Goal: Transaction & Acquisition: Purchase product/service

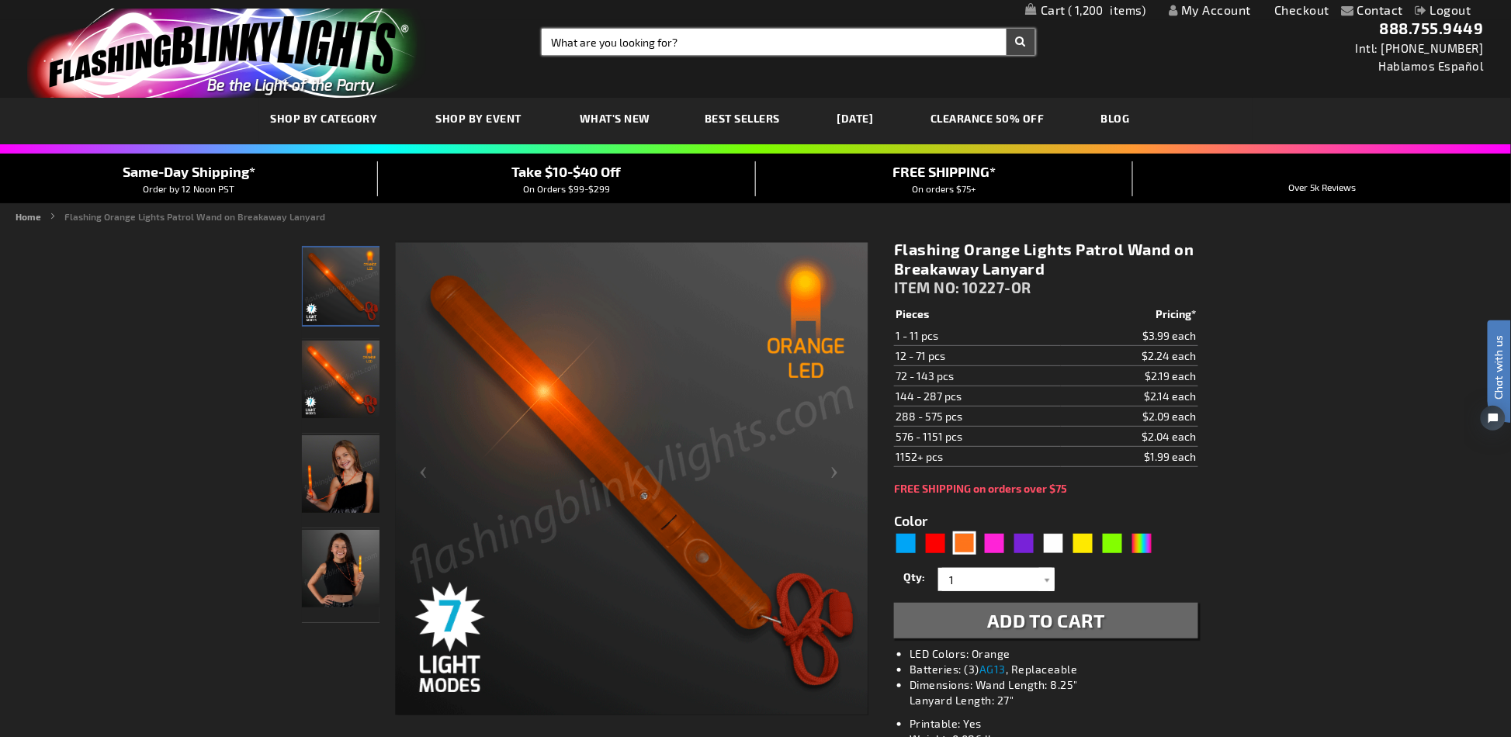
click at [578, 48] on input "Search" at bounding box center [788, 42] width 493 height 26
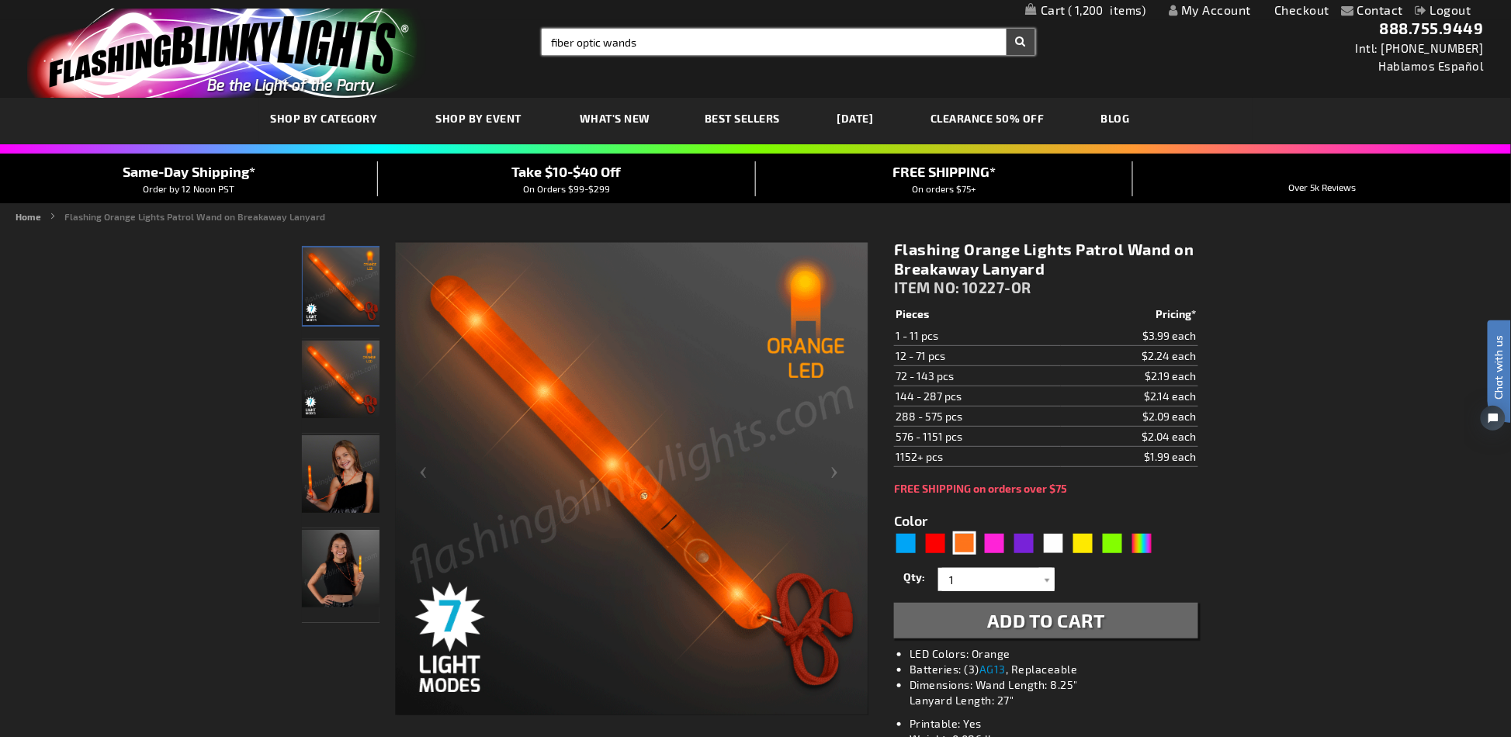
type input "fiber optic wands"
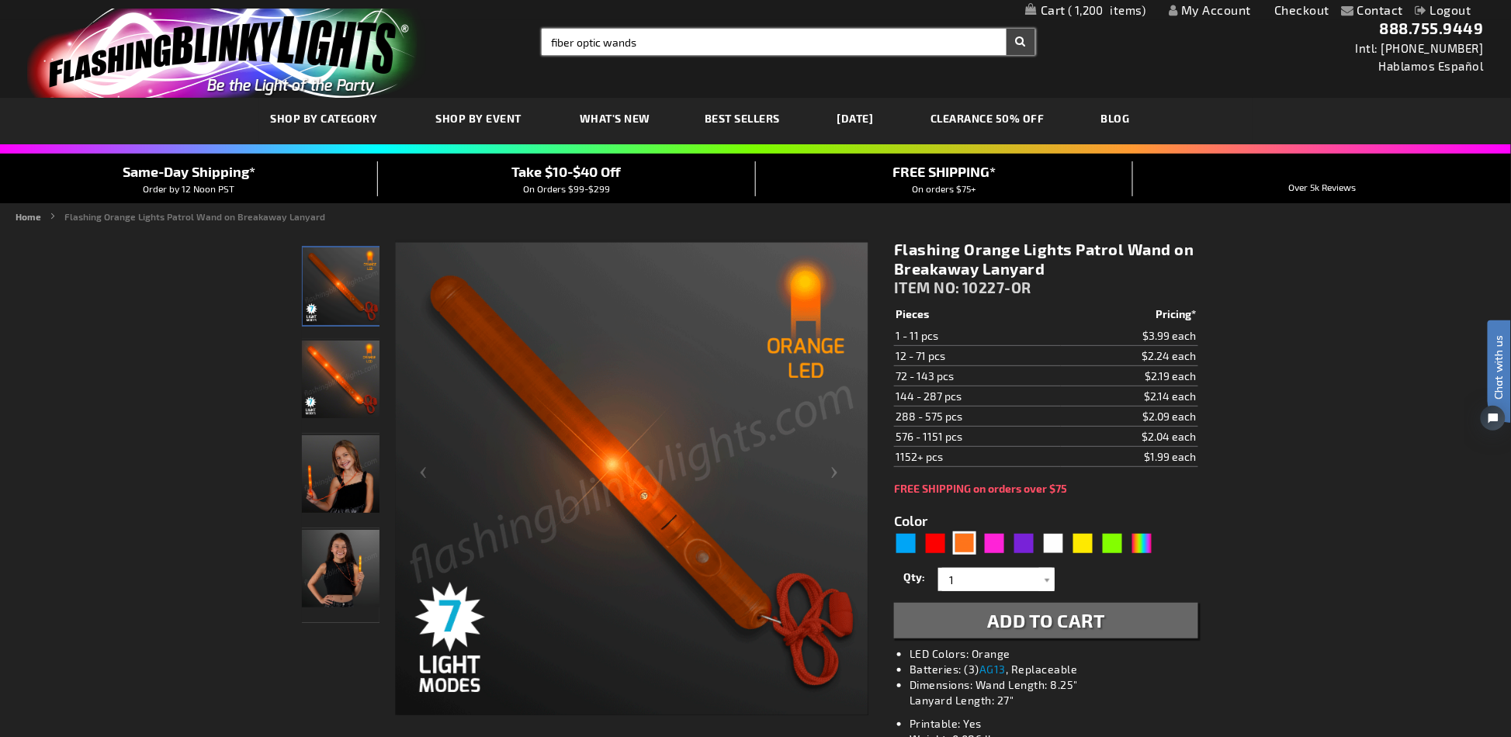
click at [1007, 29] on button "Search" at bounding box center [1021, 42] width 29 height 26
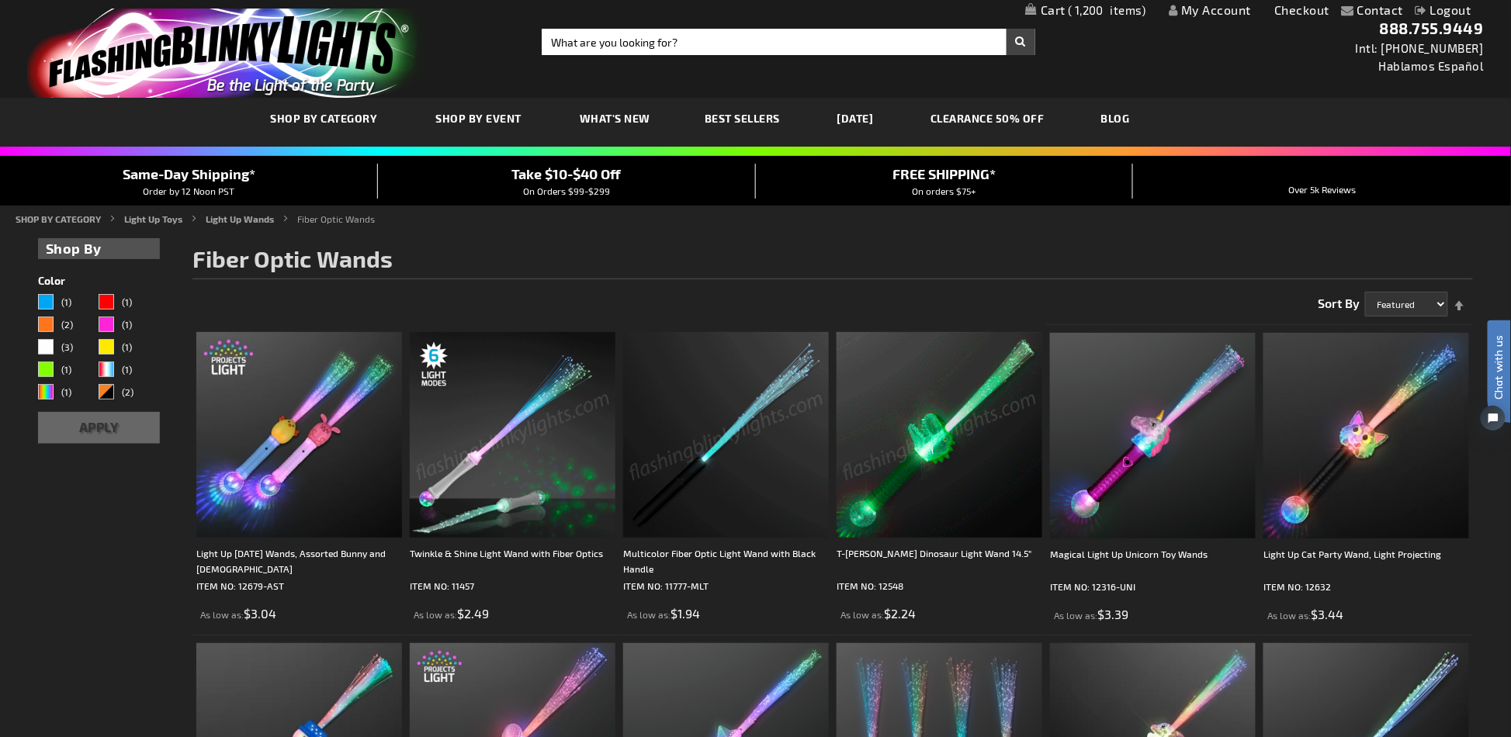
click at [729, 433] on img at bounding box center [726, 435] width 206 height 206
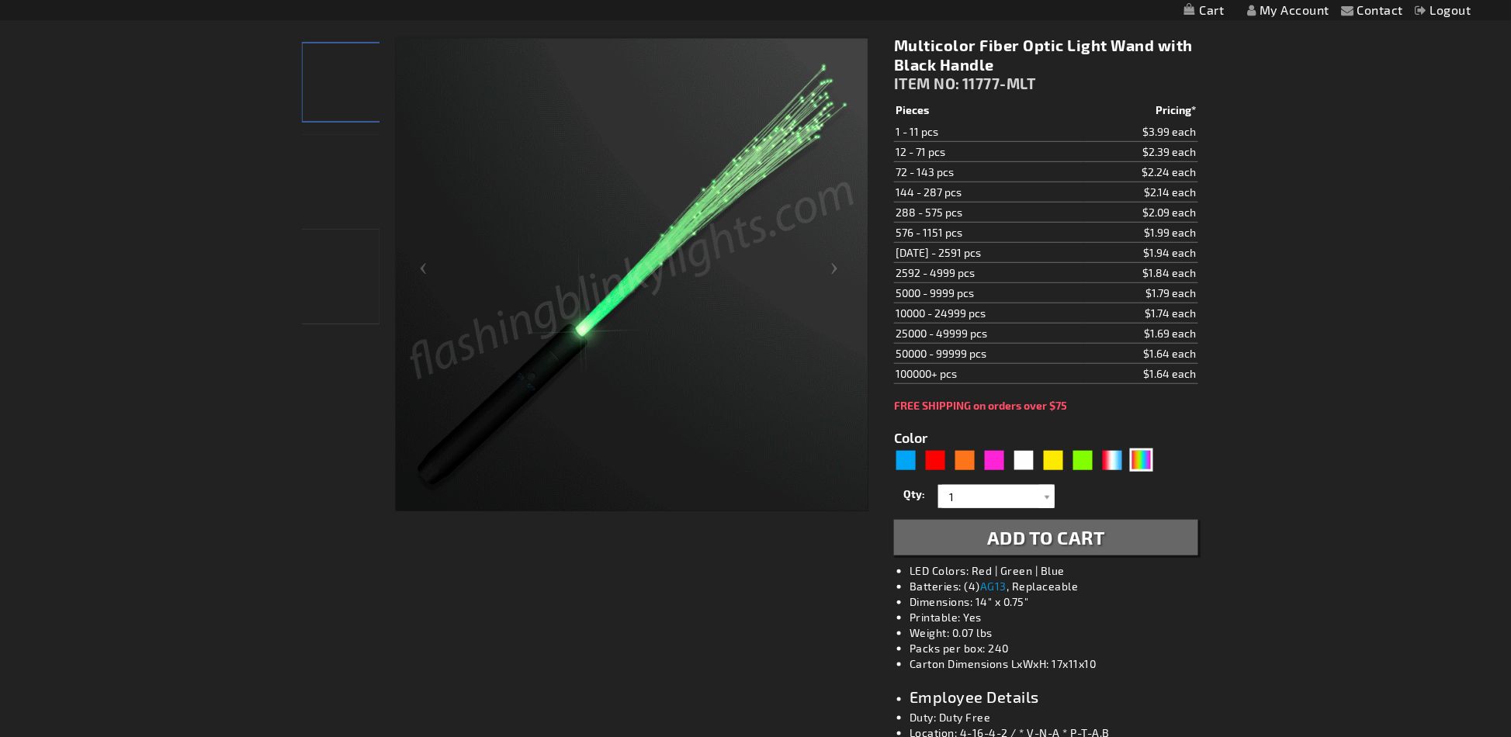
scroll to position [415, 0]
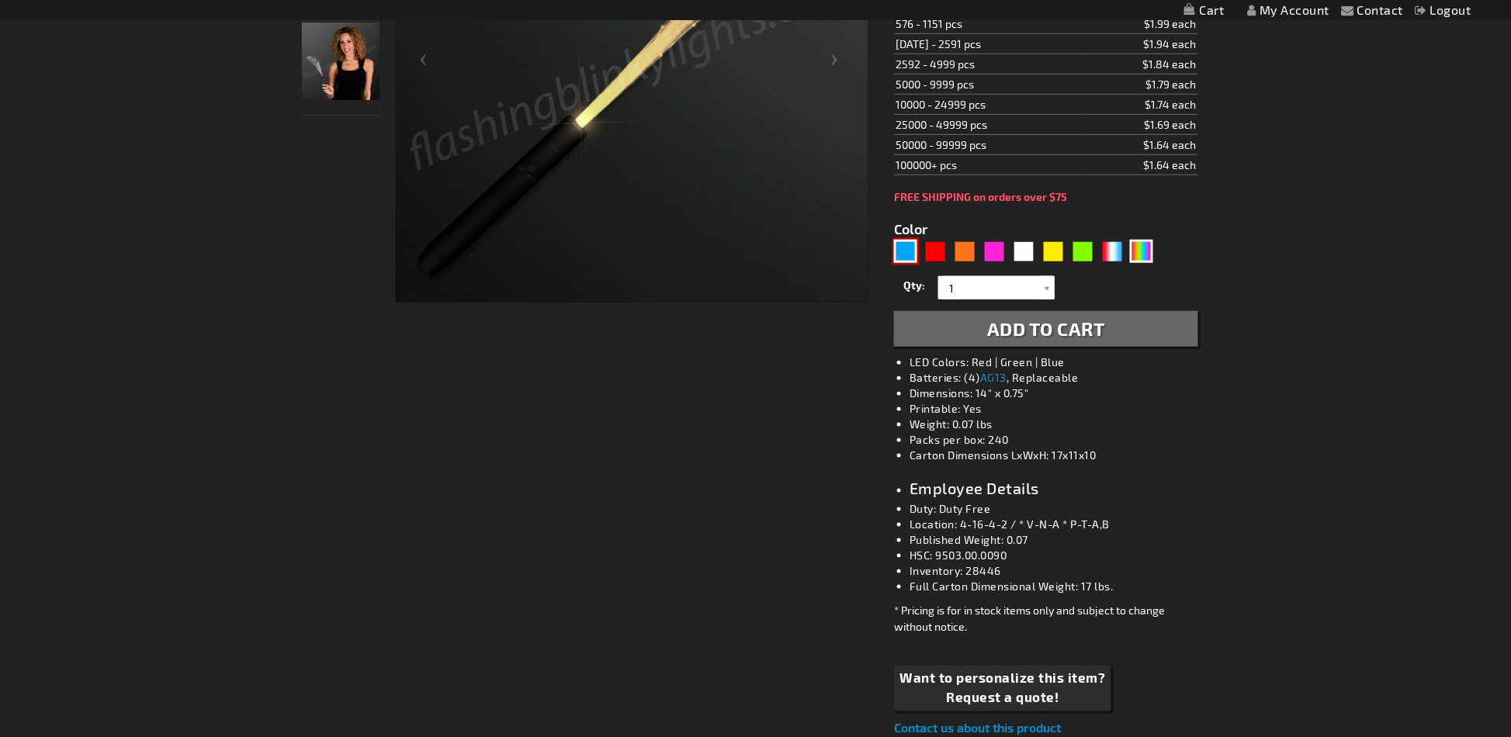
click at [896, 246] on div "Blue" at bounding box center [905, 251] width 23 height 23
type input "5629"
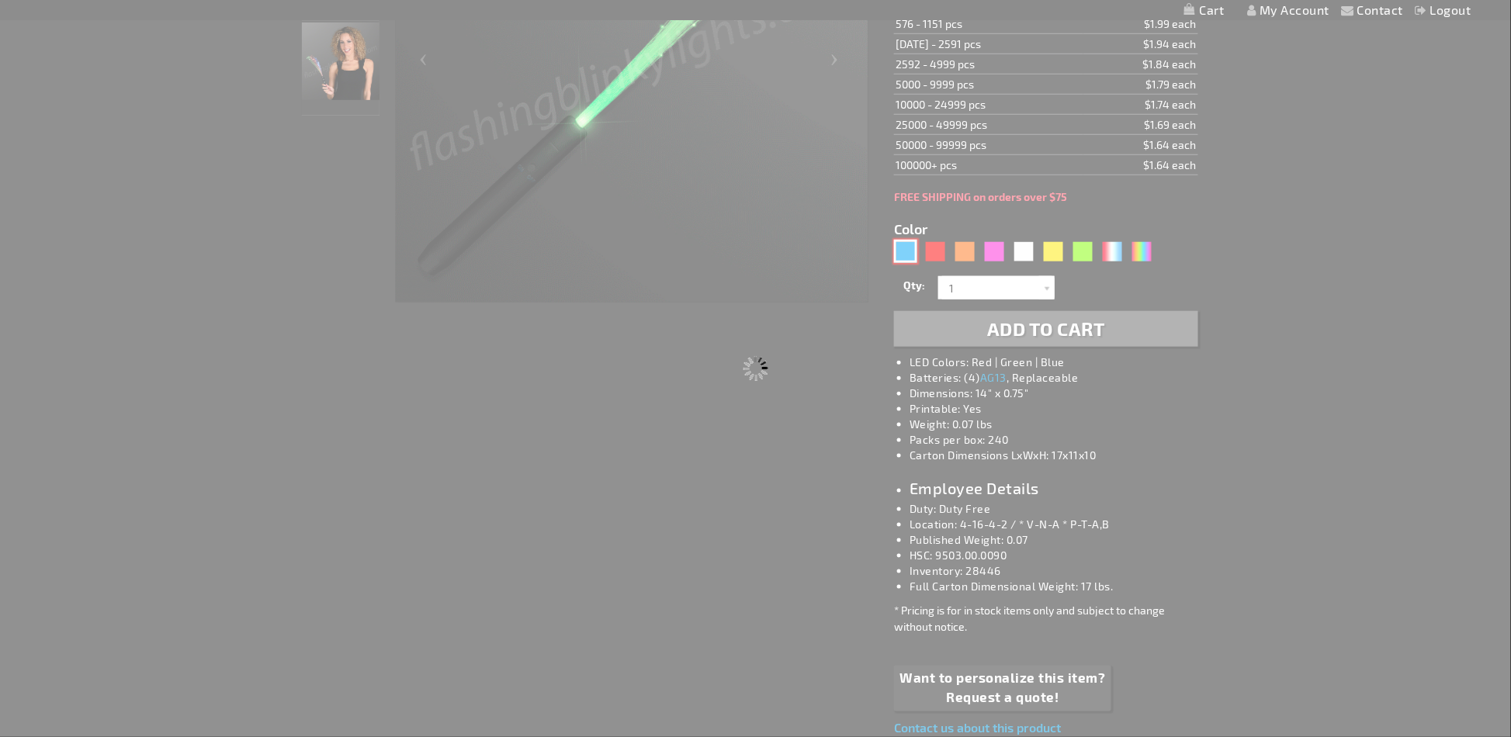
scroll to position [0, 0]
type input "11777-BL"
type input "Customize - Blue Flashing Stick Wands with Blue Sparkle Fibers - ITEM NO: 11777…"
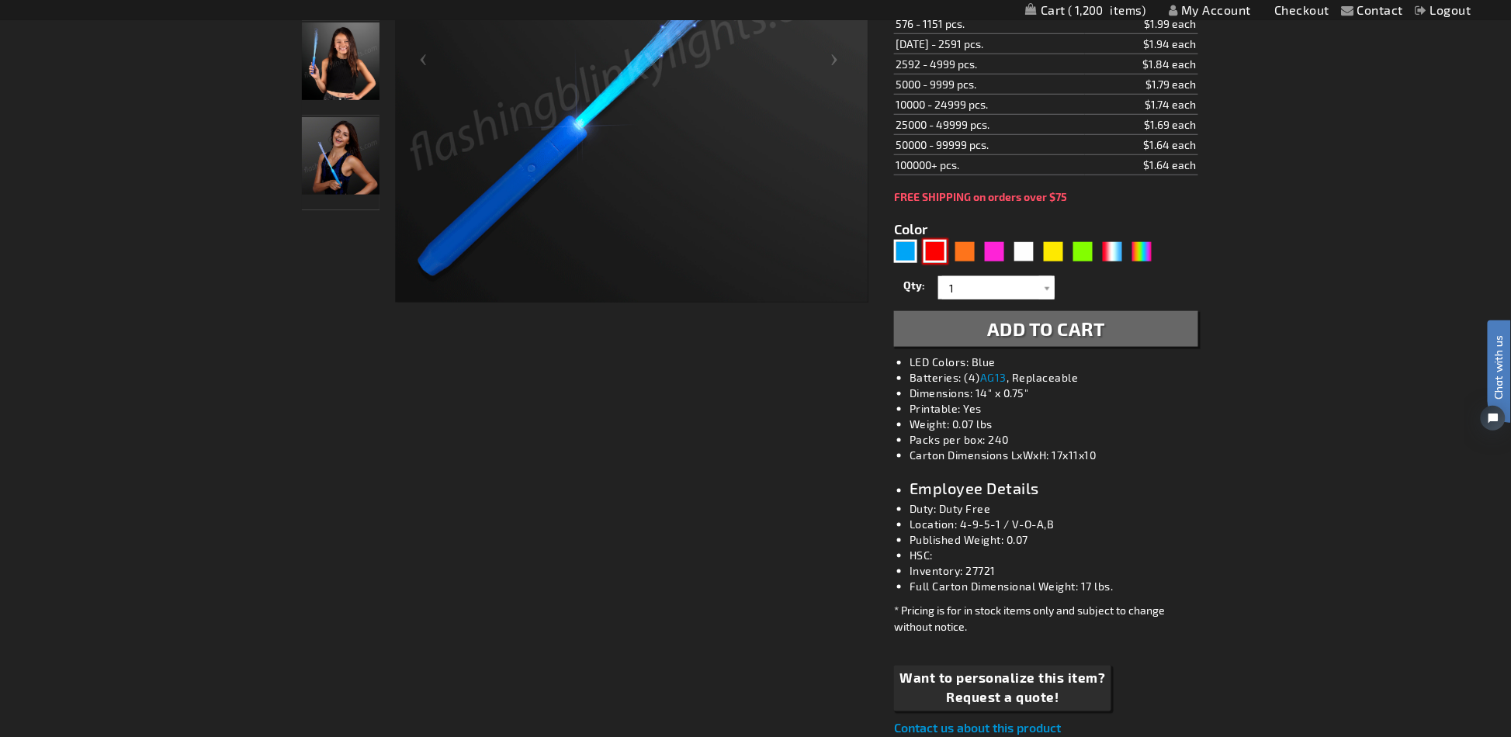
click at [928, 249] on div "Red" at bounding box center [935, 251] width 23 height 23
type input "5641"
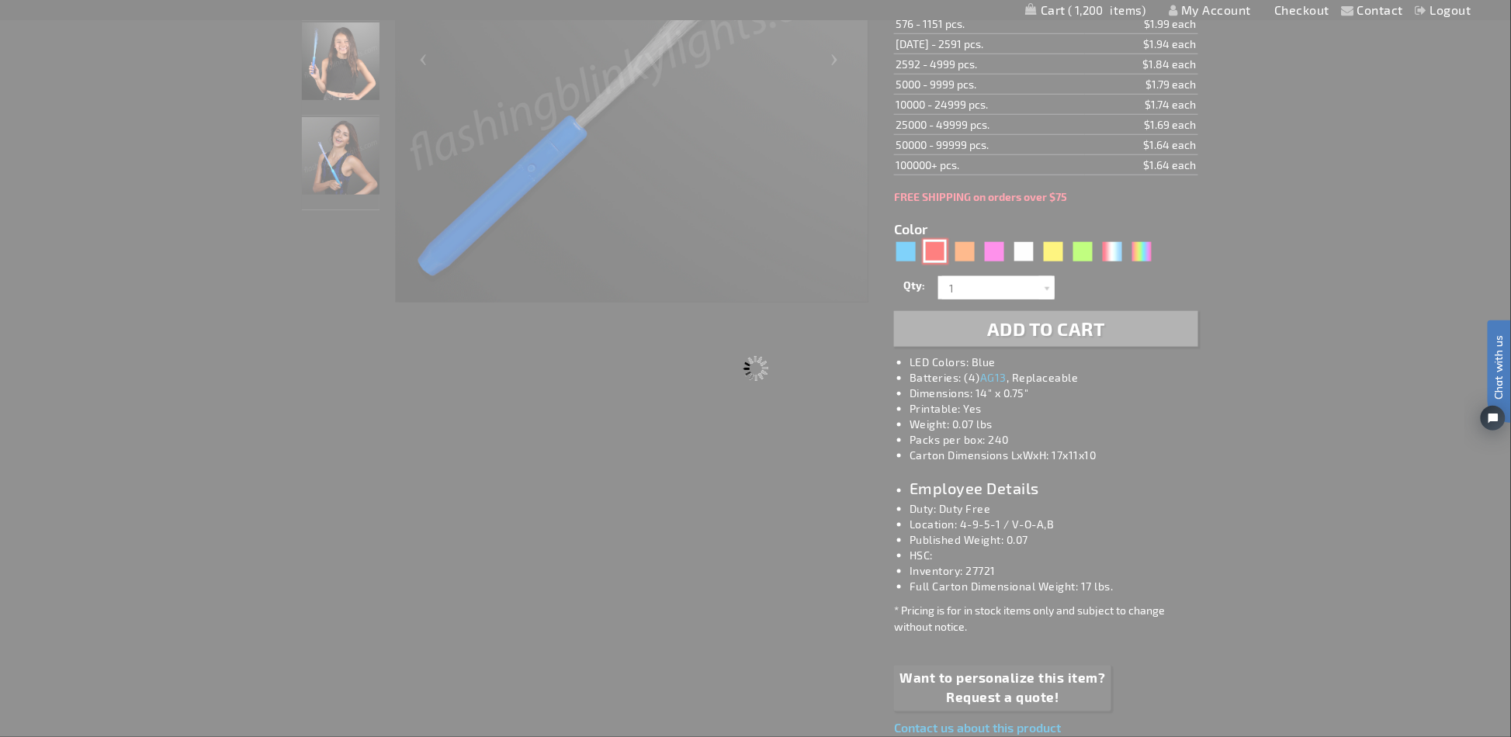
type input "11777-RD"
type input "Customize - Red Flashing Stick Wands with Red Sparkle Fibers - ITEM NO: 11777-RD"
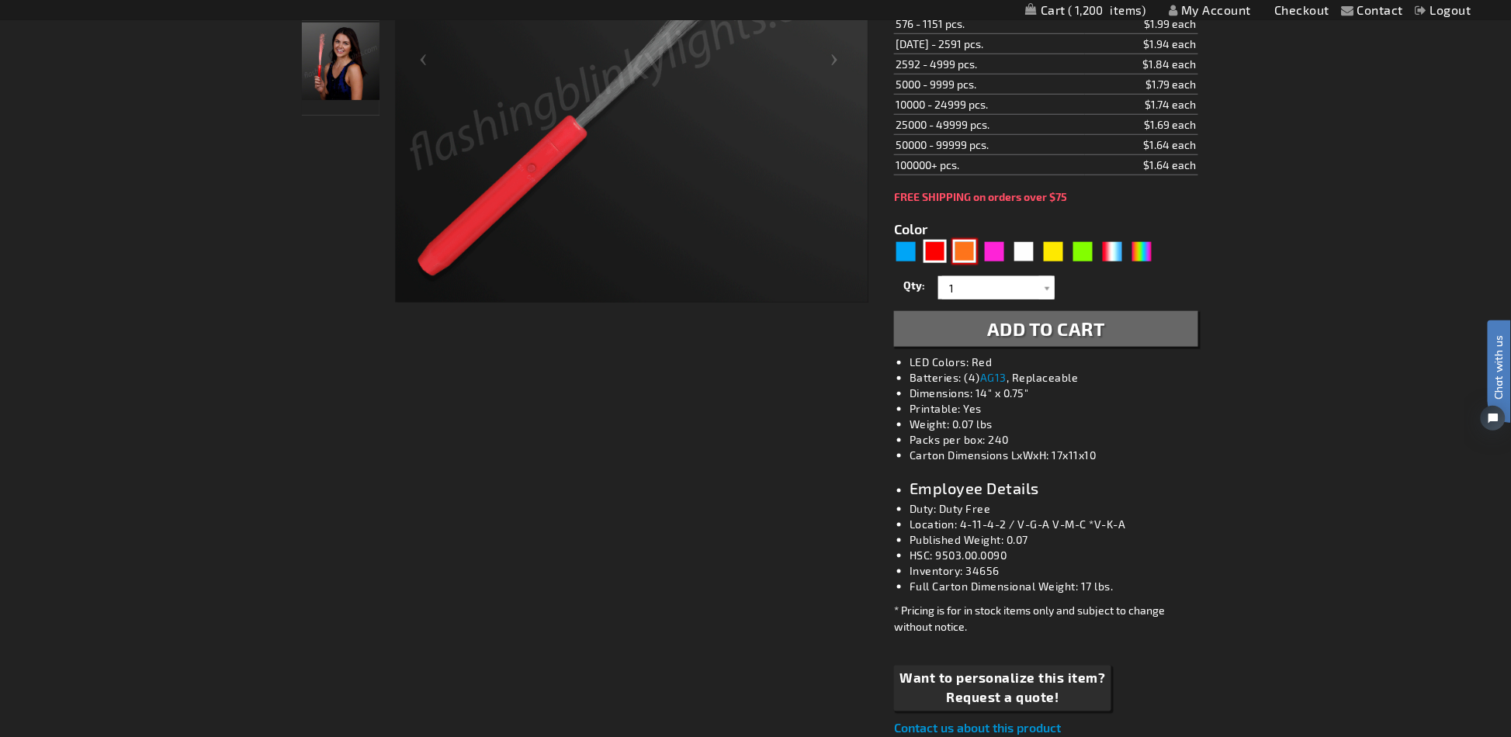
click at [959, 248] on div "Orange" at bounding box center [964, 251] width 23 height 23
type input "5637"
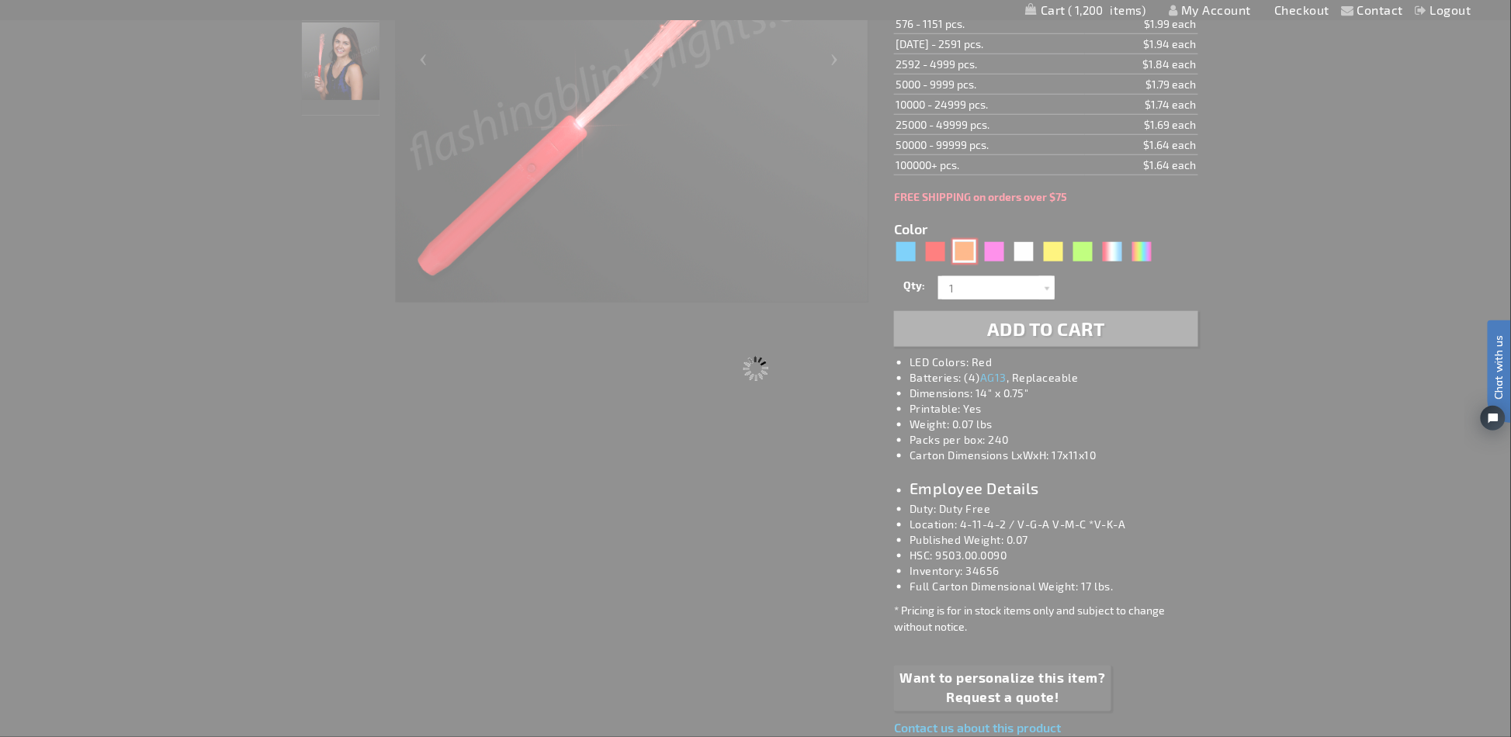
type input "11777-OR"
type input "Customize - Orange Flashing Stick Wands with Orange Sparkle Fibers - ITEM NO: 1…"
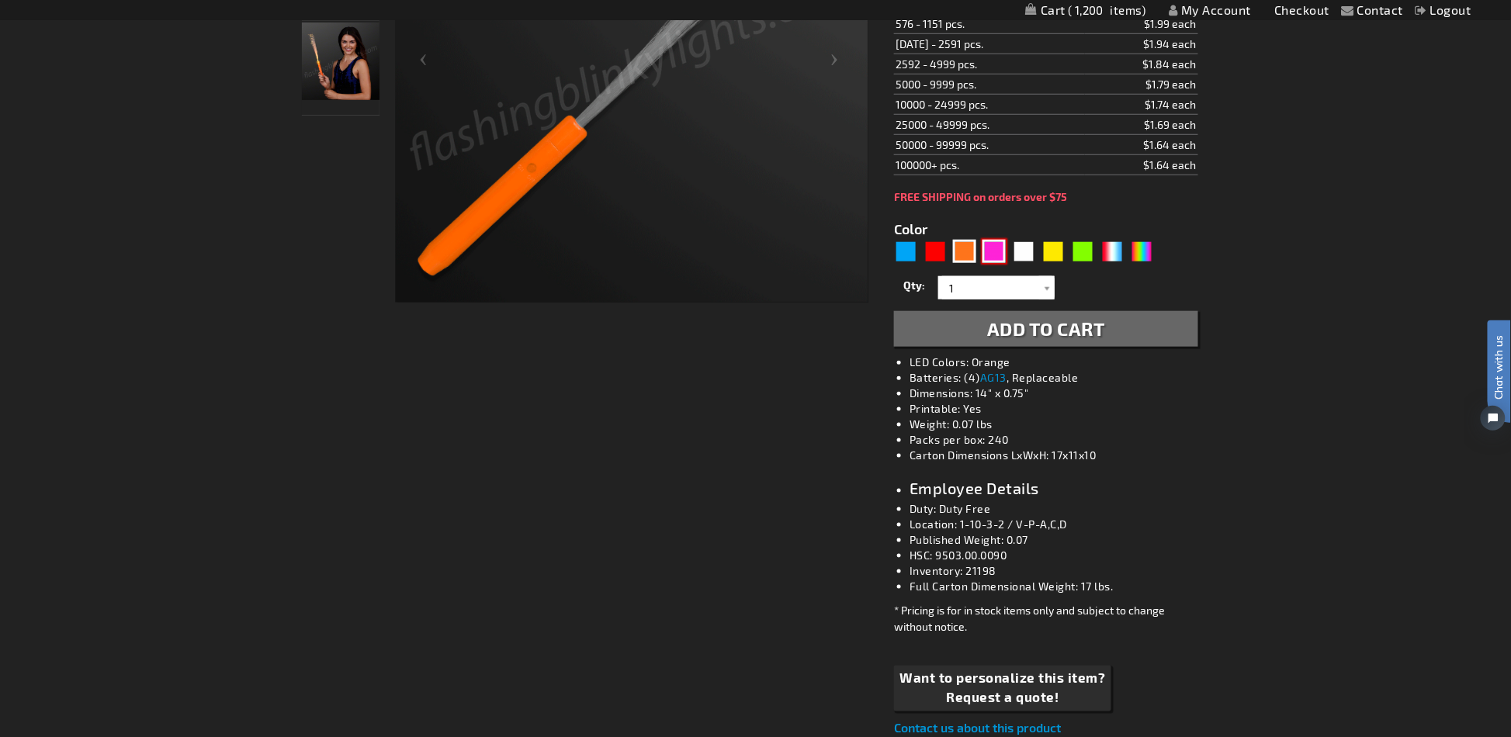
click at [985, 246] on div "Pink" at bounding box center [994, 251] width 23 height 23
type input "5639"
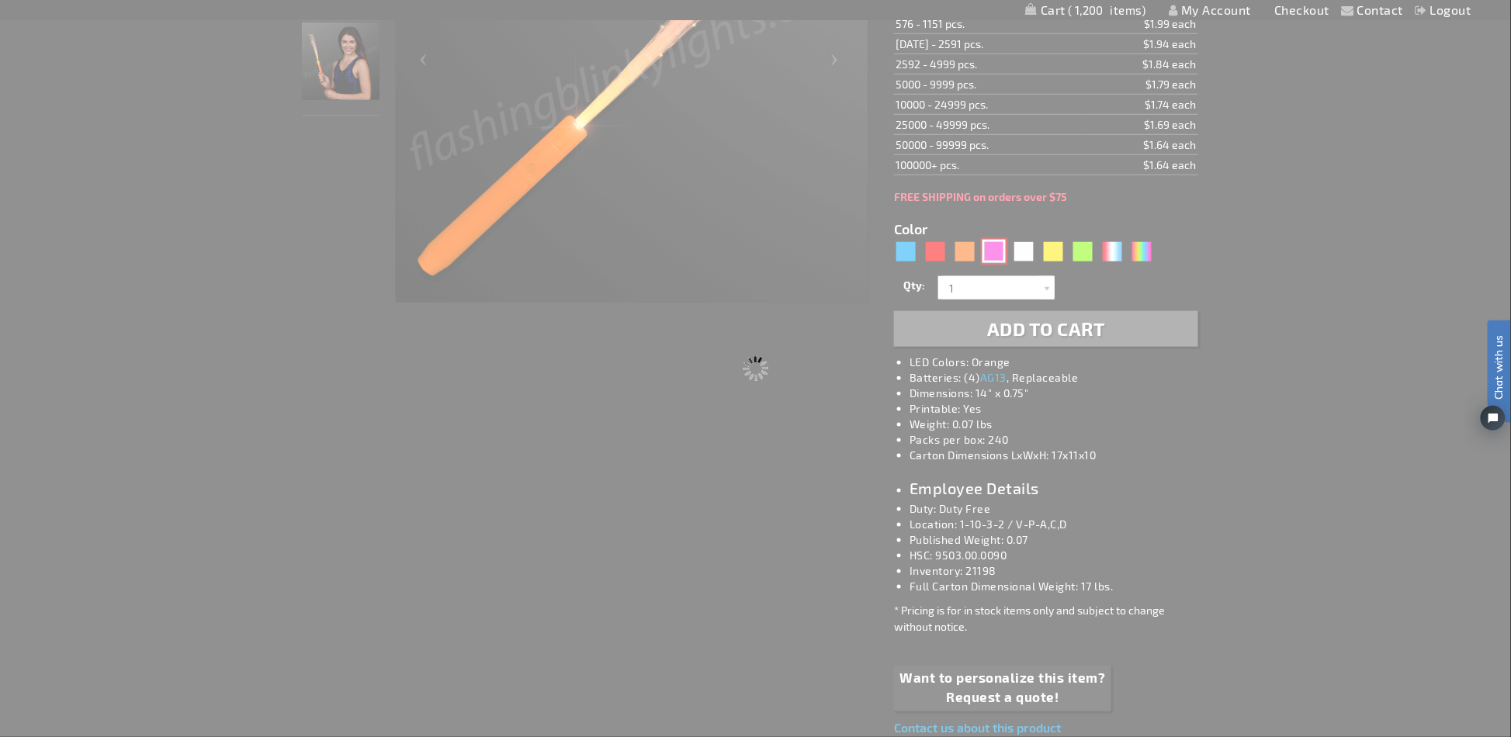
type input "11777-PK"
type input "Customize - Pink Flashing Stick Wands with Pink Sparkle Fibers - ITEM NO: 11777…"
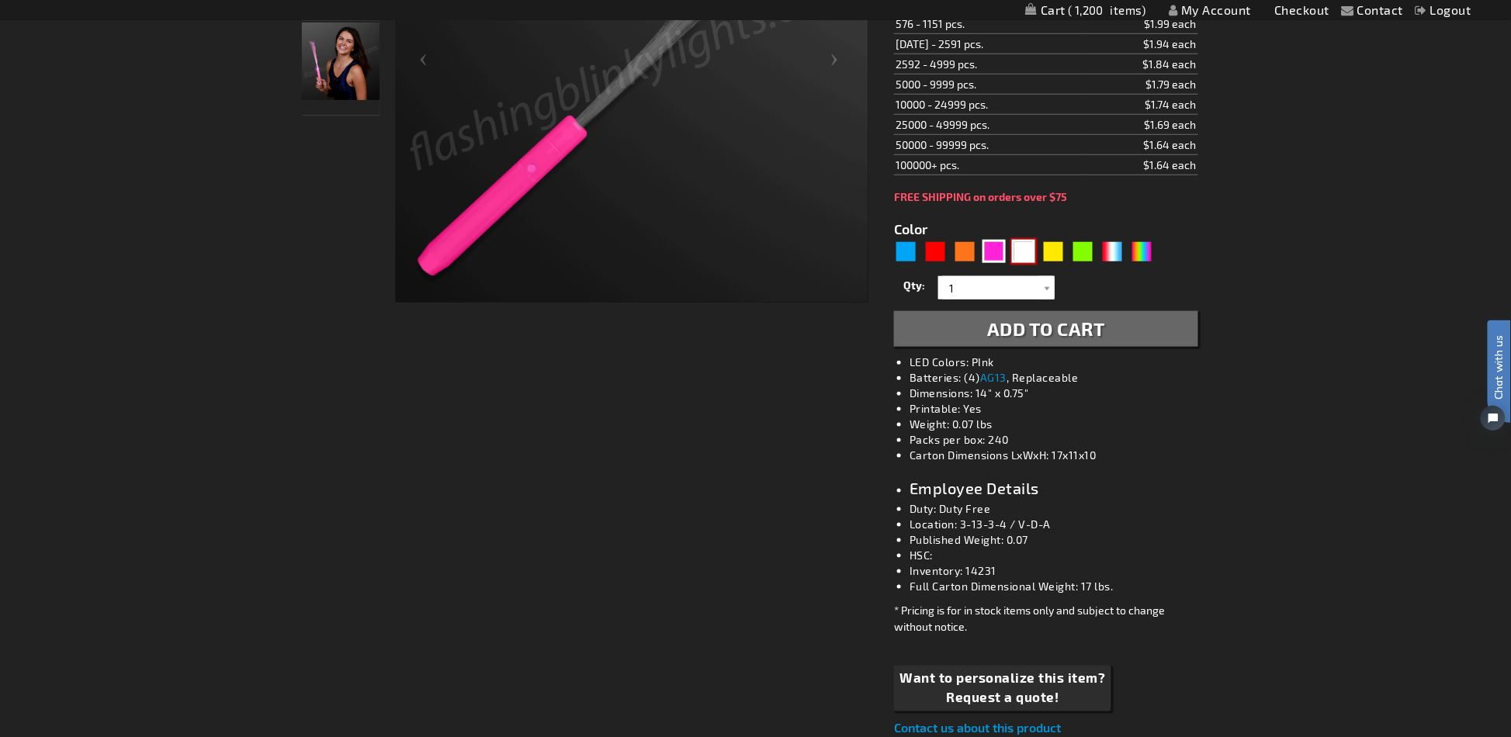
click at [1017, 240] on div "White" at bounding box center [1023, 251] width 23 height 23
type input "5646"
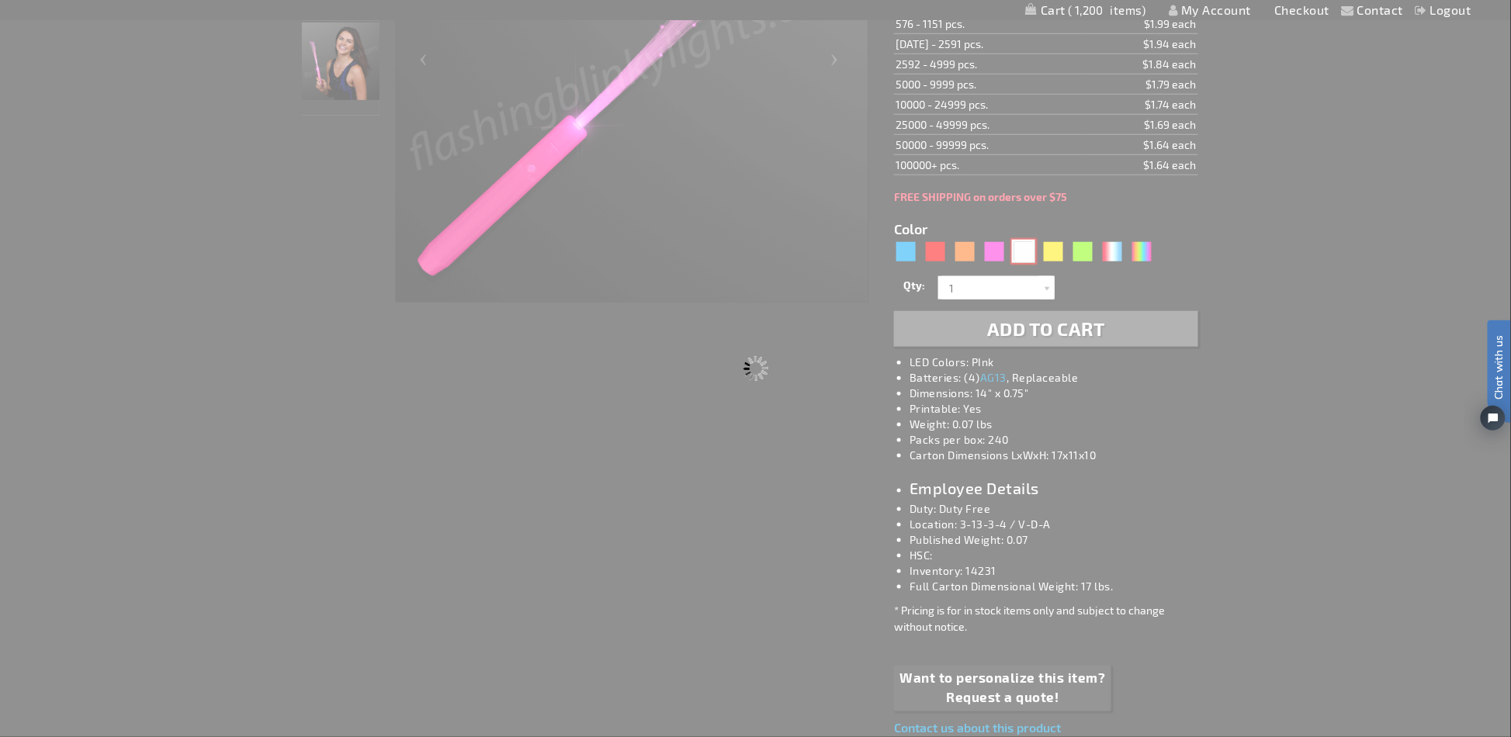
type input "11777-WT"
type input "Customize - White Flashing Stick Wands with White Sparkle Fibers - ITEM NO: 117…"
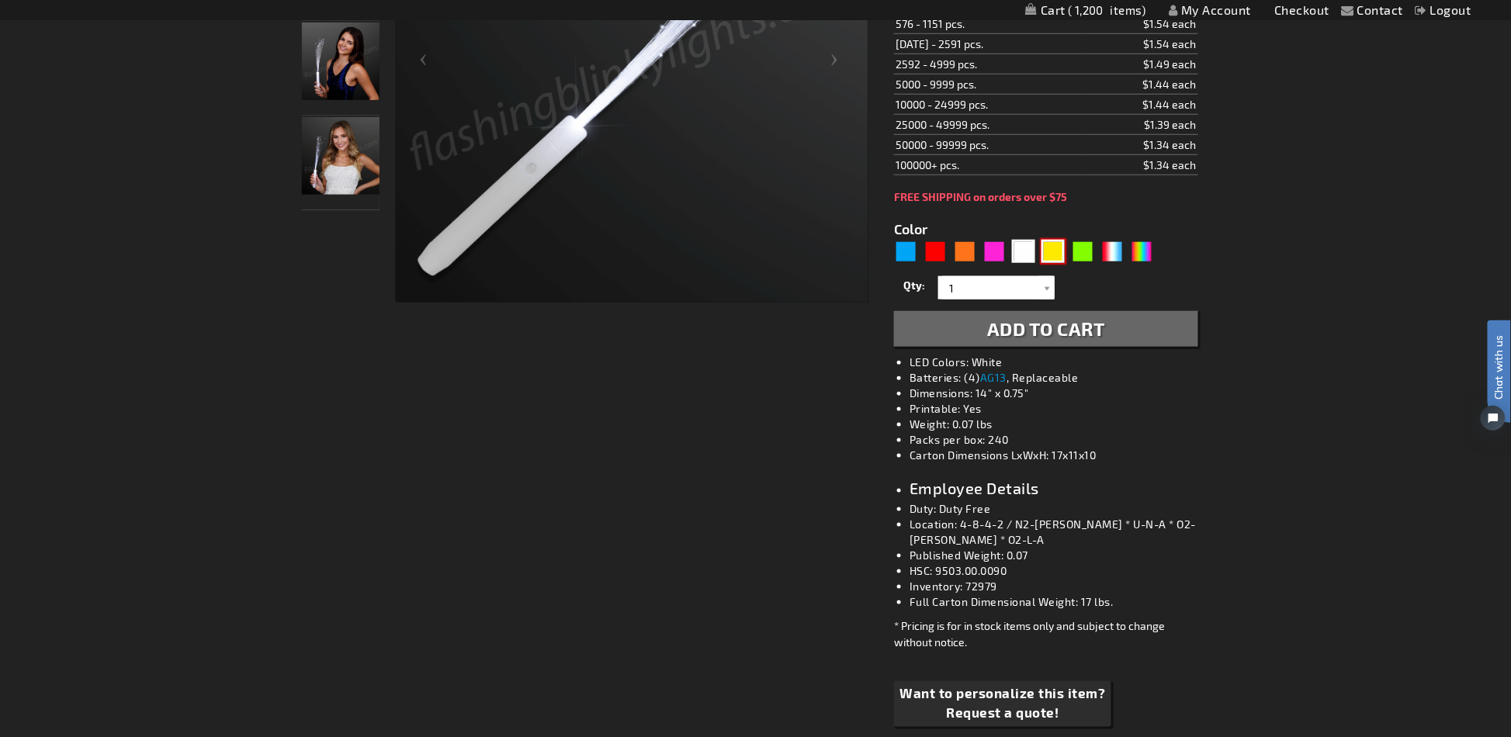
click at [1051, 252] on div "Yellow" at bounding box center [1053, 251] width 23 height 23
type input "5647"
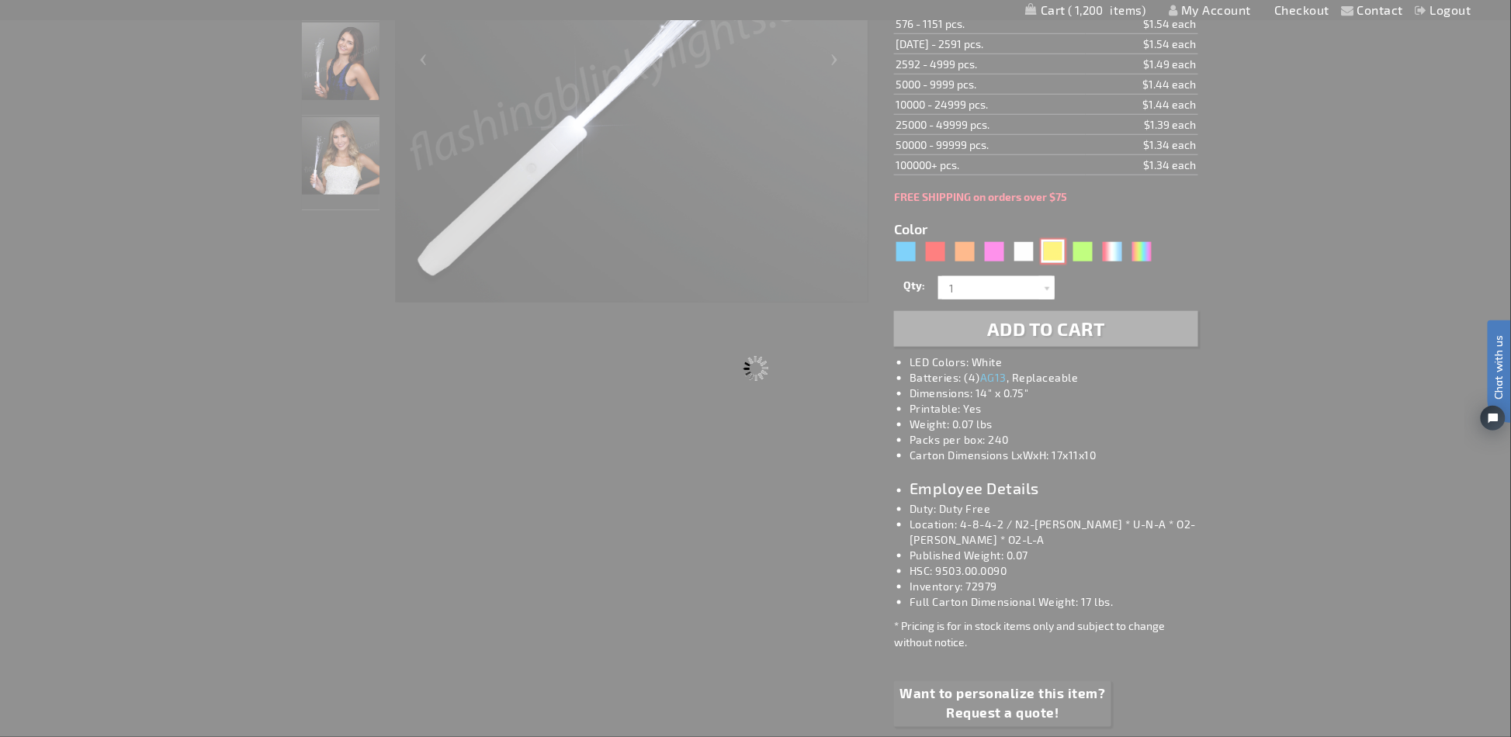
type input "11777-YL"
type input "Customize - Yellow Flashing Stick Wands with Yellow Sparkle Fibers - ITEM NO: 1…"
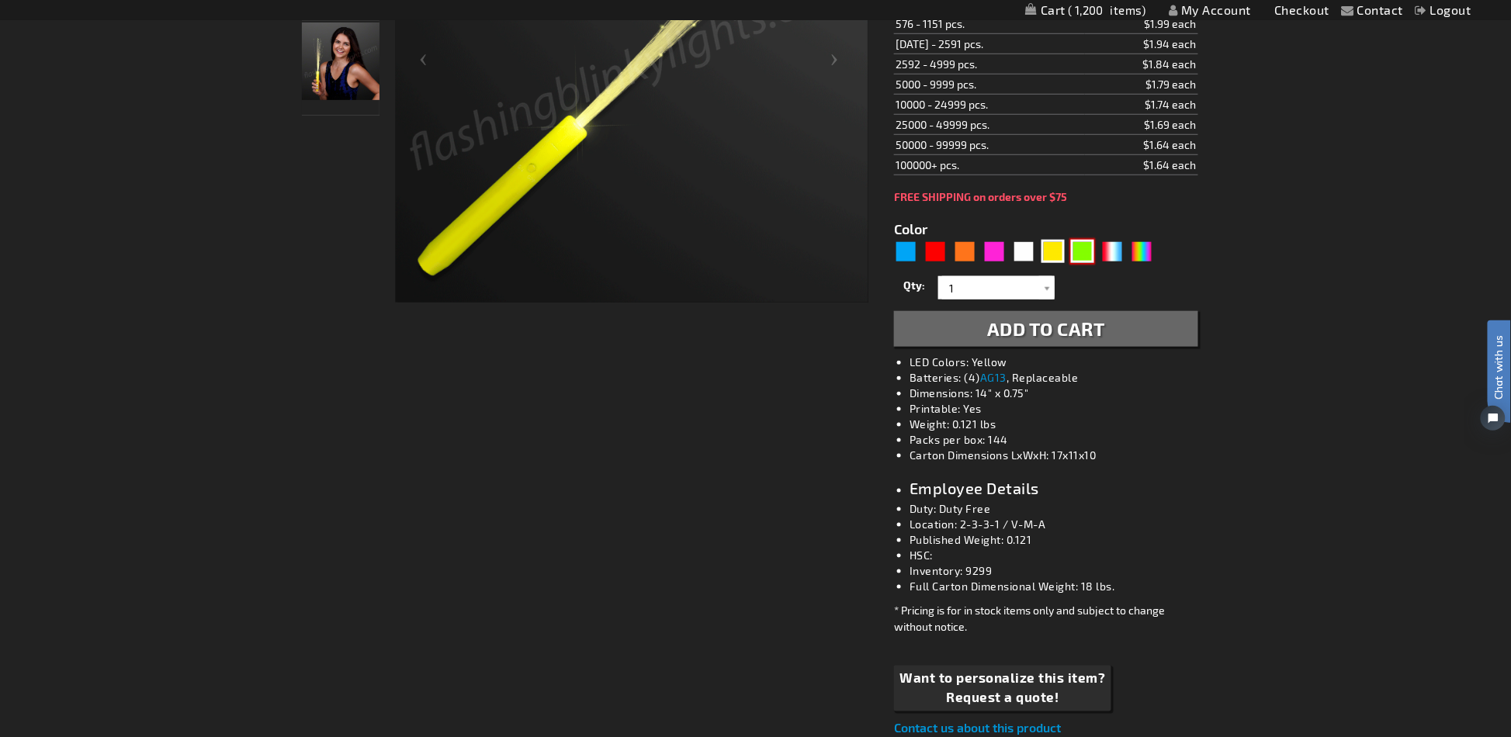
click at [1087, 243] on div "Green" at bounding box center [1082, 251] width 23 height 23
type input "5648"
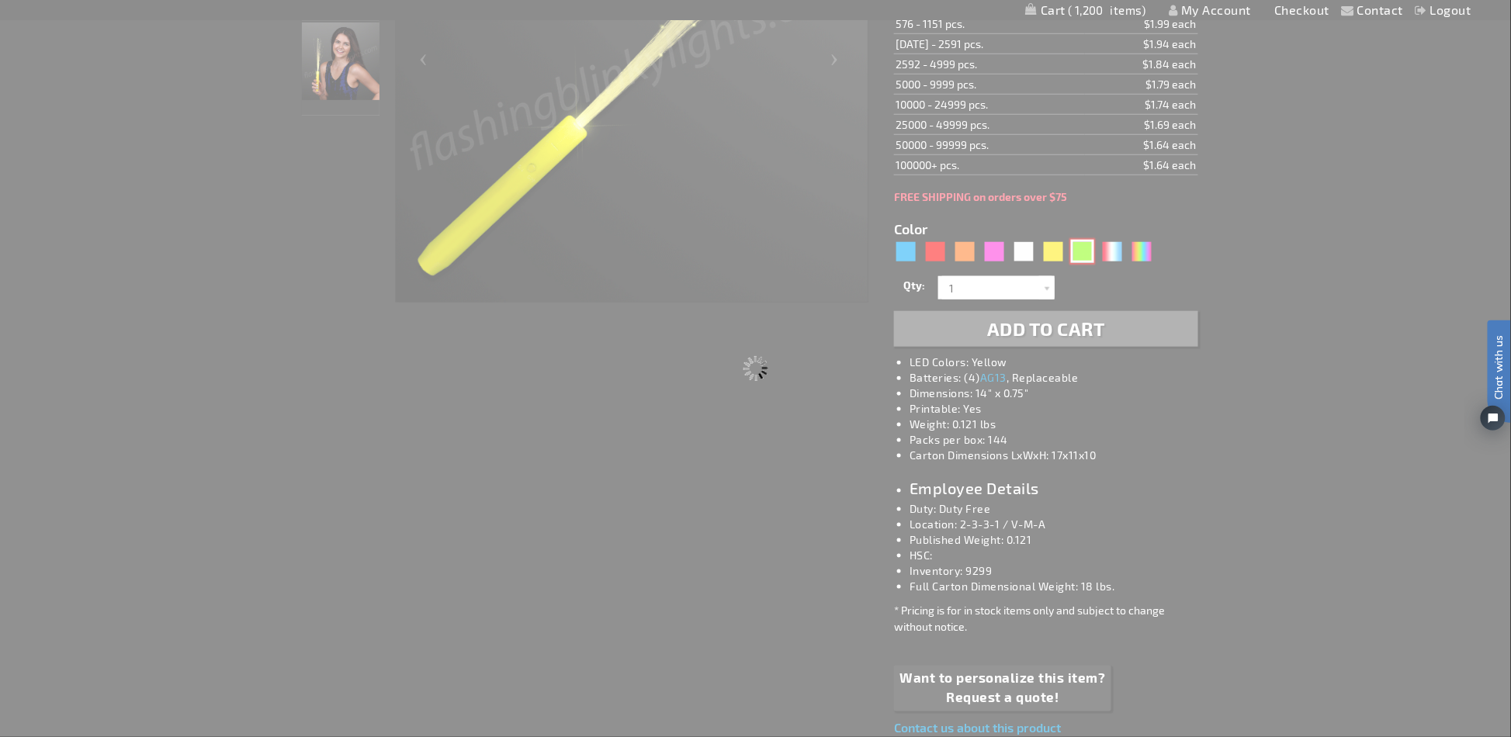
type input "11777-GN"
type input "Customize - Green Flashing Stick Wands with Green Sparkle Fibers - ITEM NO: 117…"
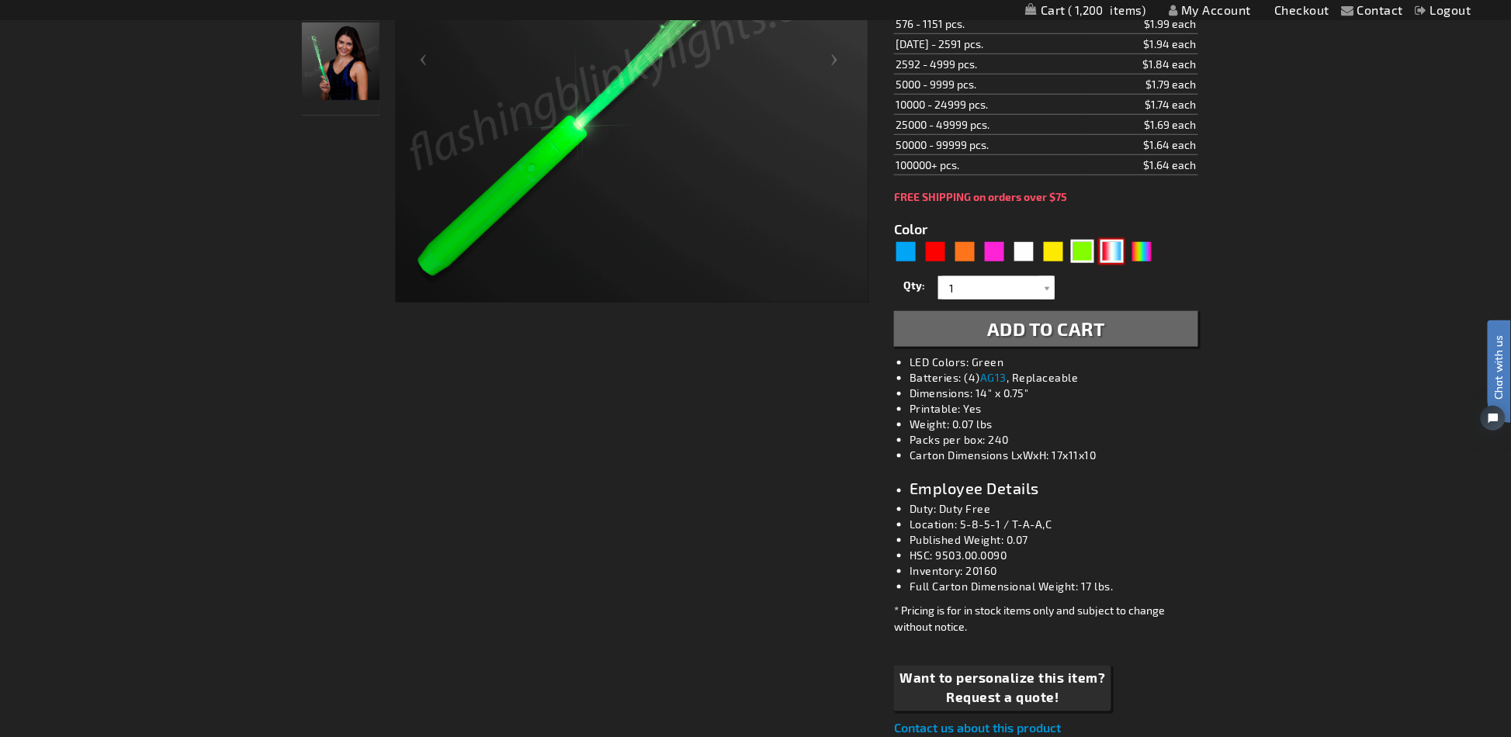
click at [1106, 255] on div "RWB" at bounding box center [1112, 251] width 23 height 23
type input "5643"
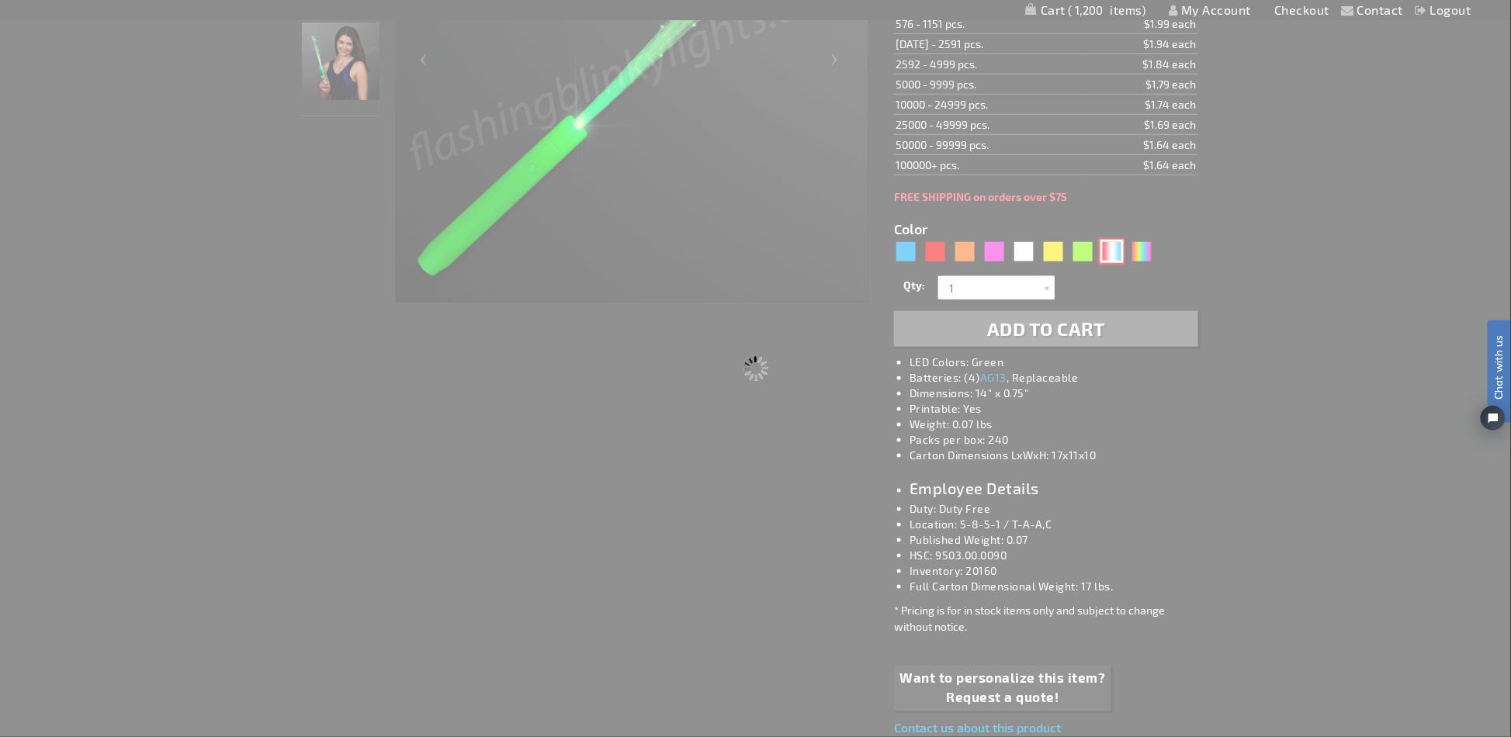
type input "11777-RWB"
type input "Customize - Red White &amp; Blue LED Sparkler Wand - ITEM NO: 11777-RWB"
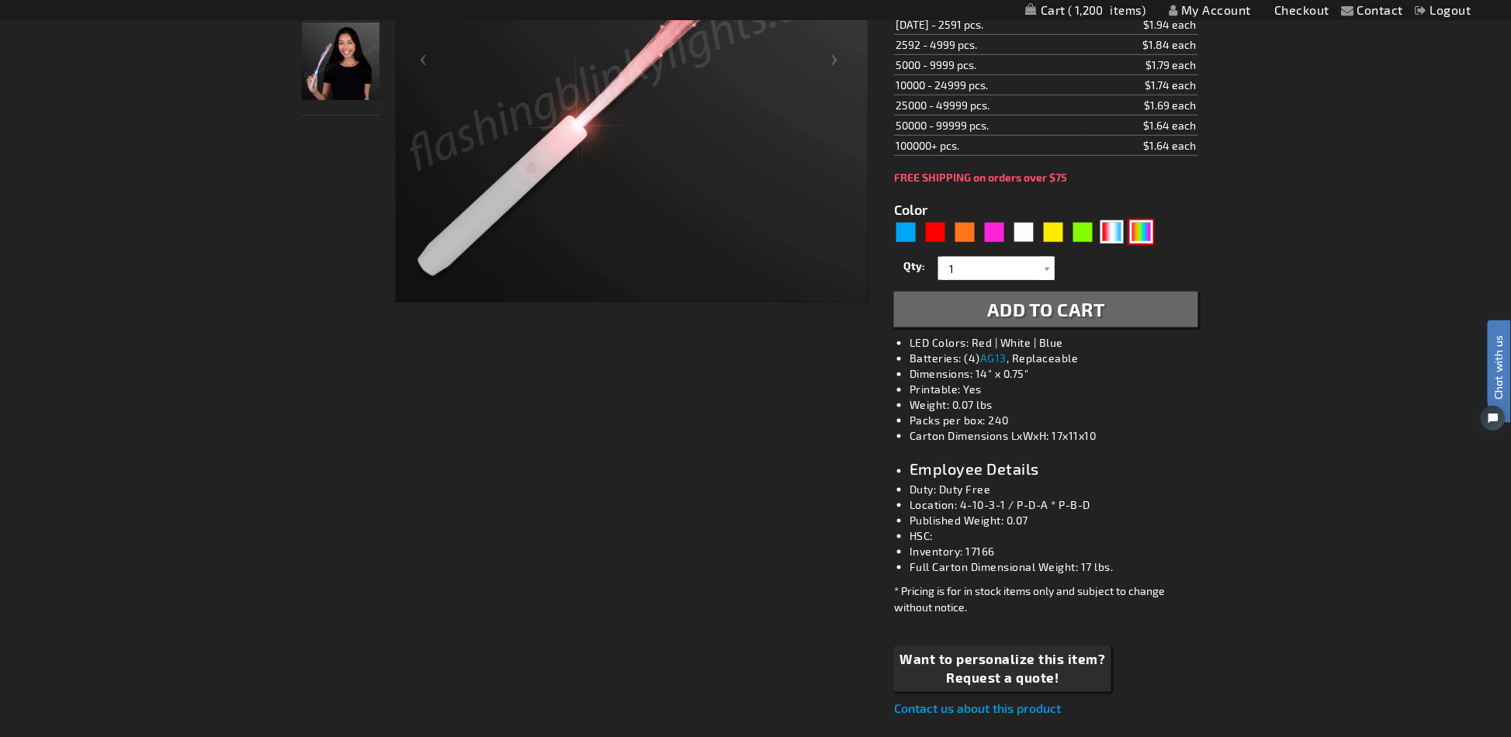
click at [1141, 231] on div "Multicolor" at bounding box center [1141, 231] width 23 height 23
type input "5659"
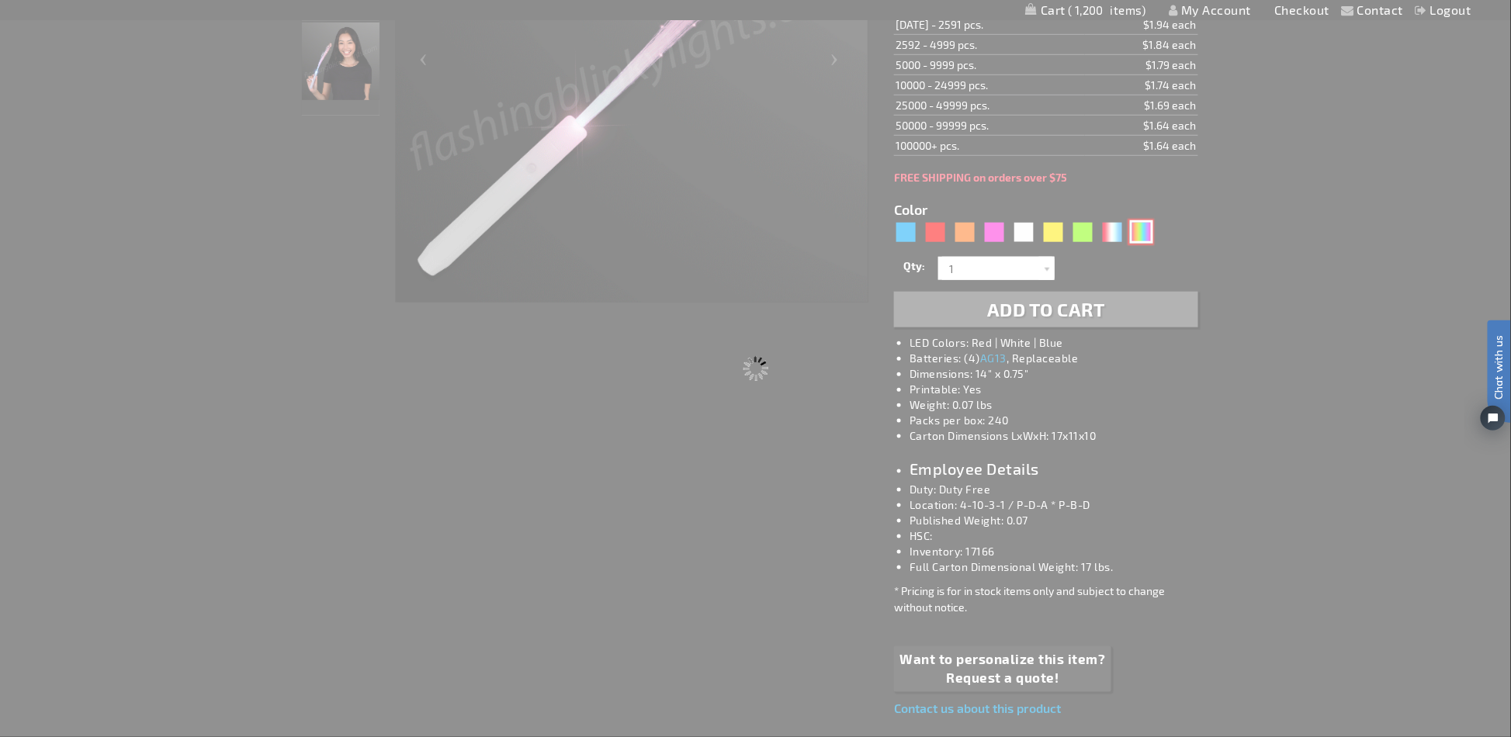
type input "11777-MLT"
type input "Customize - Multicolor Fiber Optic Light Wand with Black Handle - ITEM NO: 1177…"
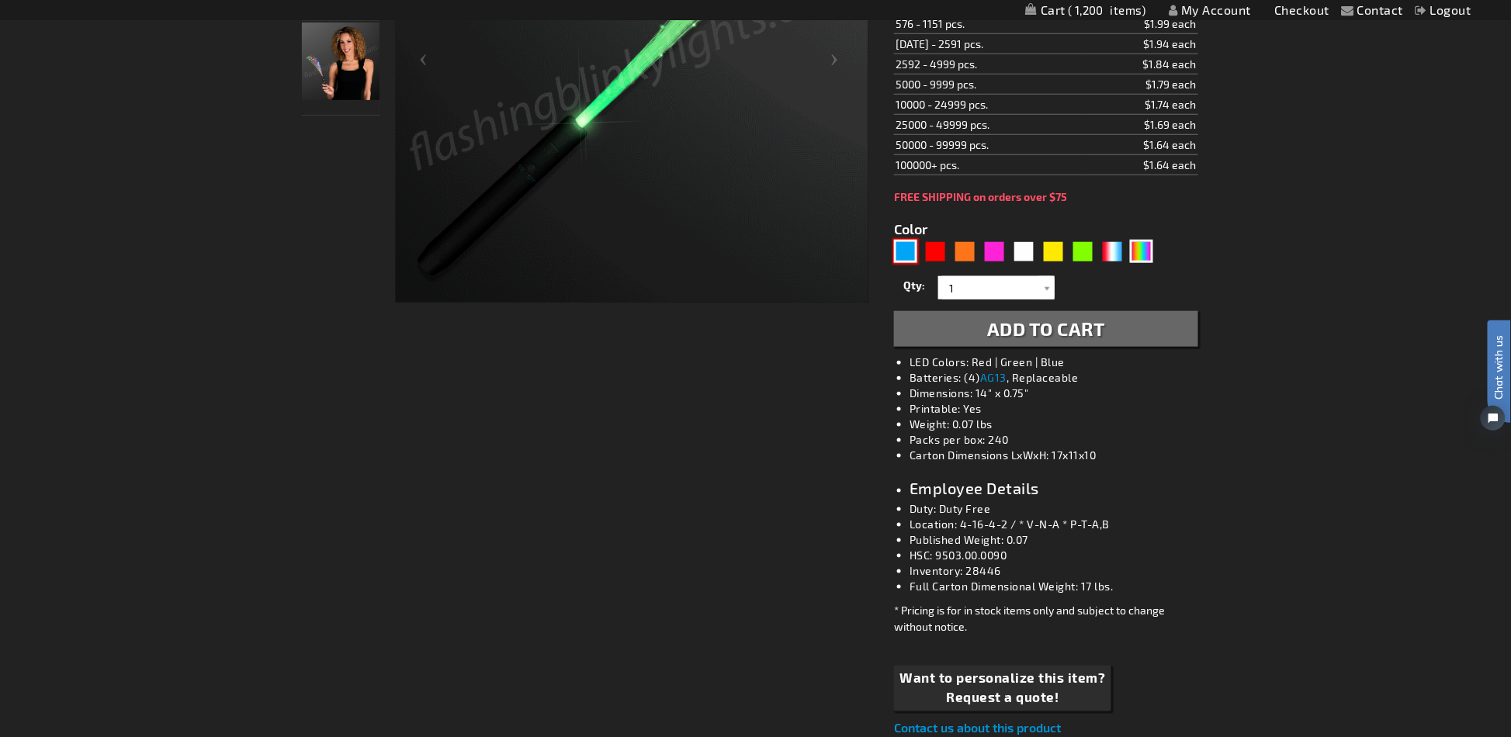
click at [908, 249] on div "Blue" at bounding box center [905, 251] width 23 height 23
type input "5629"
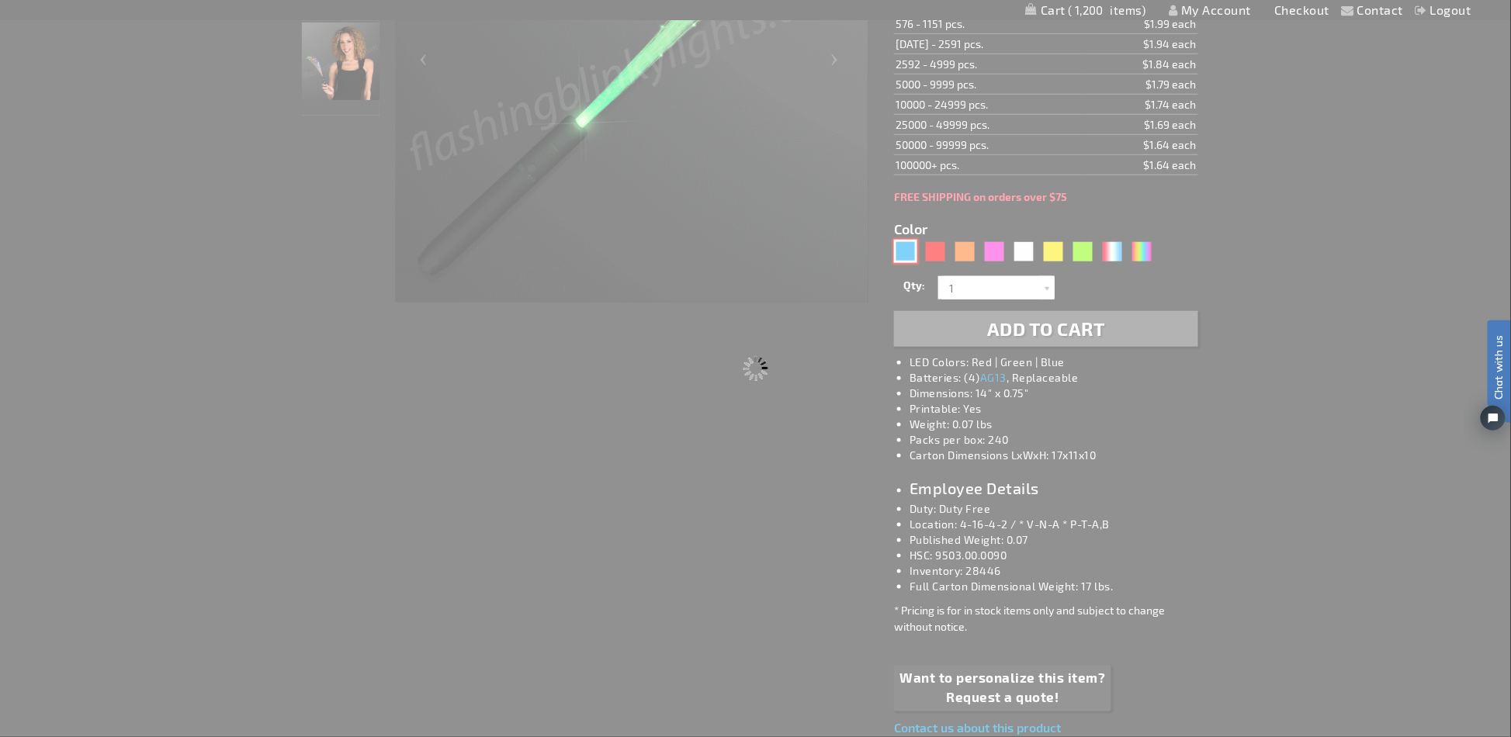
type input "11777-BL"
type input "Customize - Blue Flashing Stick Wands with Blue Sparkle Fibers - ITEM NO: 11777…"
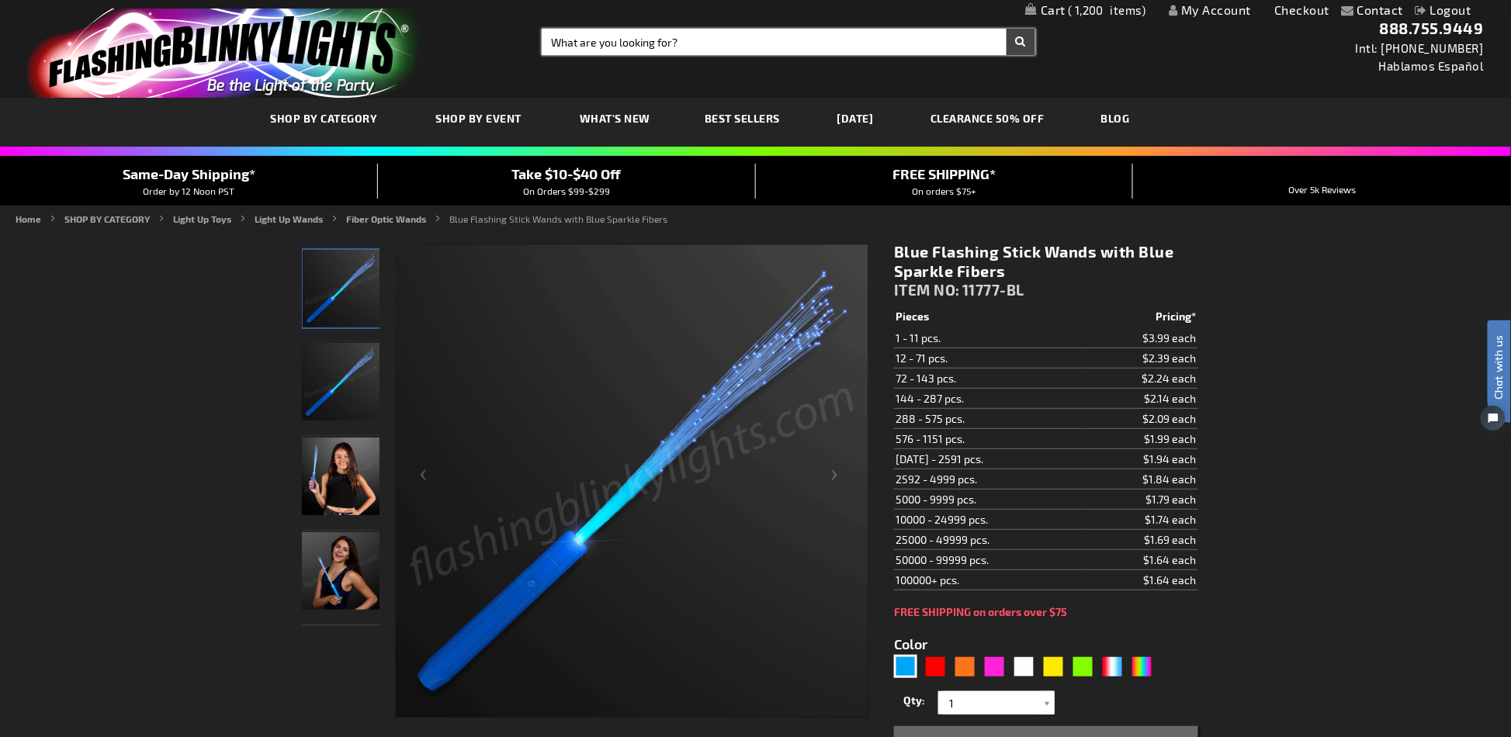
click at [584, 34] on input "Search" at bounding box center [788, 42] width 493 height 26
type input "patrol"
click at [1007, 29] on button "Search" at bounding box center [1021, 42] width 29 height 26
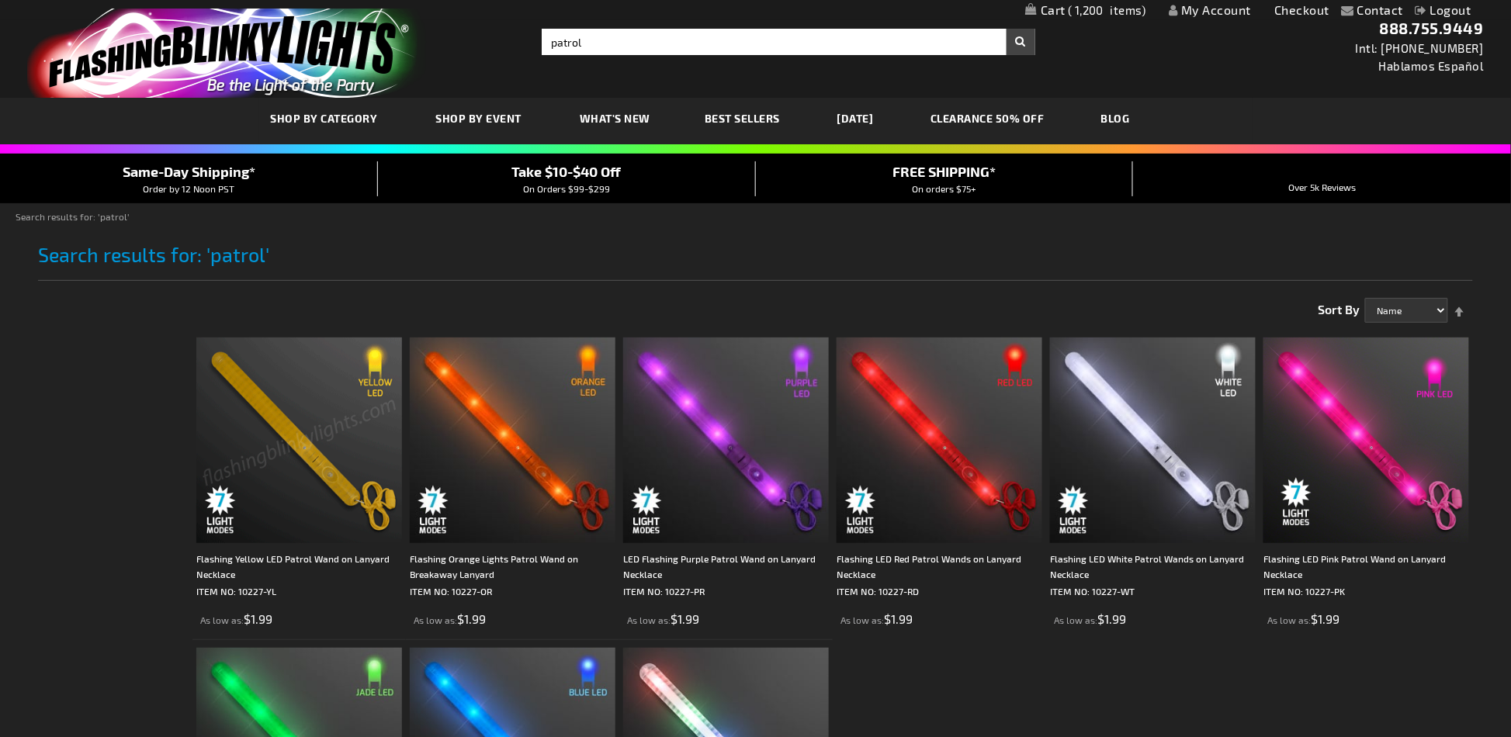
click at [312, 414] on img at bounding box center [299, 441] width 206 height 206
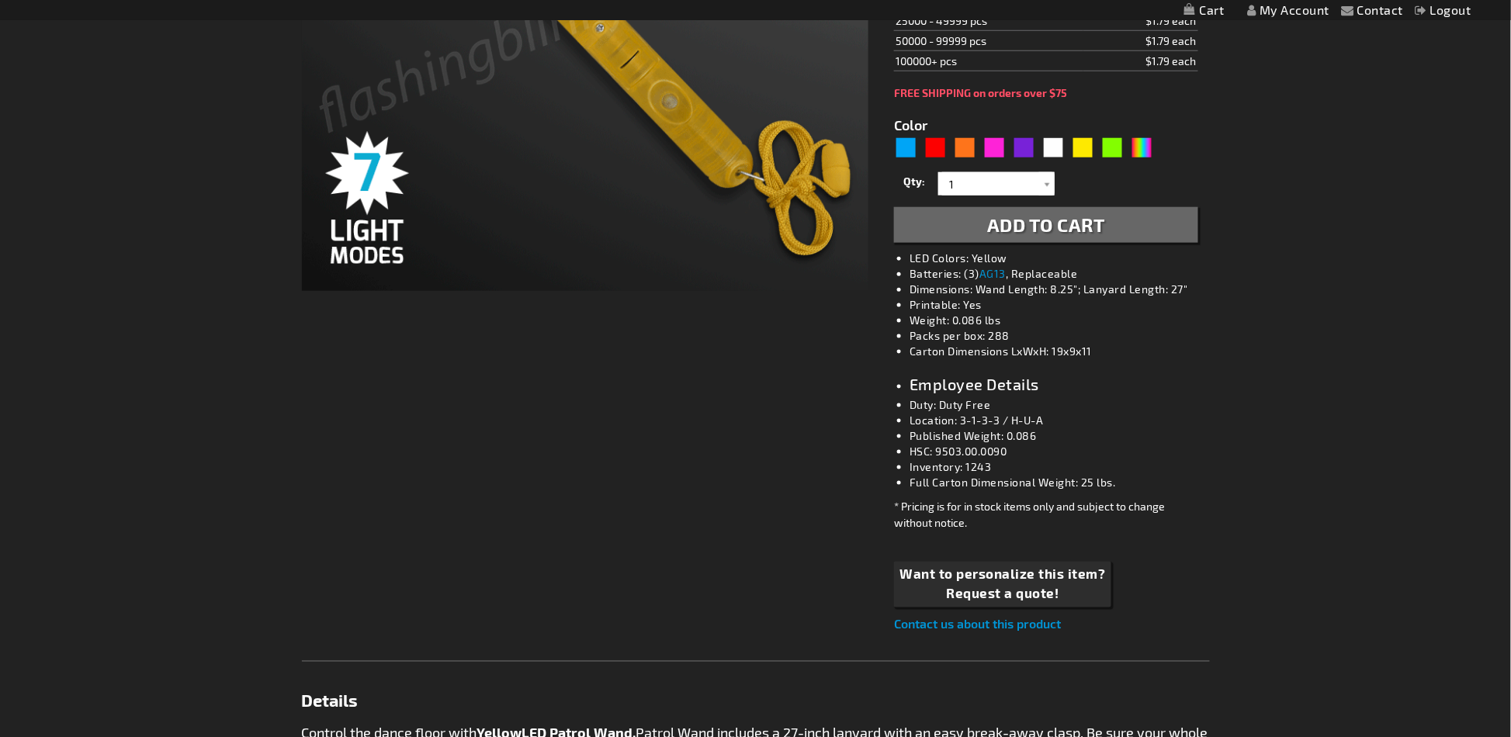
scroll to position [414, 0]
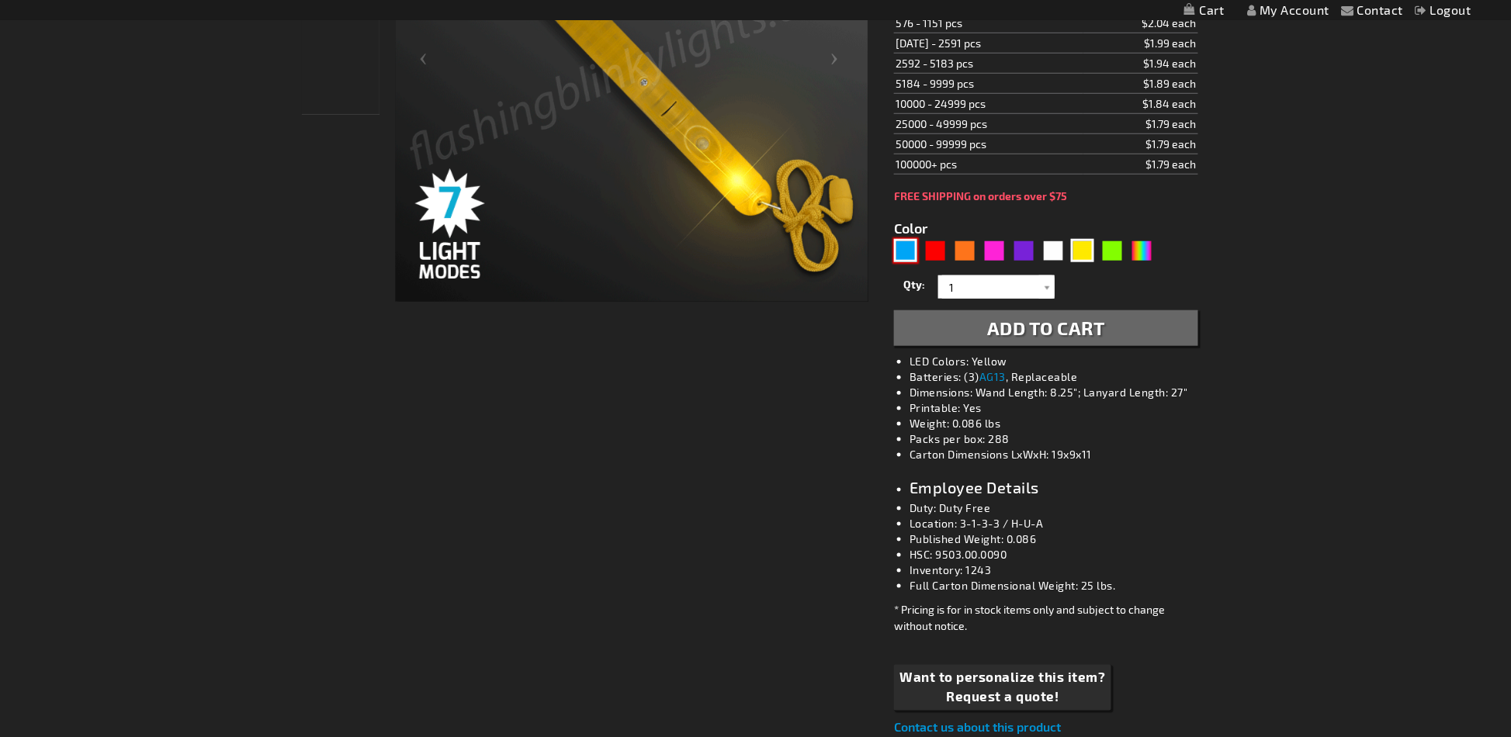
click at [914, 251] on div "Blue" at bounding box center [905, 250] width 23 height 23
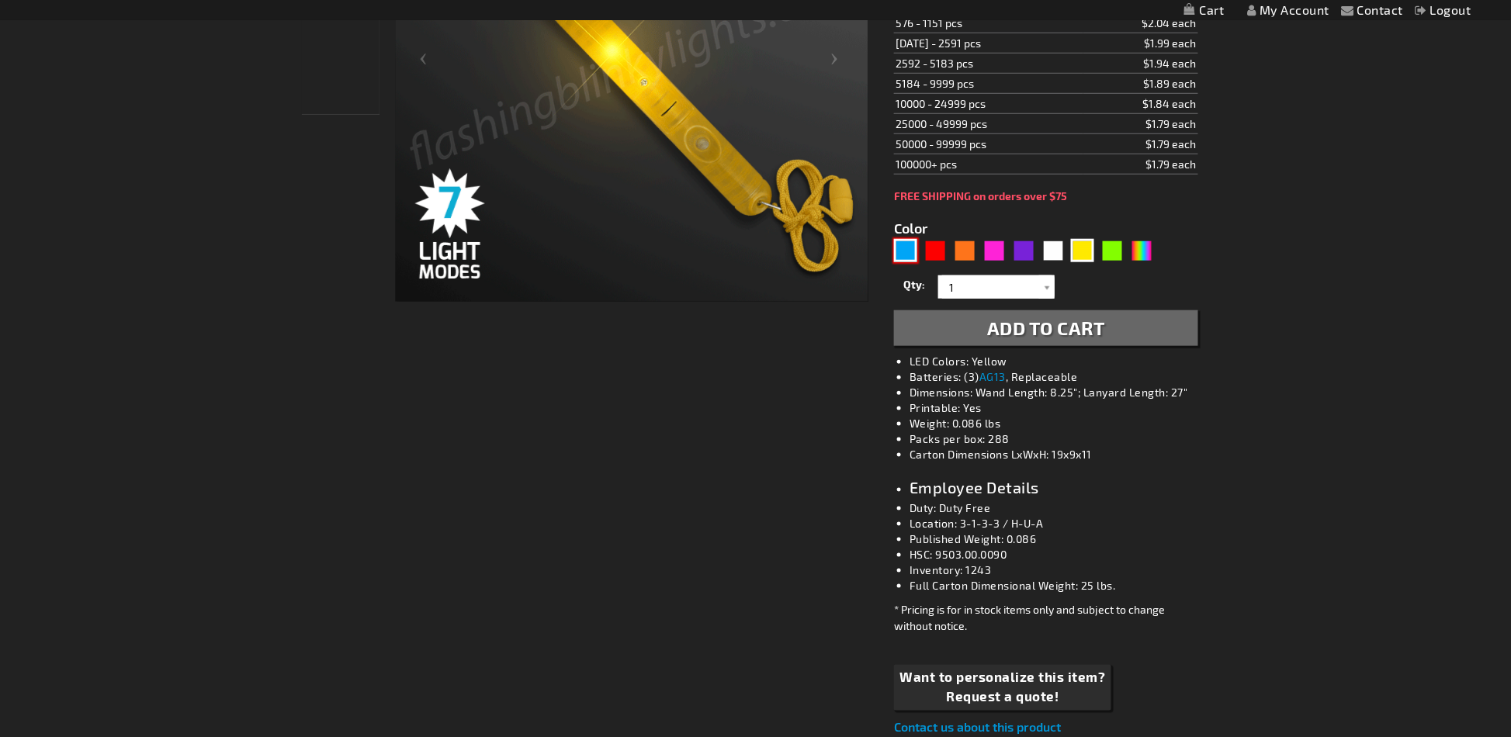
type input "5629"
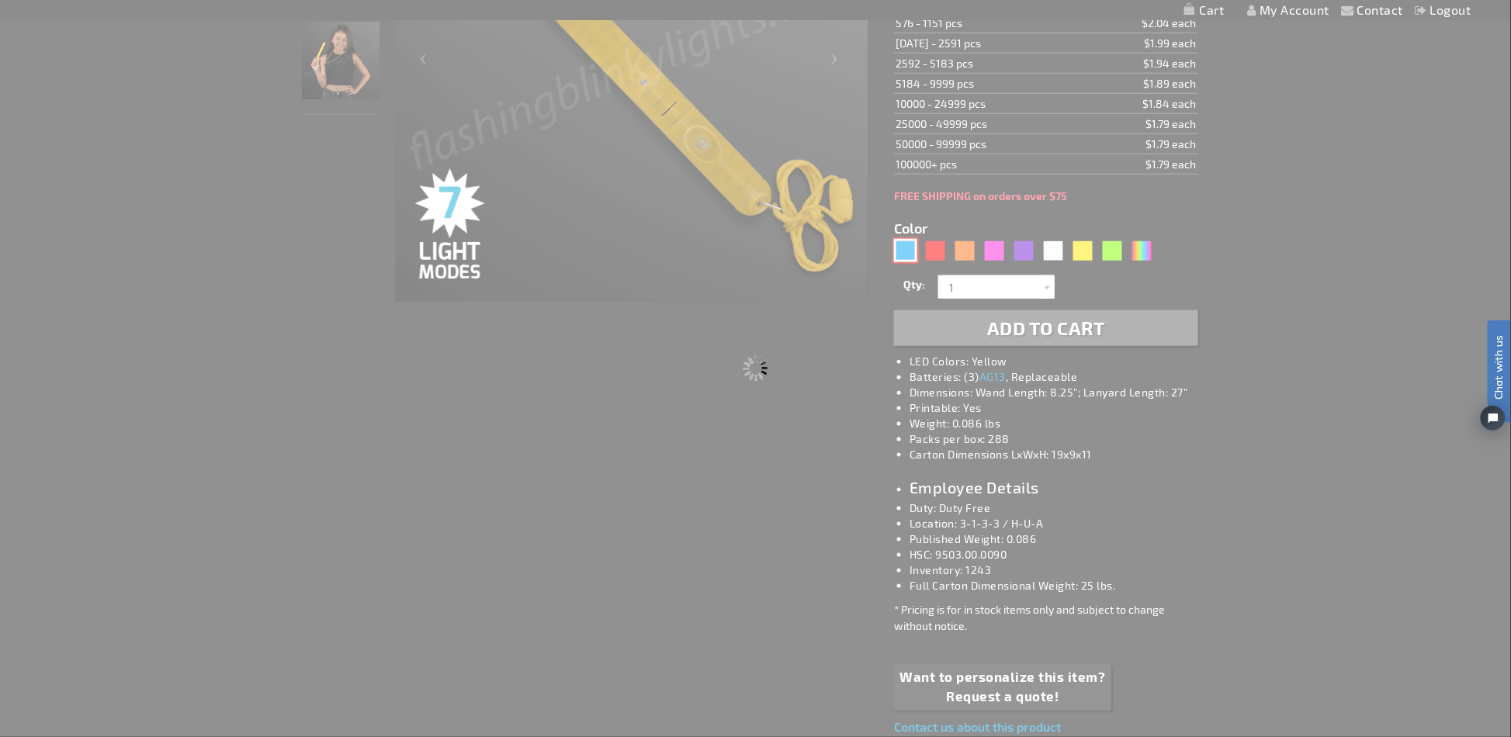
scroll to position [0, 0]
type input "10227-BL"
type input "Customize - Flashing LED Blue Patrol Wands on Lanyard Necklace - ITEM NO: 10227…"
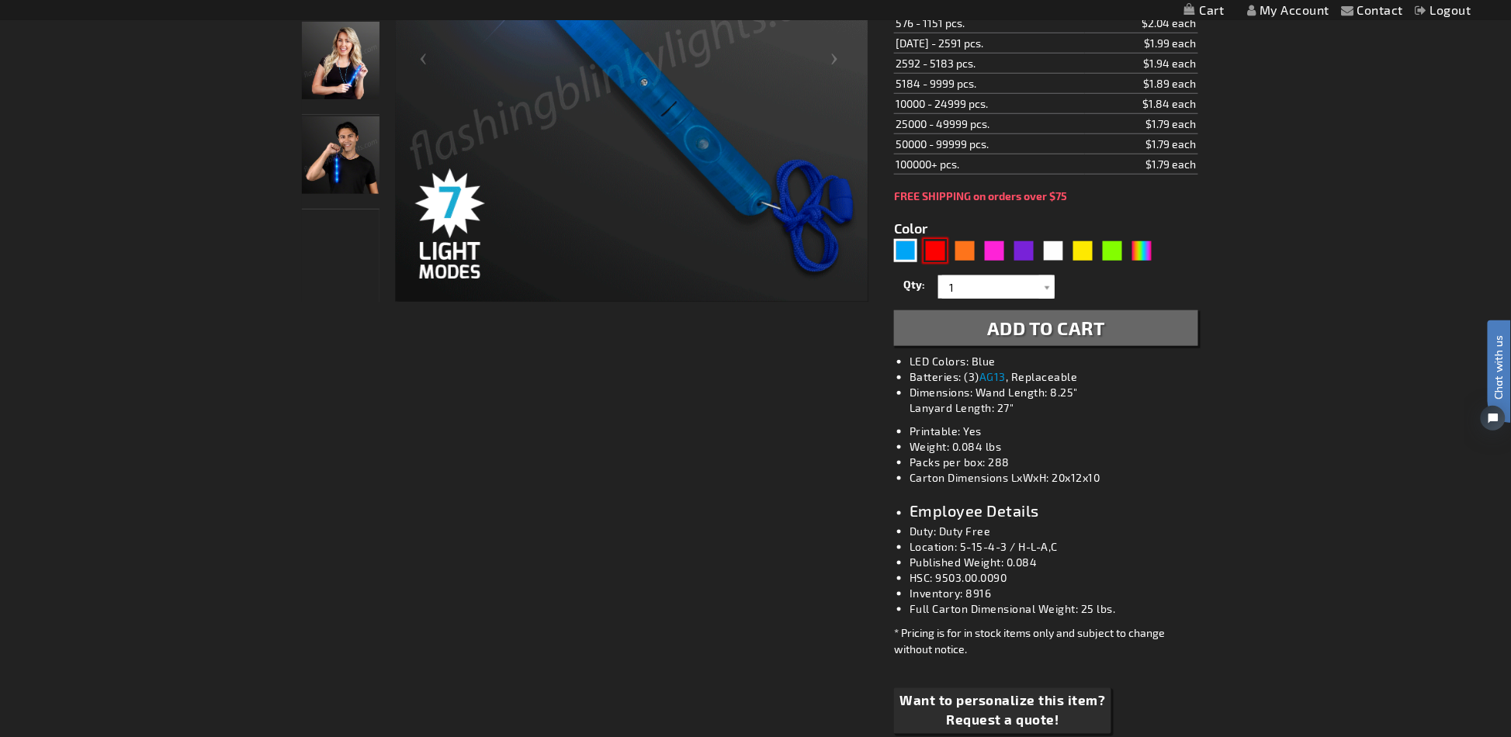
click at [938, 257] on div "Red" at bounding box center [935, 250] width 23 height 23
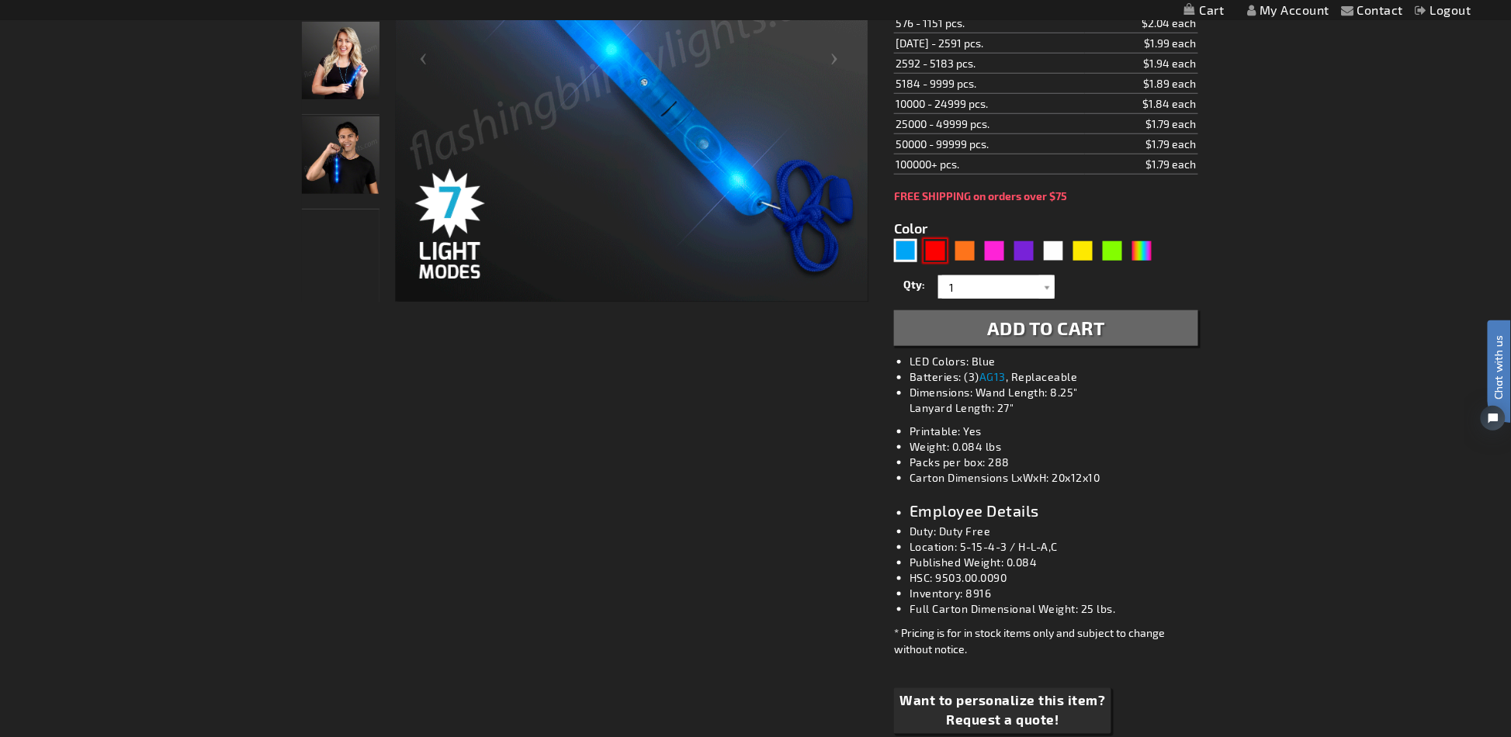
type input "5641"
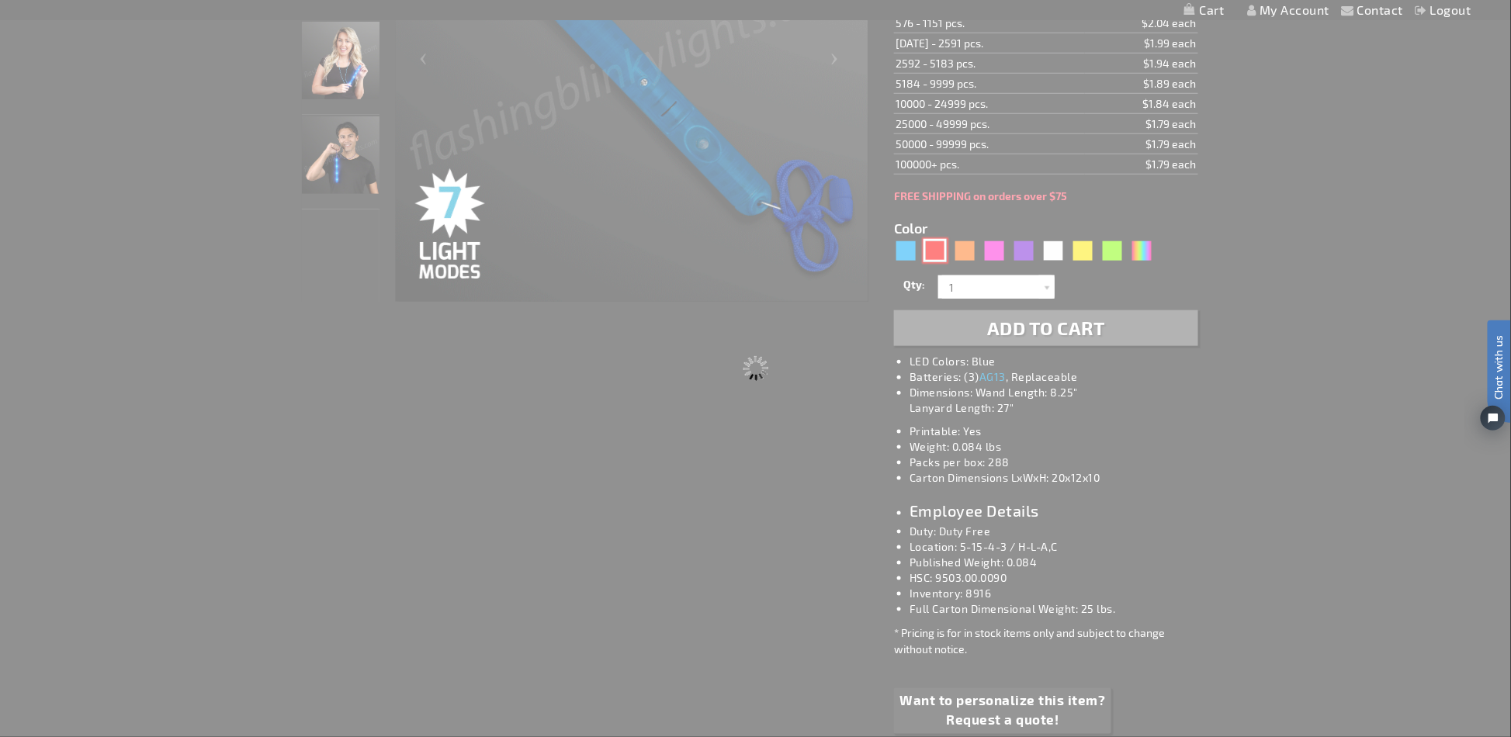
type input "10227-RD"
type input "Customize - Flashing LED Red Patrol Wands on Lanyard Necklace - ITEM NO: 10227-…"
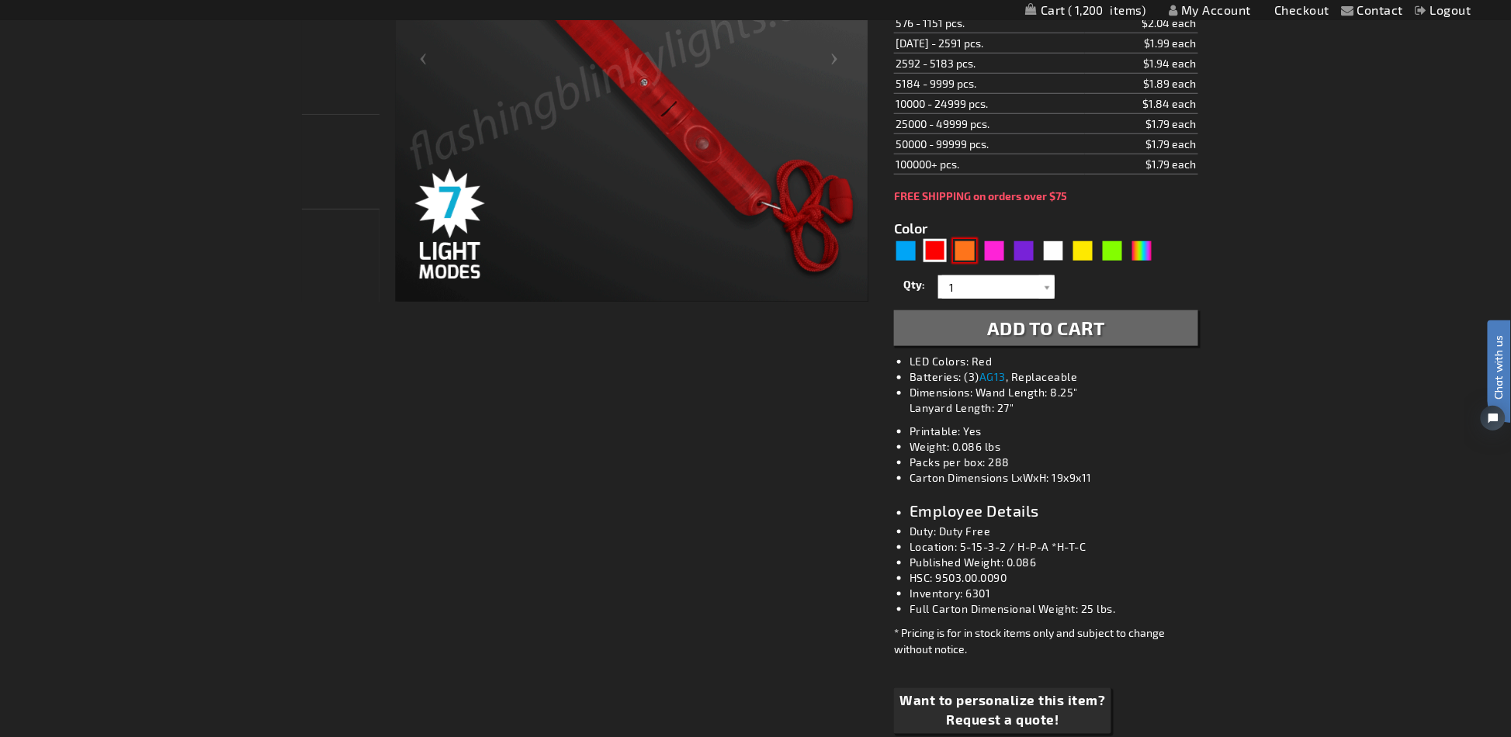
click at [966, 256] on div "Orange" at bounding box center [964, 250] width 23 height 23
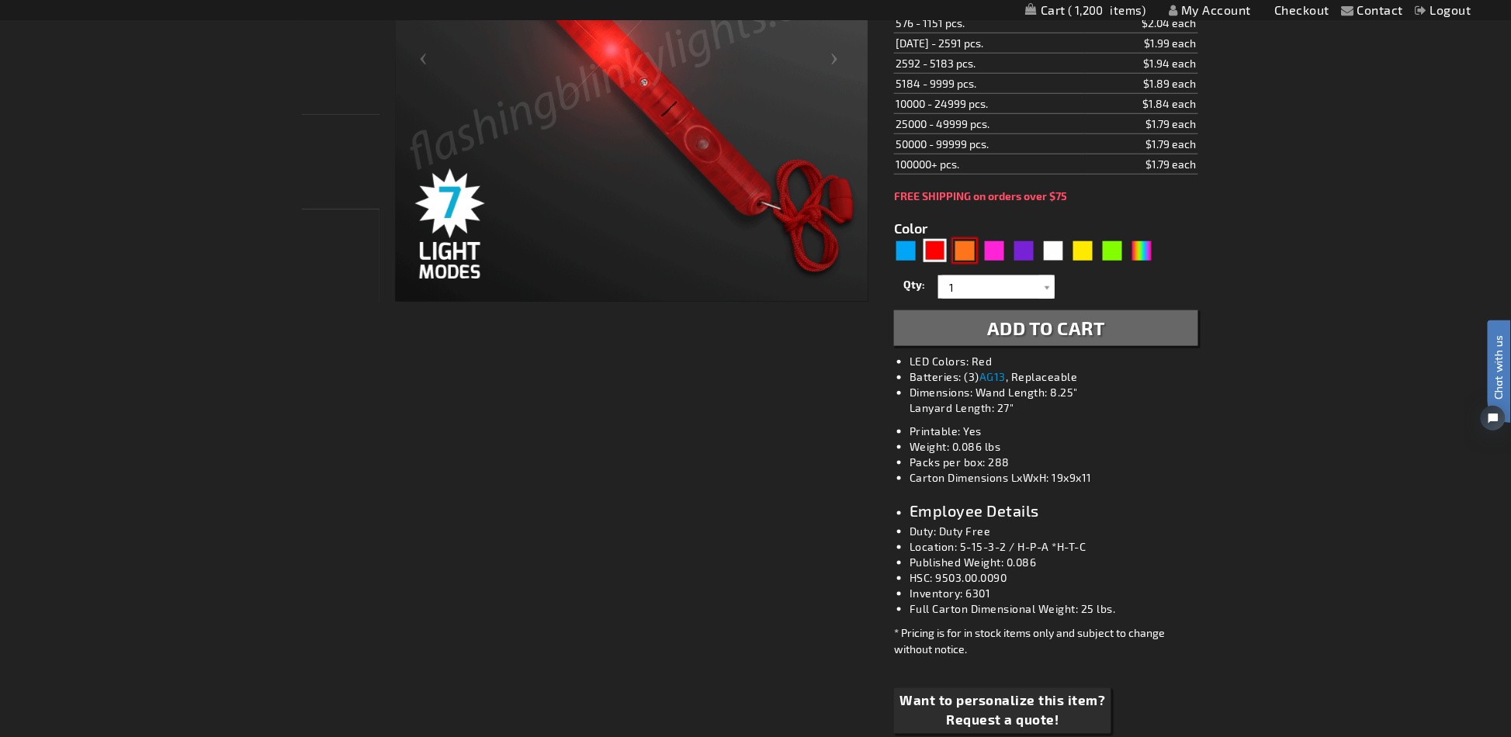
type input "5637"
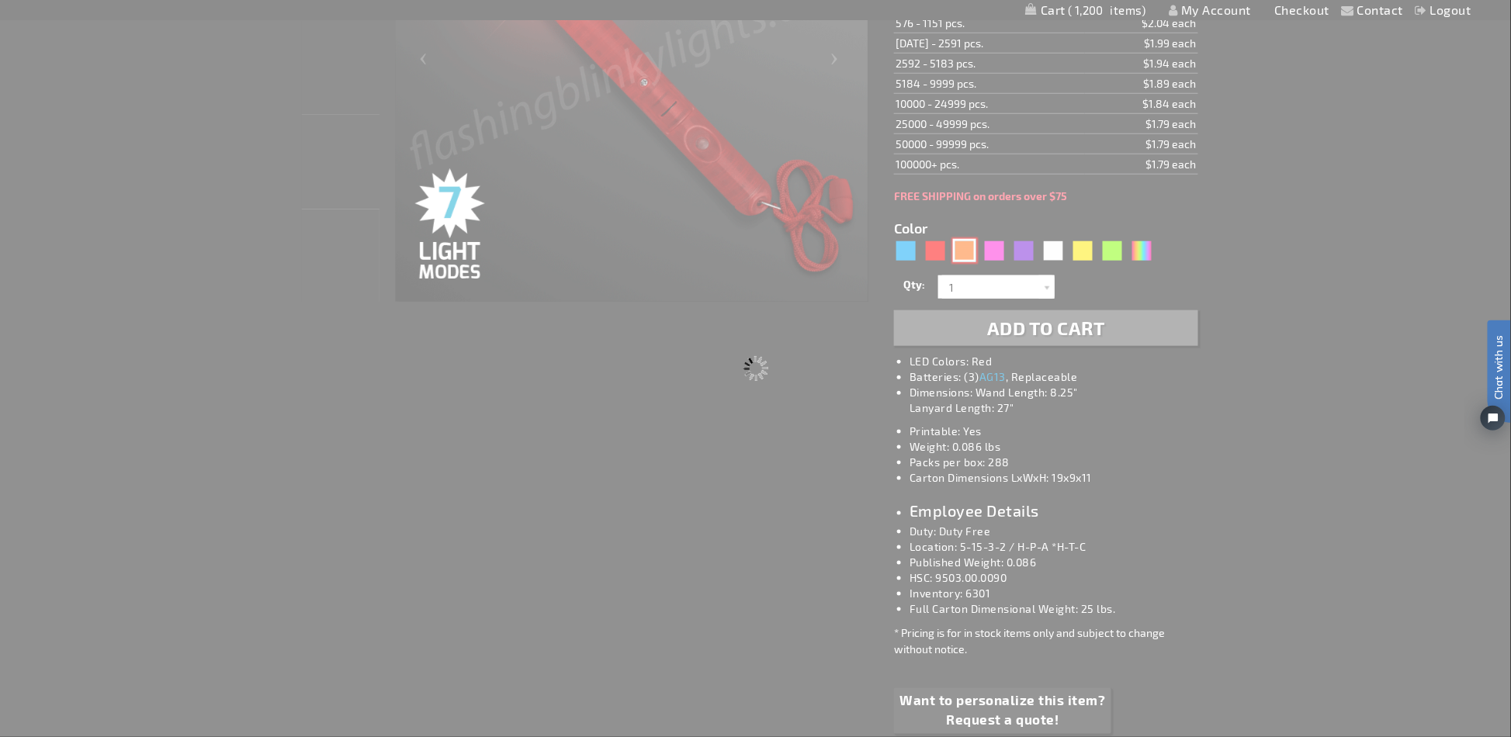
type input "10227-OR"
type input "Customize - Flashing Orange Lights Patrol Wand on Breakaway Lanyard - ITEM NO: …"
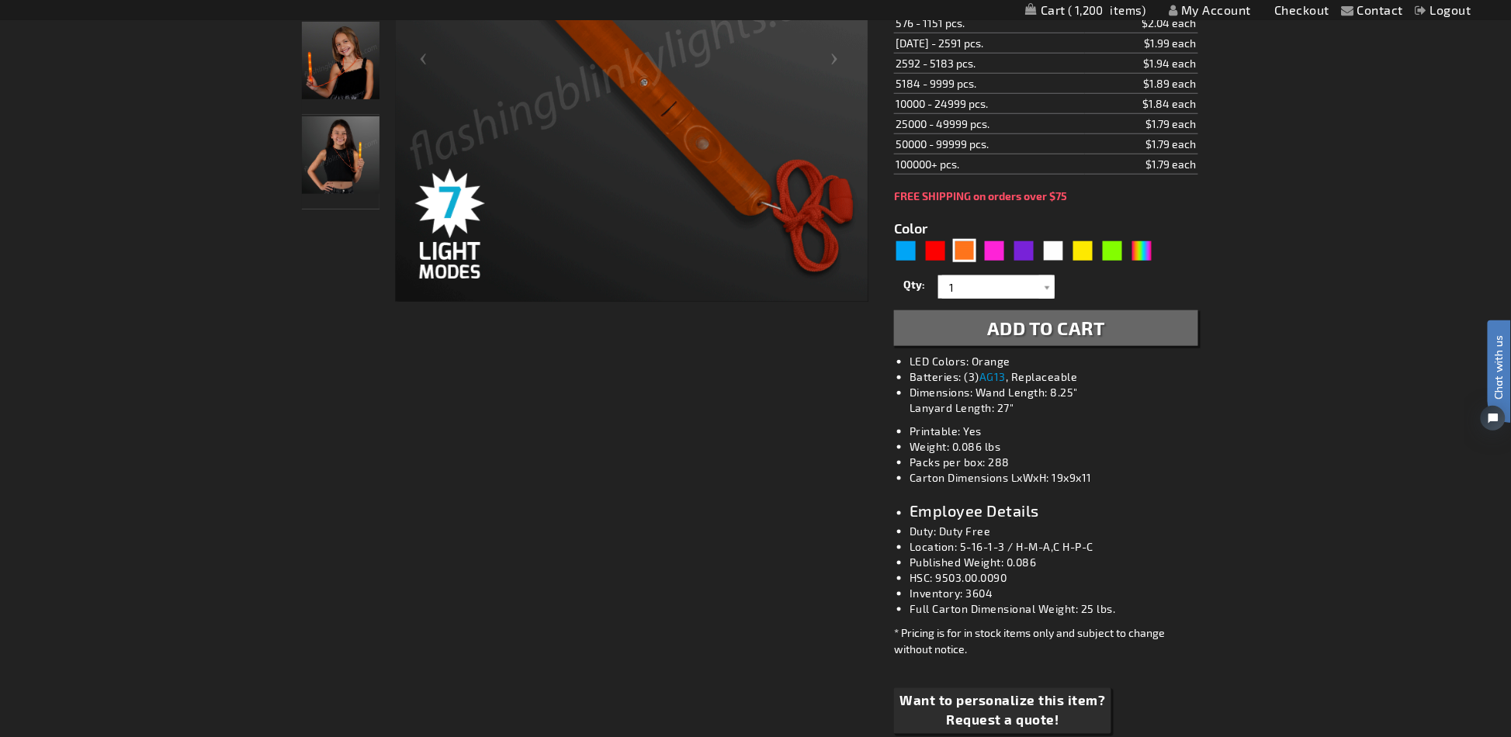
click at [980, 246] on div "5637" at bounding box center [1026, 251] width 265 height 25
click at [989, 247] on div "Pink" at bounding box center [994, 250] width 23 height 23
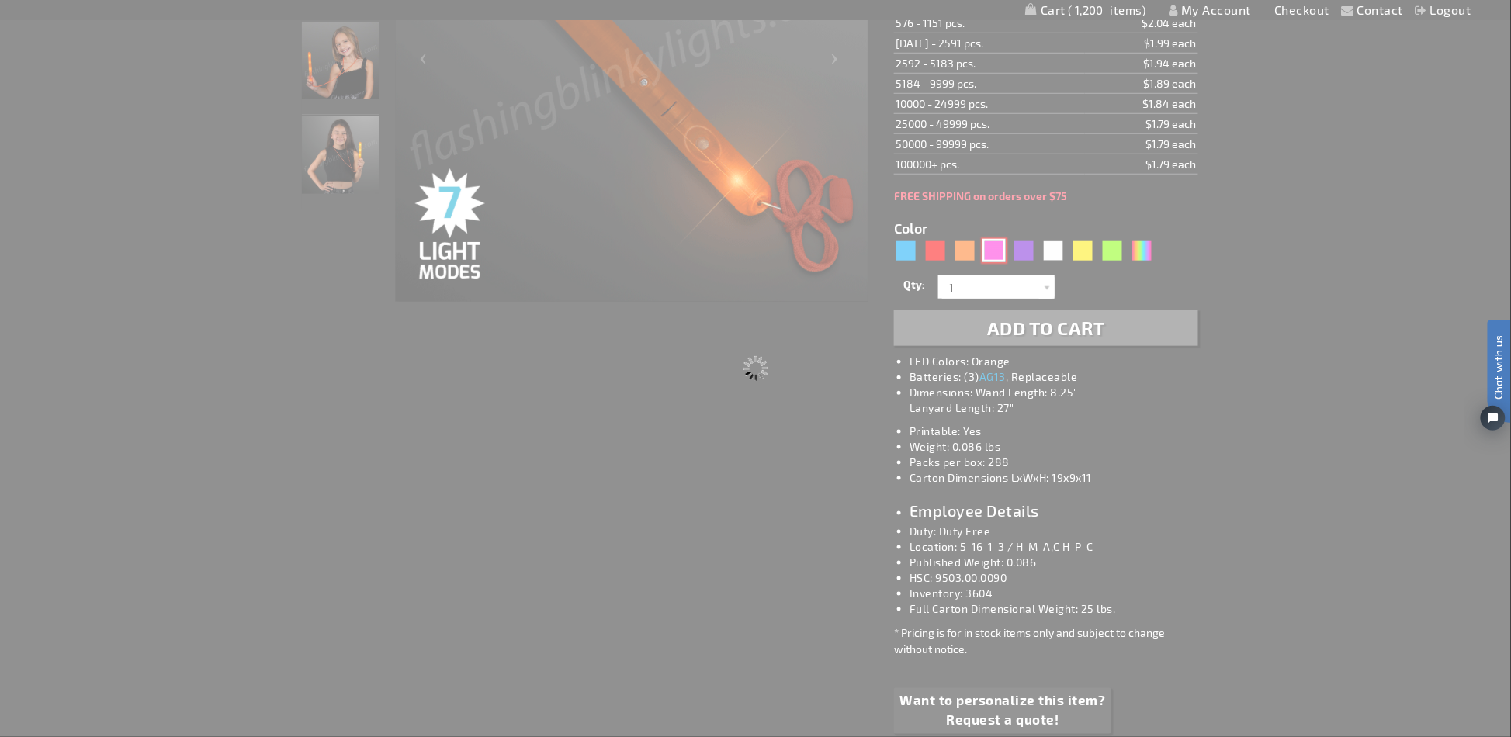
type input "5639"
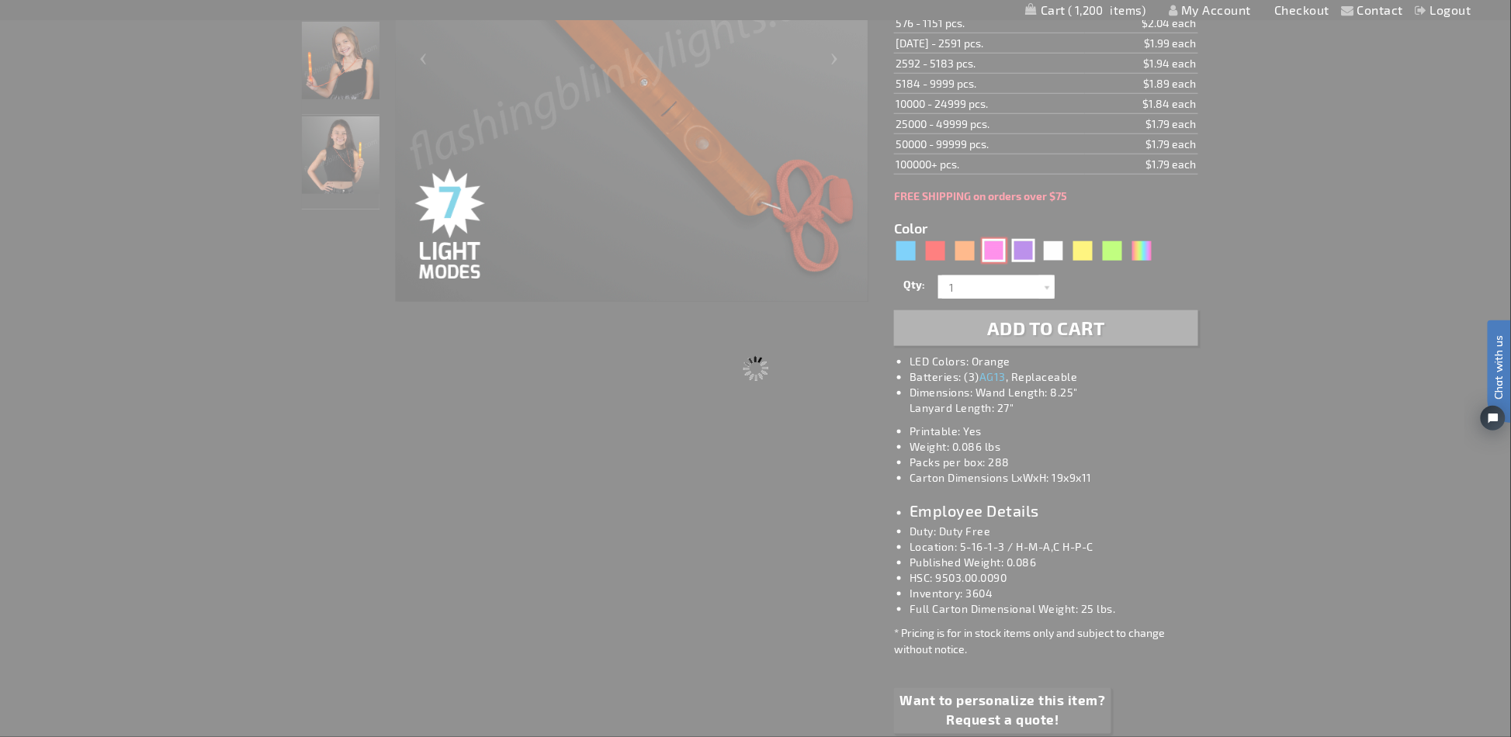
type input "10227-PK"
type input "Customize - Flashing LED Pink Patrol Wand on Lanyard Necklace - ITEM NO: 10227-…"
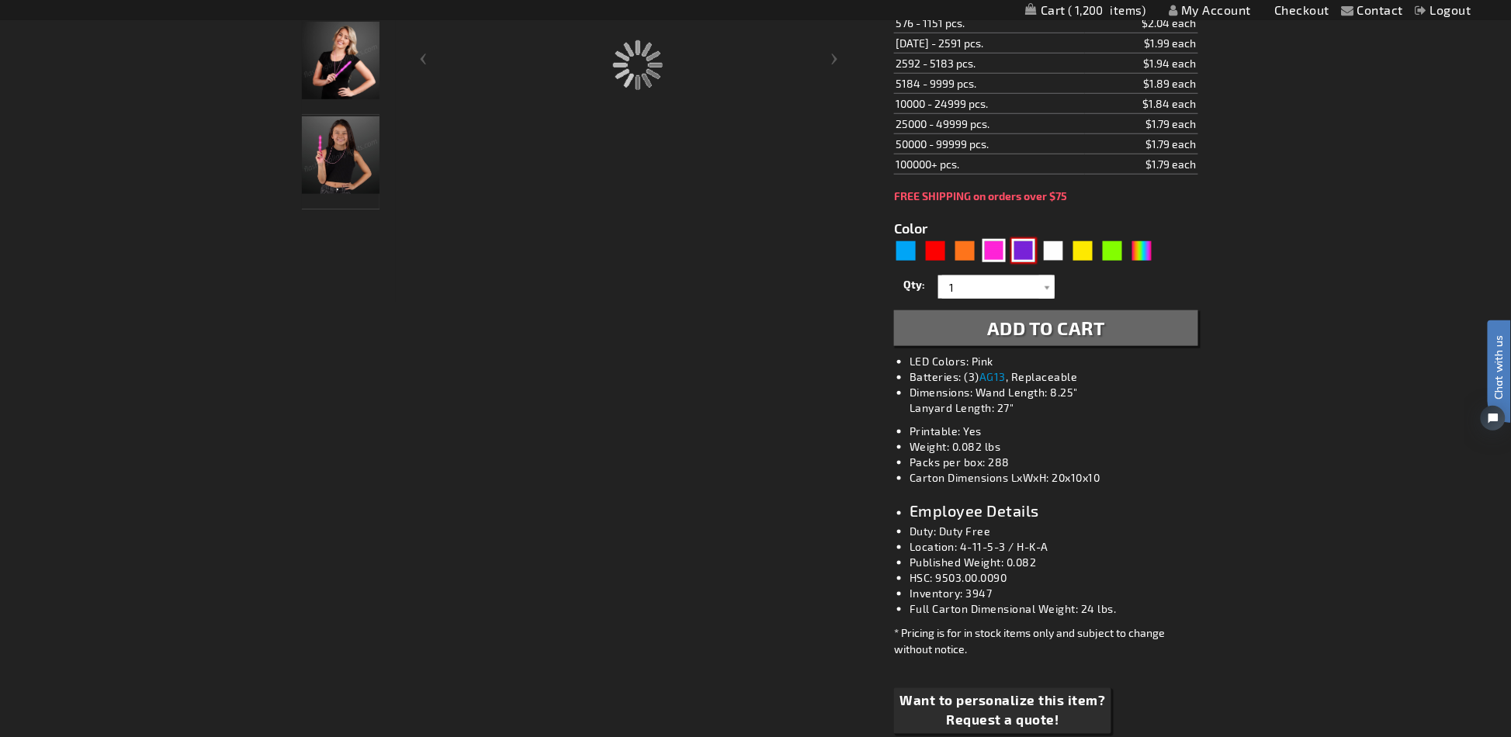
click at [1028, 248] on div "Purple" at bounding box center [1023, 250] width 23 height 23
type input "5640"
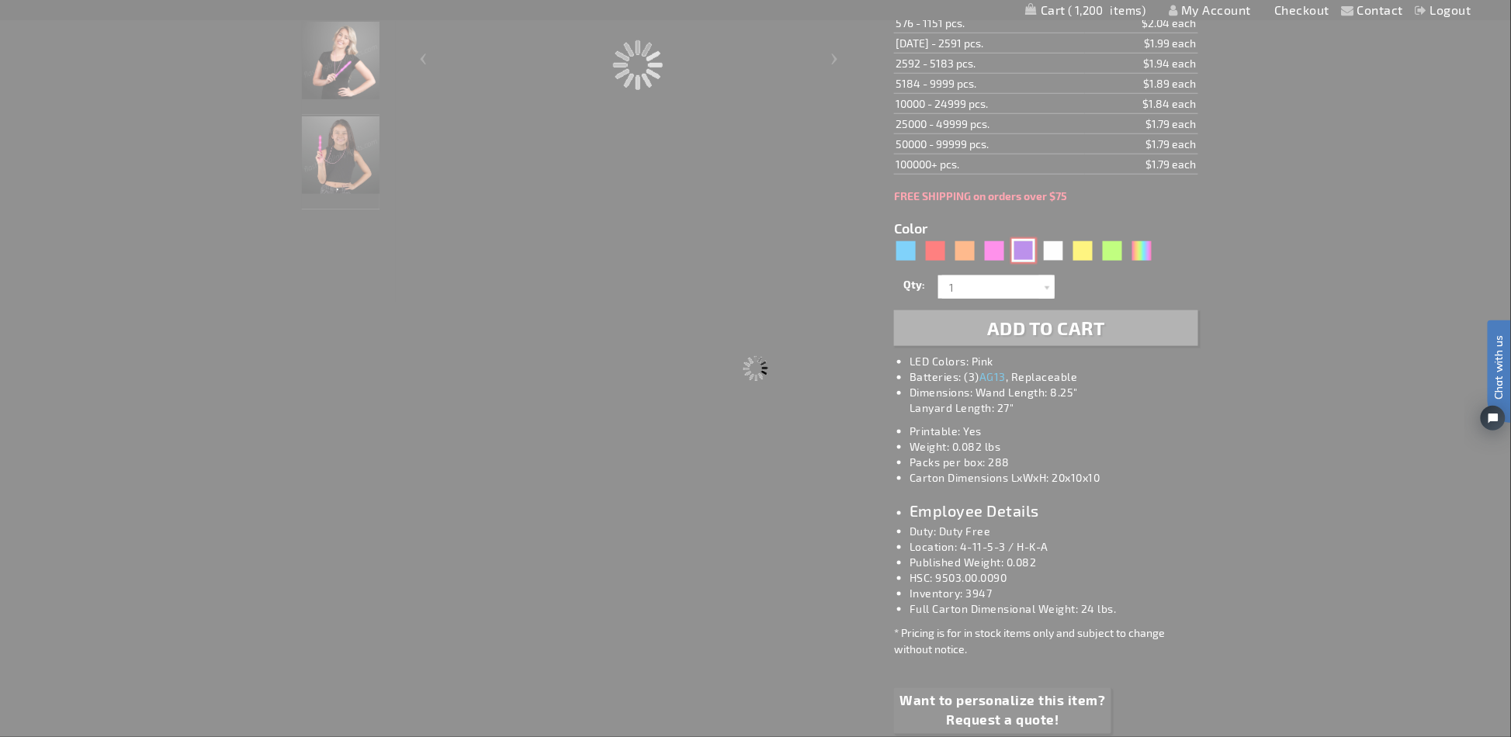
type input "10227-PR"
type input "Customize - LED Flashing Purple Patrol Wand on Lanyard Necklace - ITEM NO: 1022…"
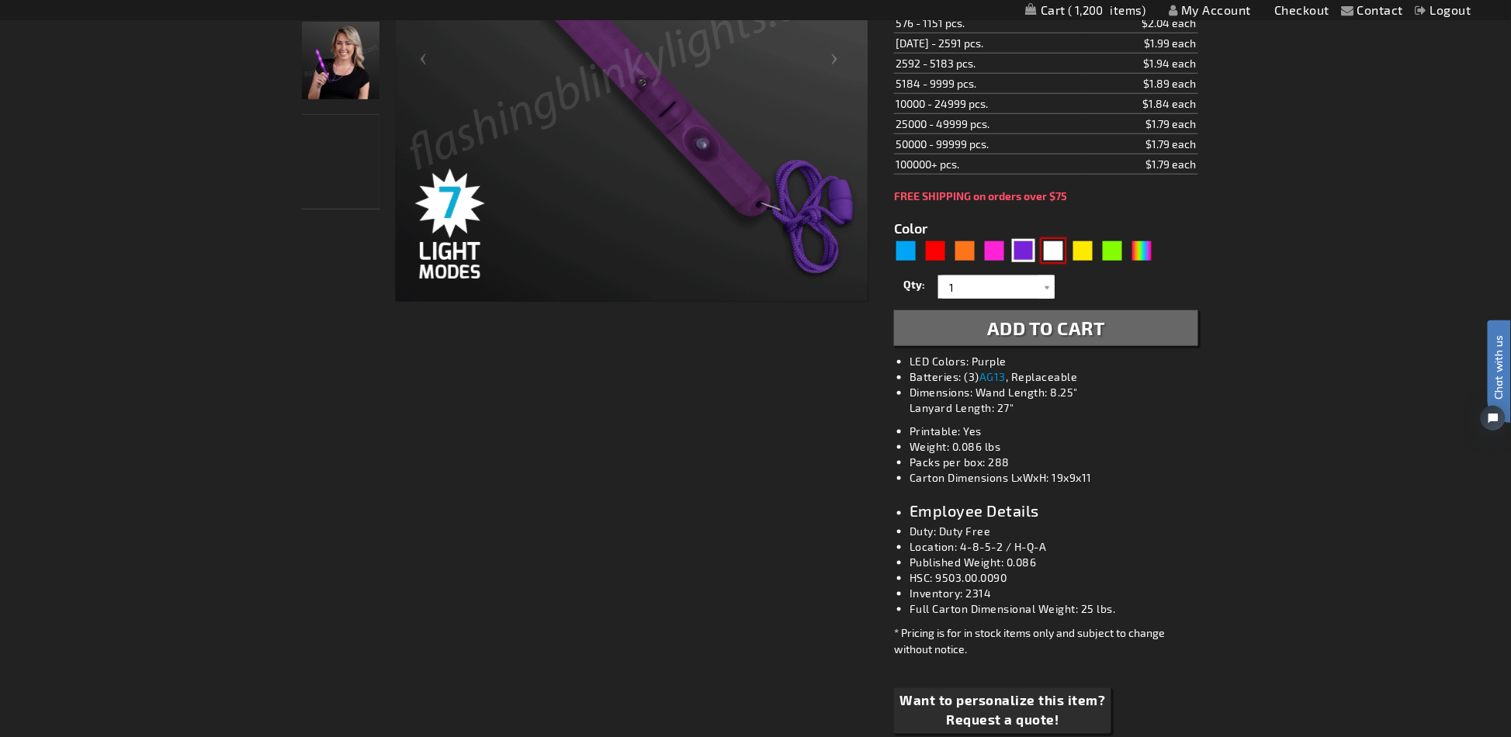
click at [1056, 255] on div "White" at bounding box center [1053, 250] width 23 height 23
type input "5646"
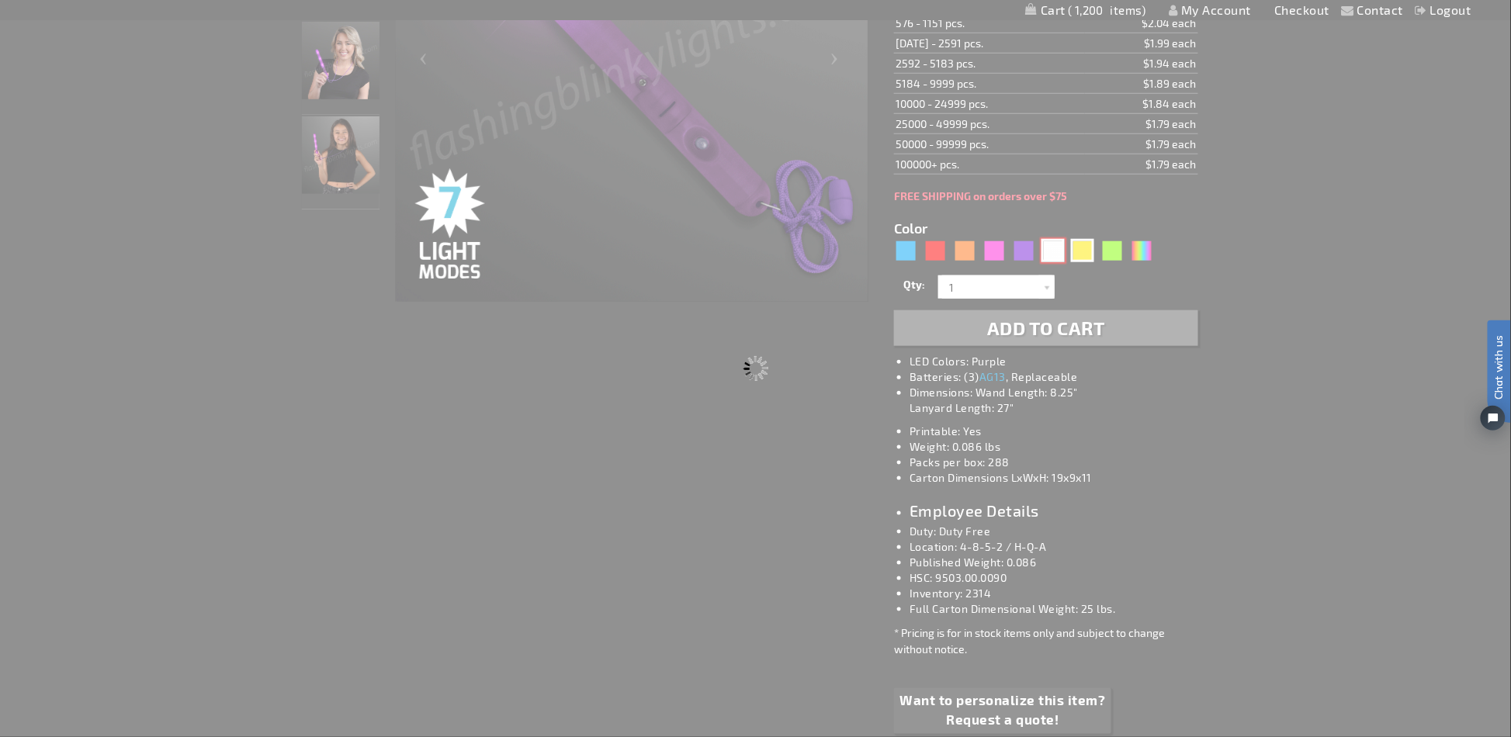
type input "10227-WT"
type input "Customize - Flashing LED White Patrol Wands on Lanyard Necklace - ITEM NO: 1022…"
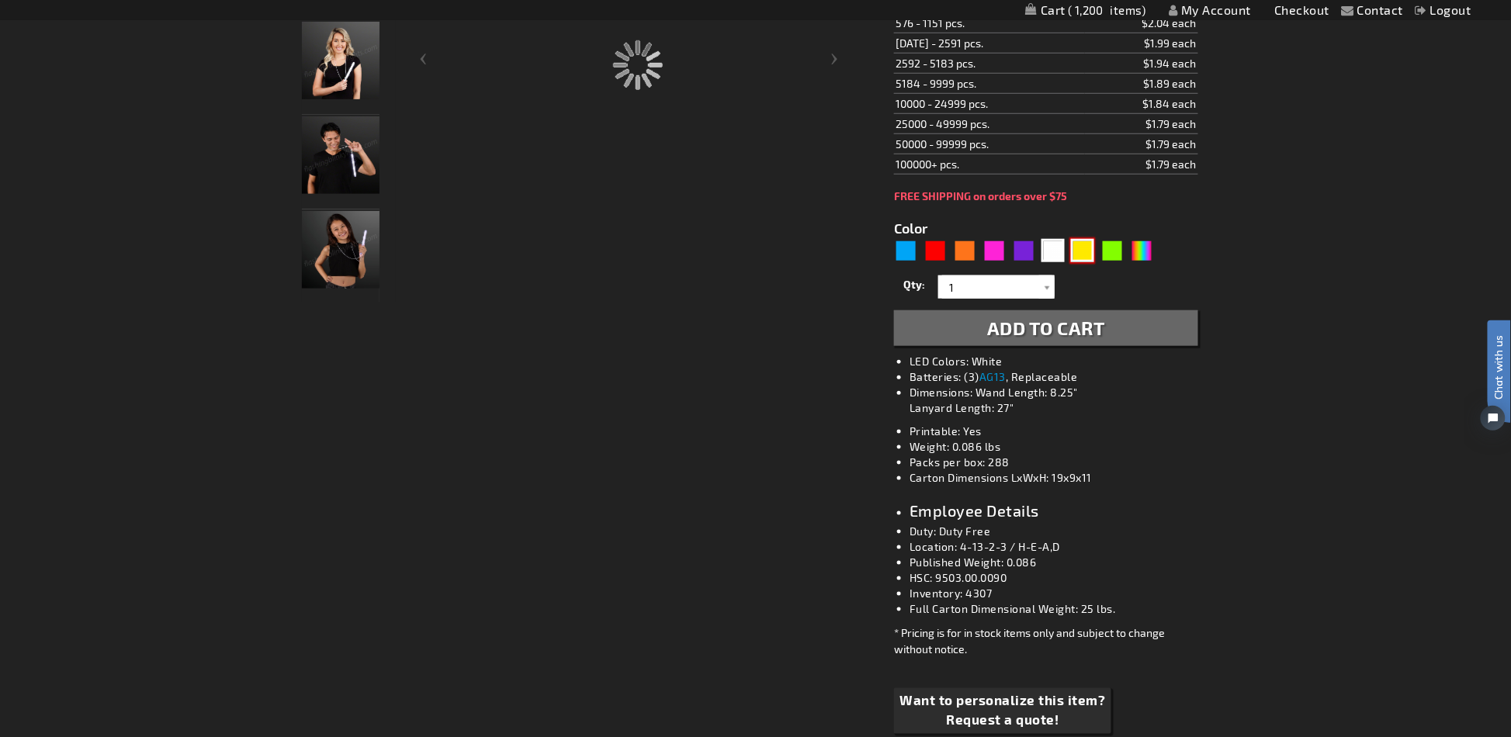
click at [1080, 248] on div "Yellow" at bounding box center [1082, 250] width 23 height 23
type input "5647"
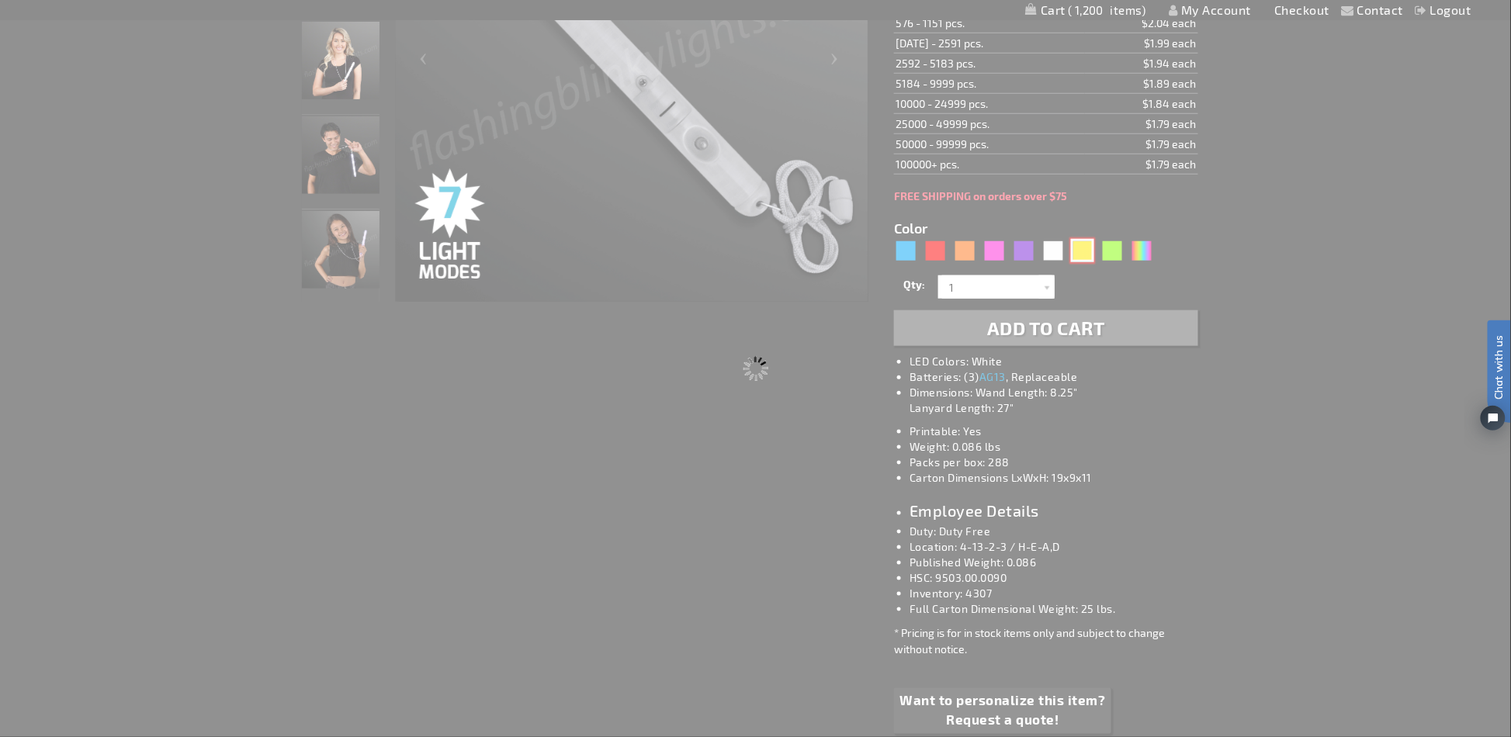
type input "10227-YL"
type input "Customize - Flashing Yellow LED Patrol Wand on Lanyard Necklace - ITEM NO: 1022…"
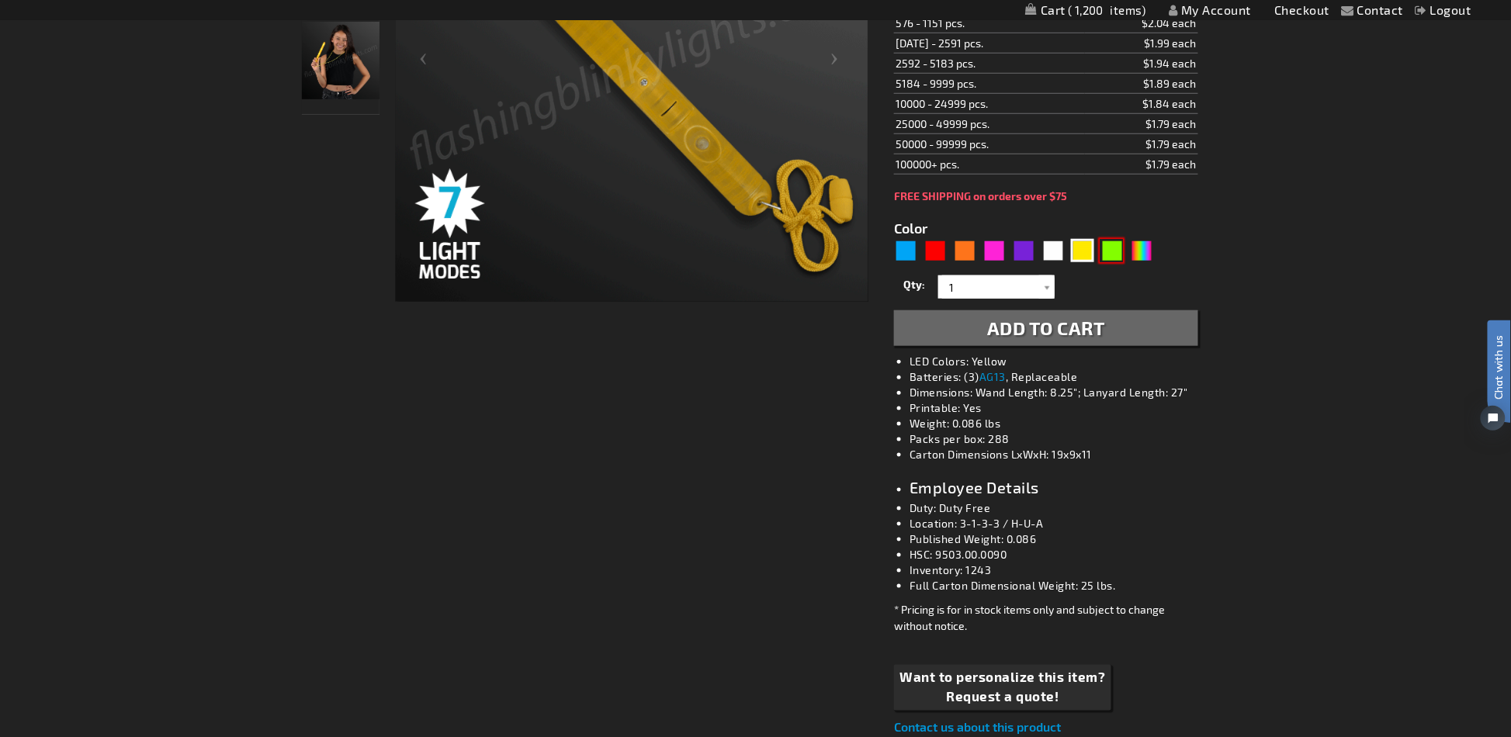
click at [1113, 247] on div "Green" at bounding box center [1112, 250] width 23 height 23
type input "5648"
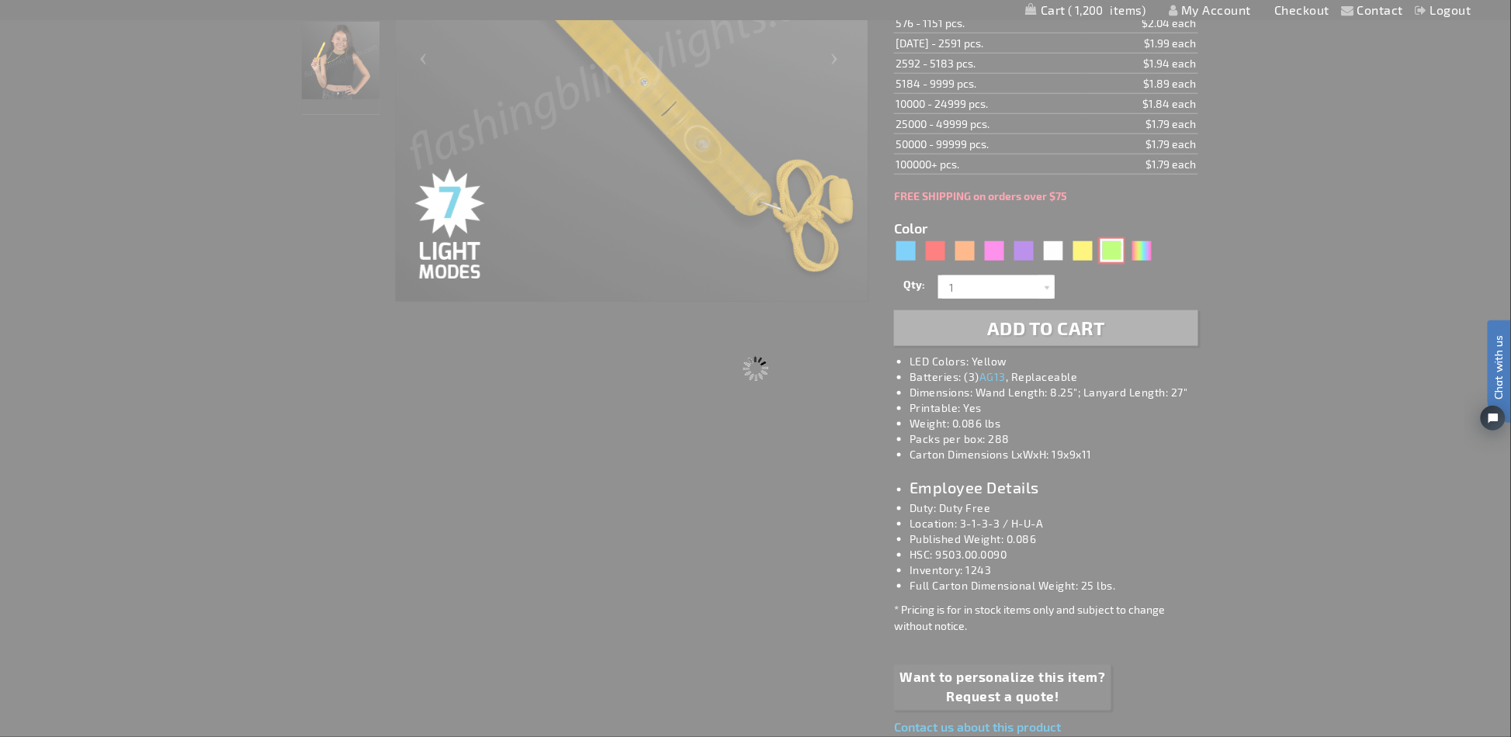
type input "10227-GN"
type input "Customize - Flashing LED Green Patrol Wands on Lanyard Necklace - ITEM NO: 1022…"
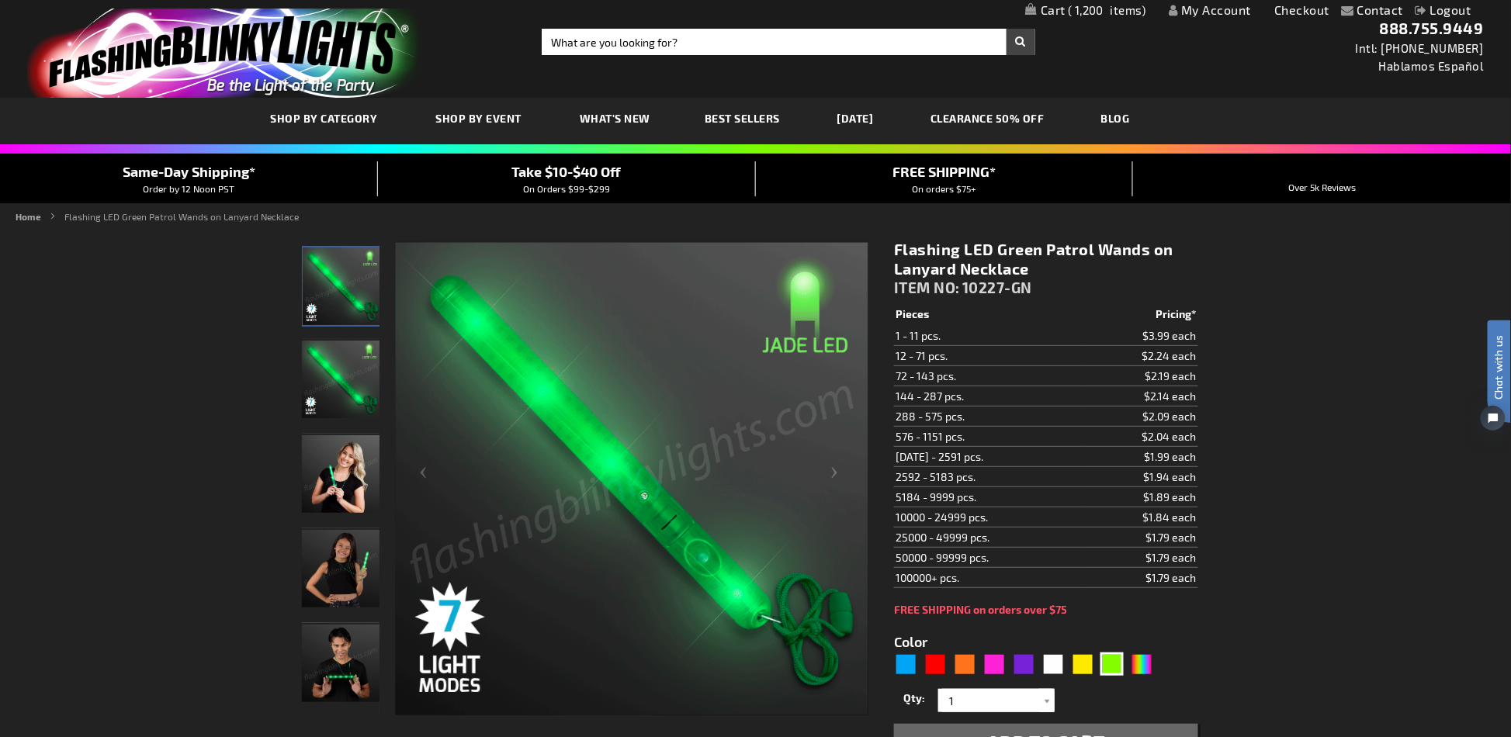
scroll to position [206, 0]
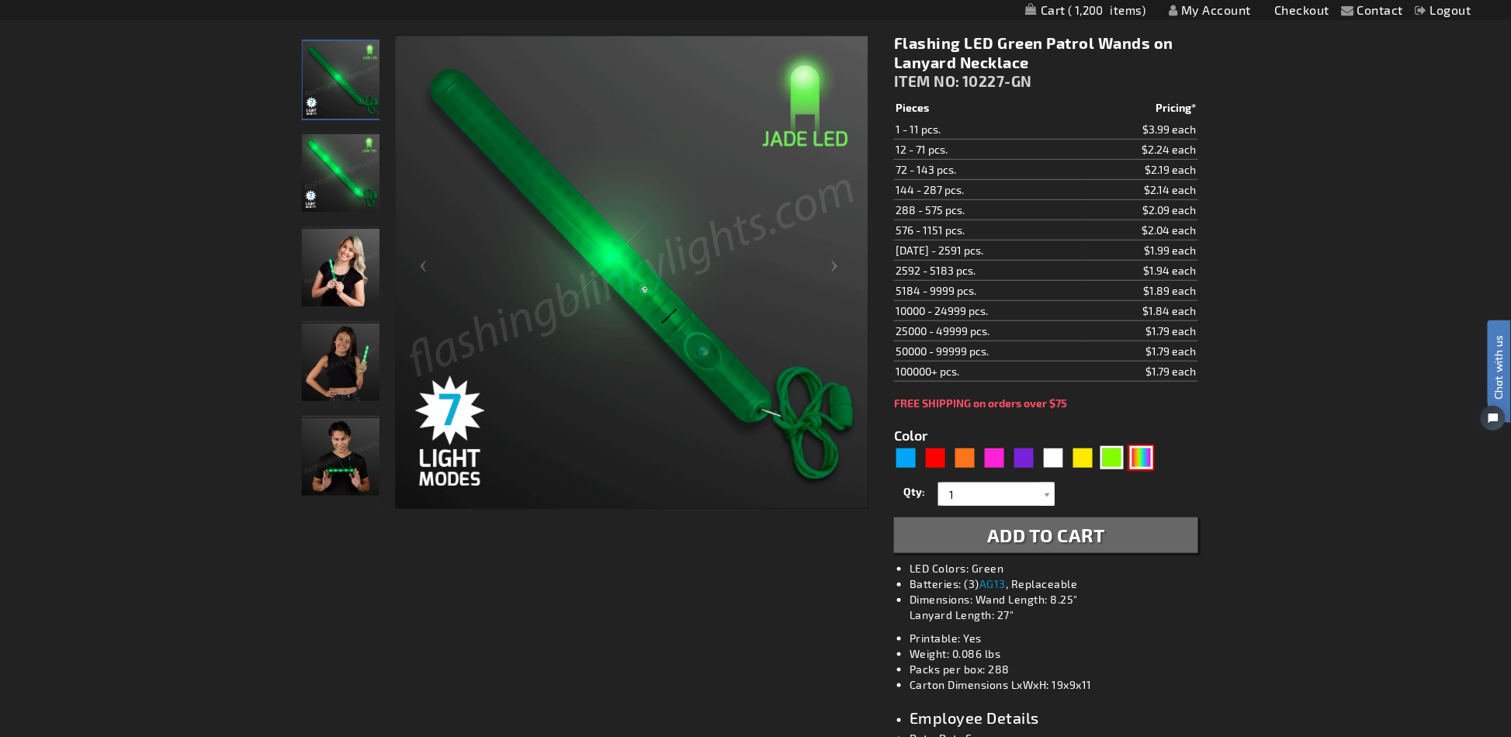
click at [1131, 459] on div "Multicolor" at bounding box center [1141, 457] width 23 height 23
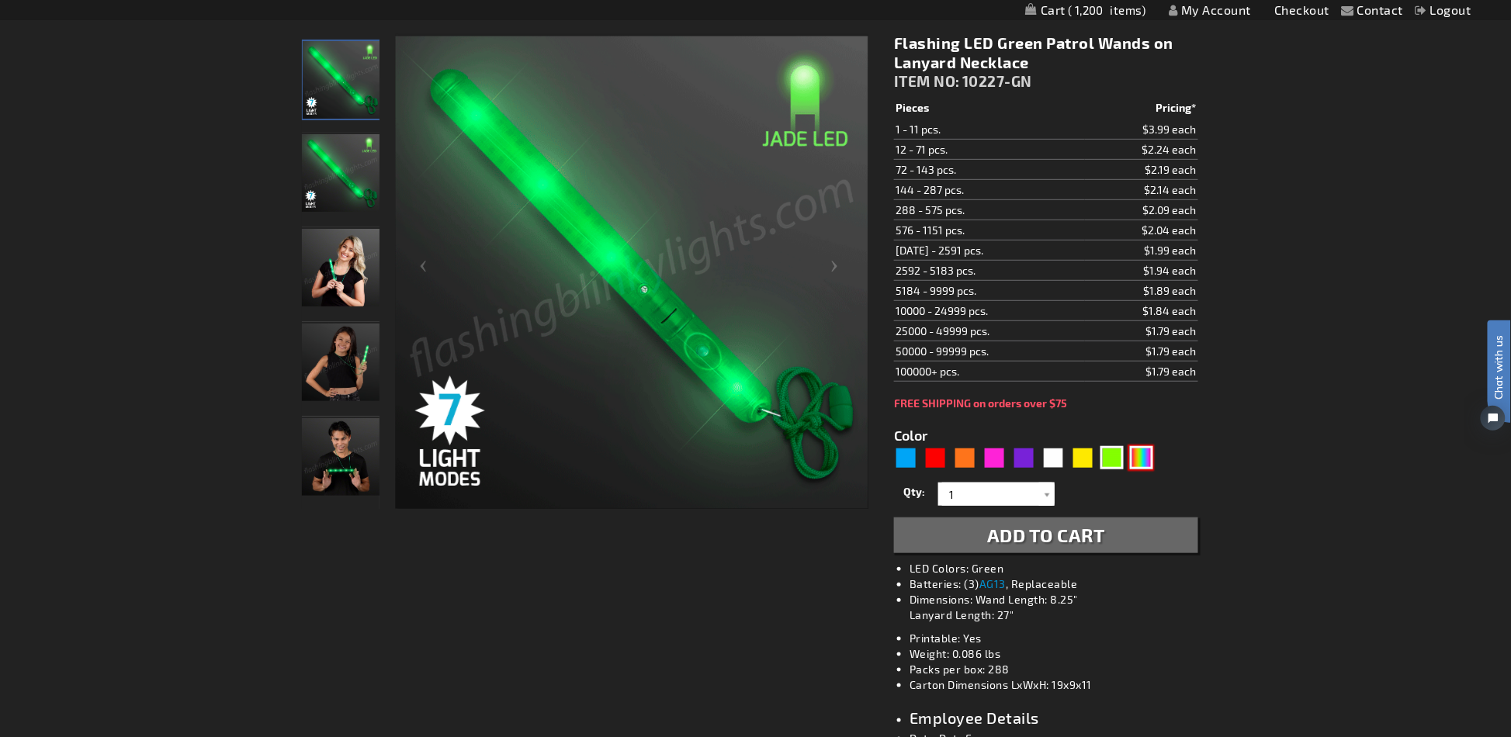
type input "5659"
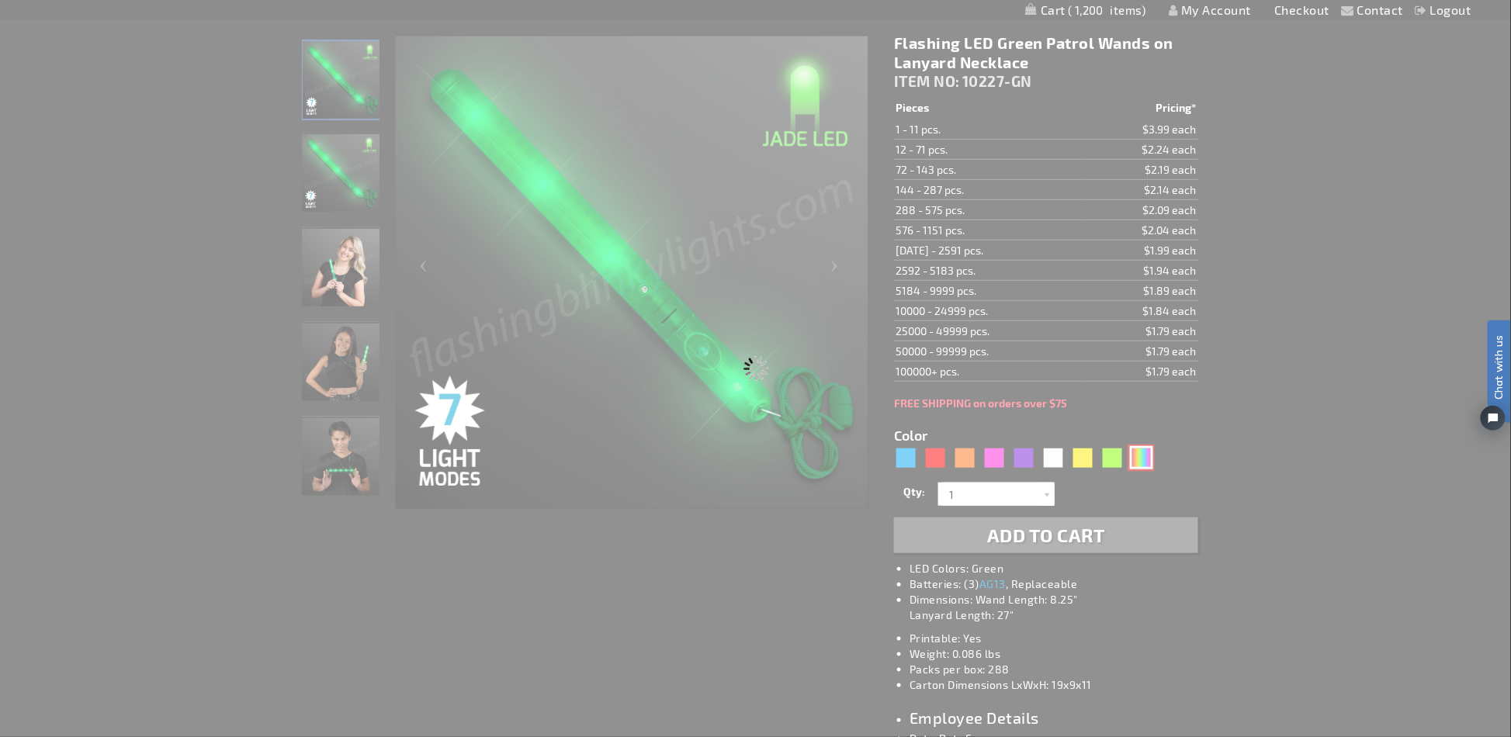
type input "10227-MLT"
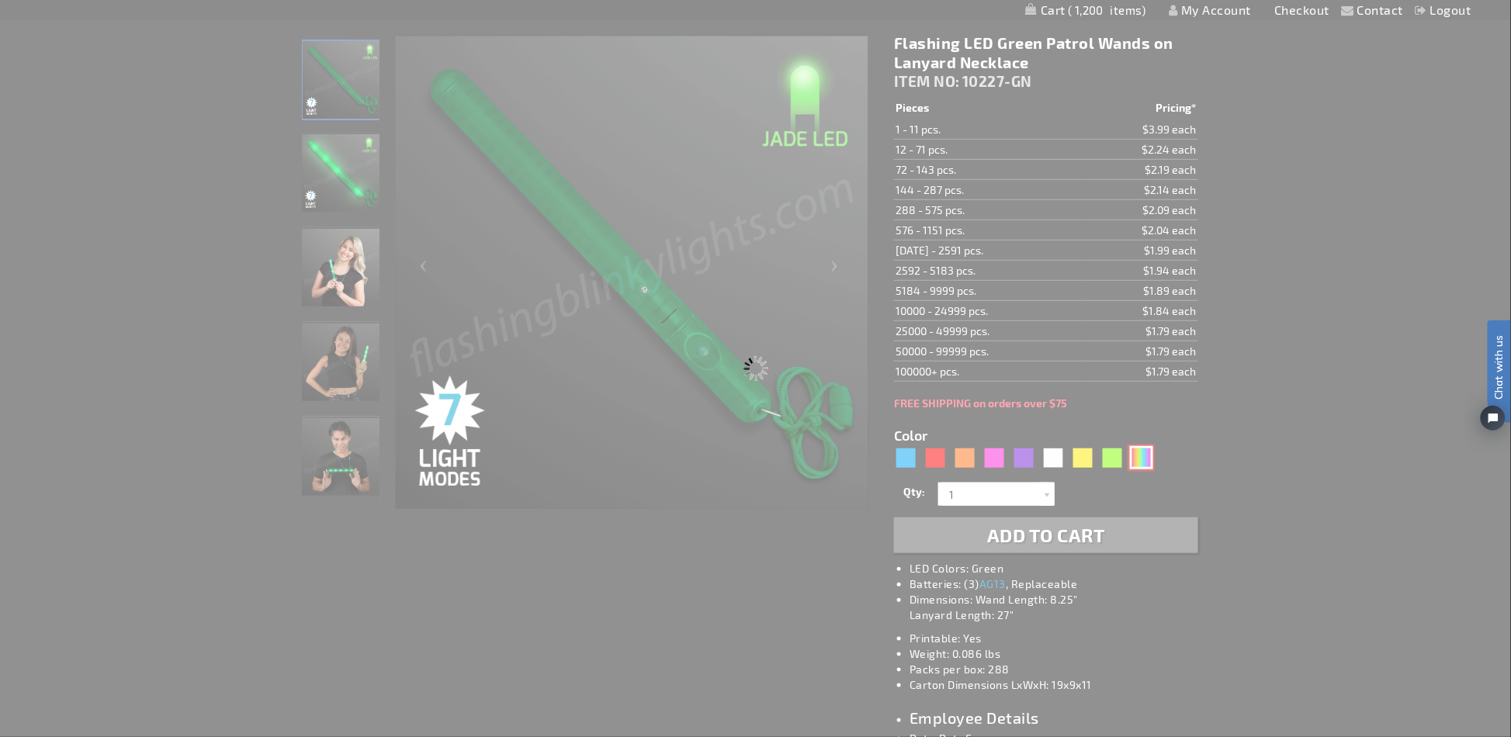
type input "Customize - Multicolor Flashing LED Wand (Patrol Wand) - ITEM NO: 10227-MLT"
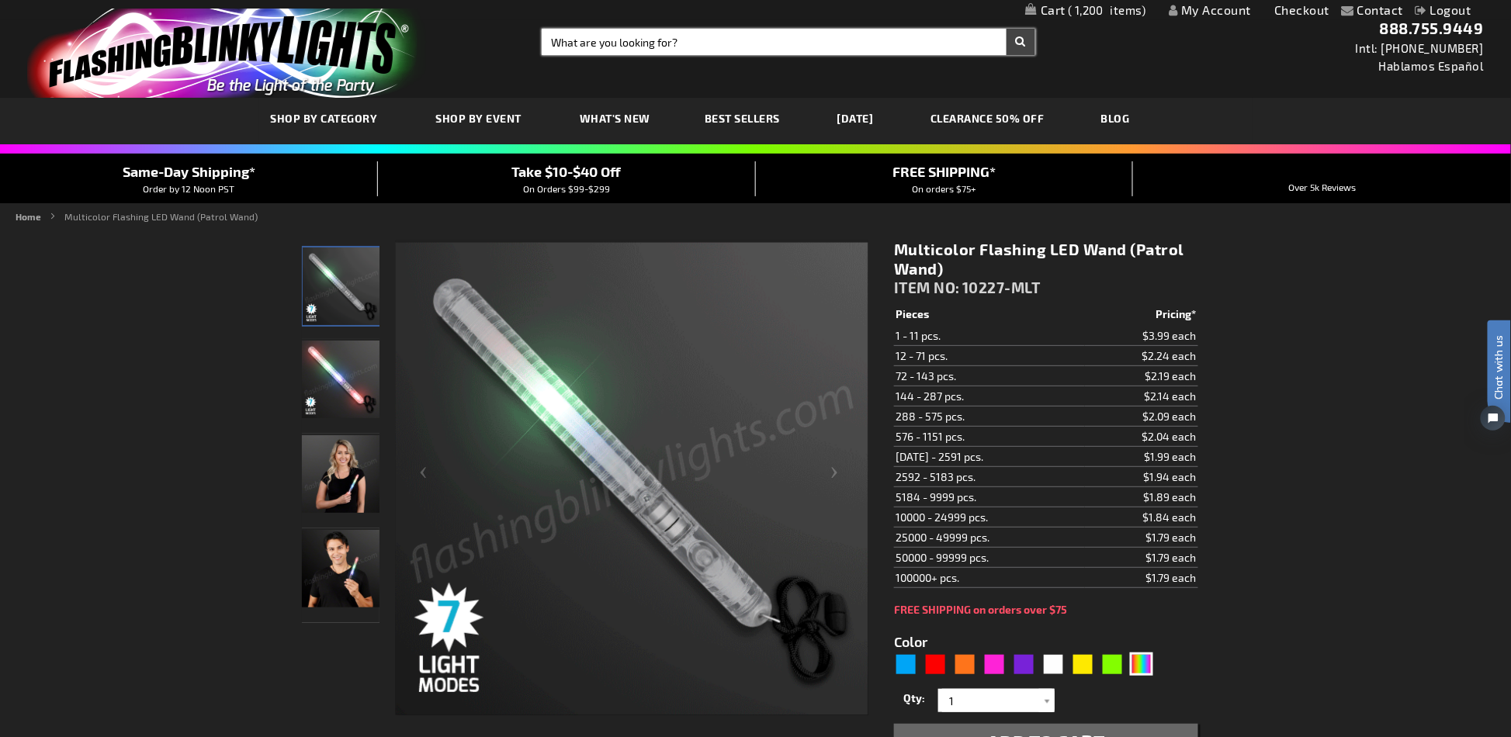
click at [570, 48] on input "Search" at bounding box center [788, 42] width 493 height 26
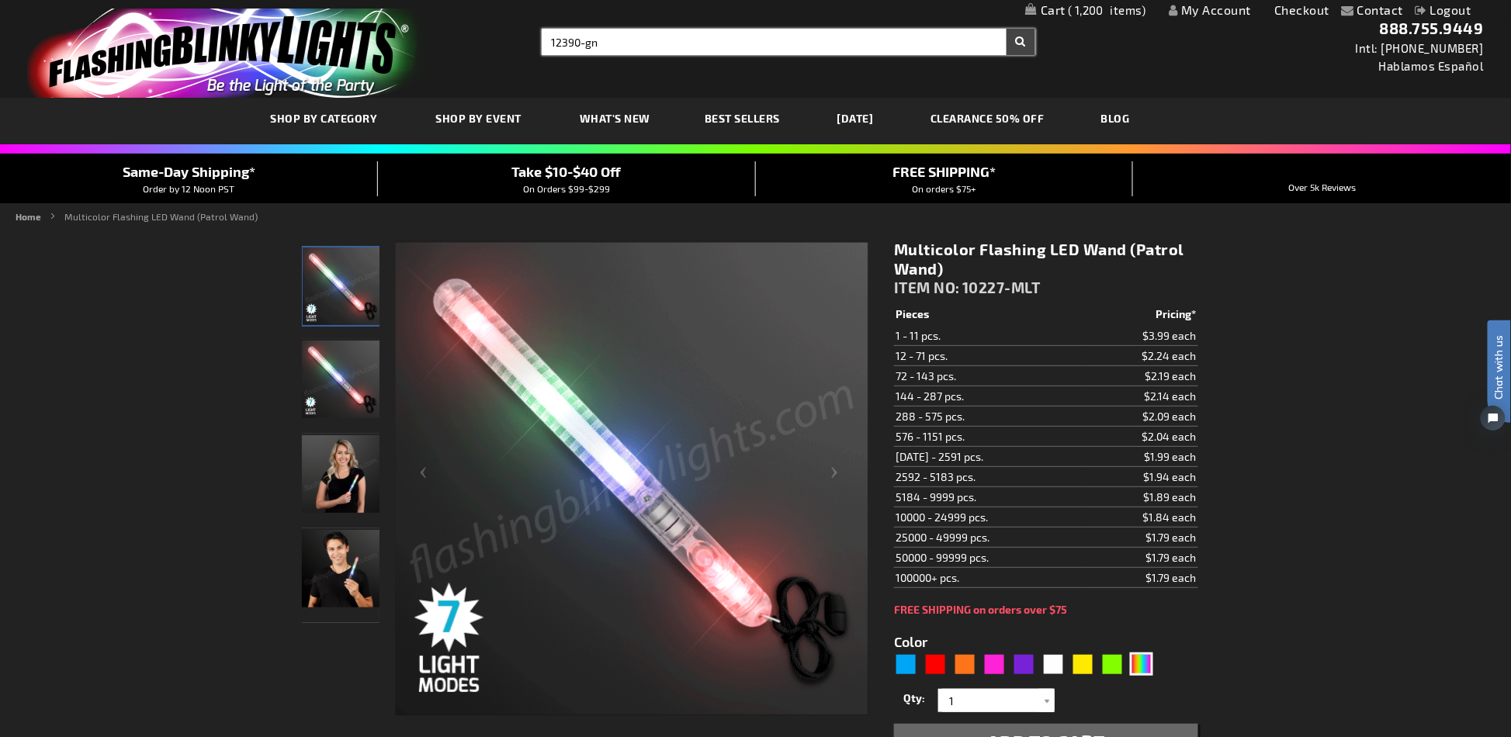
type input "12390-gn"
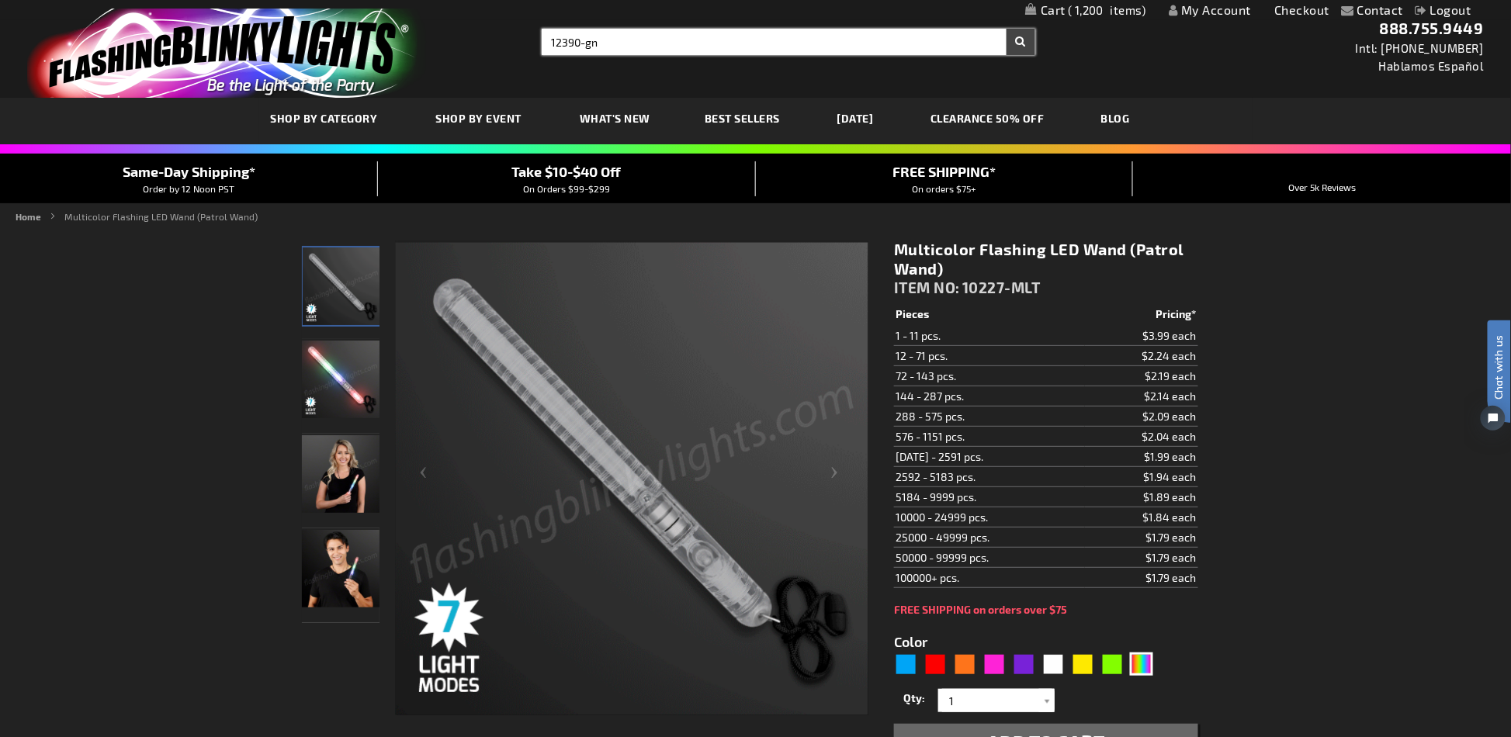
click at [1007, 29] on button "Search" at bounding box center [1021, 42] width 29 height 26
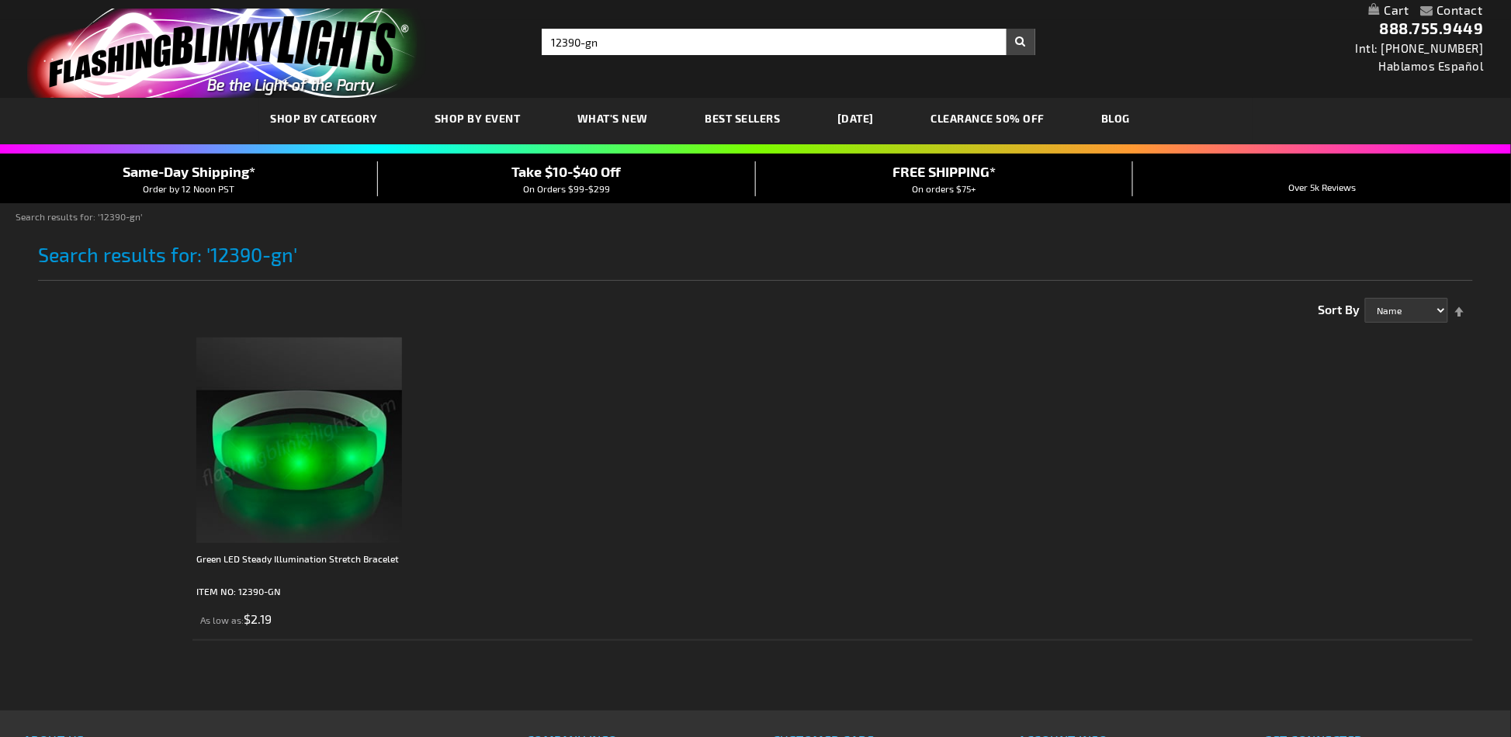
click at [270, 362] on img at bounding box center [299, 441] width 206 height 206
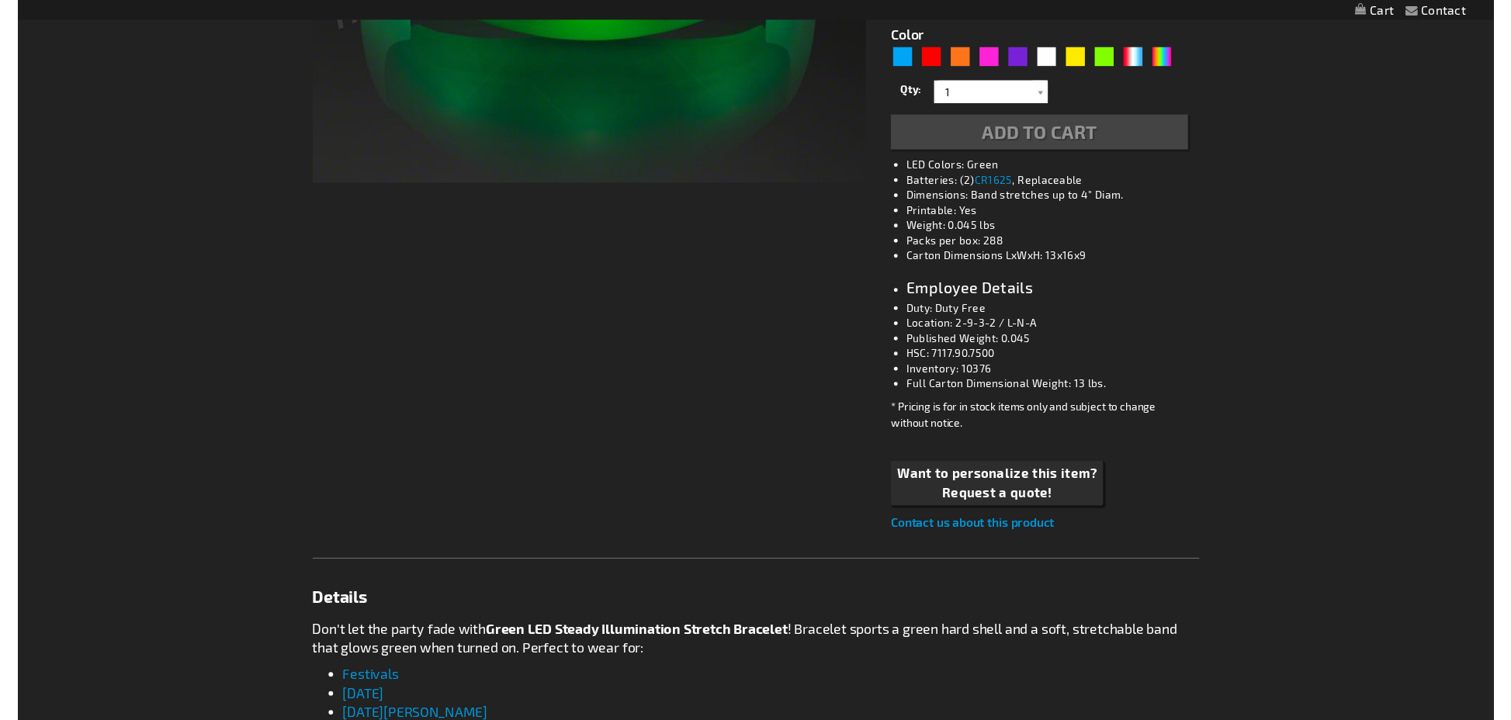
scroll to position [621, 0]
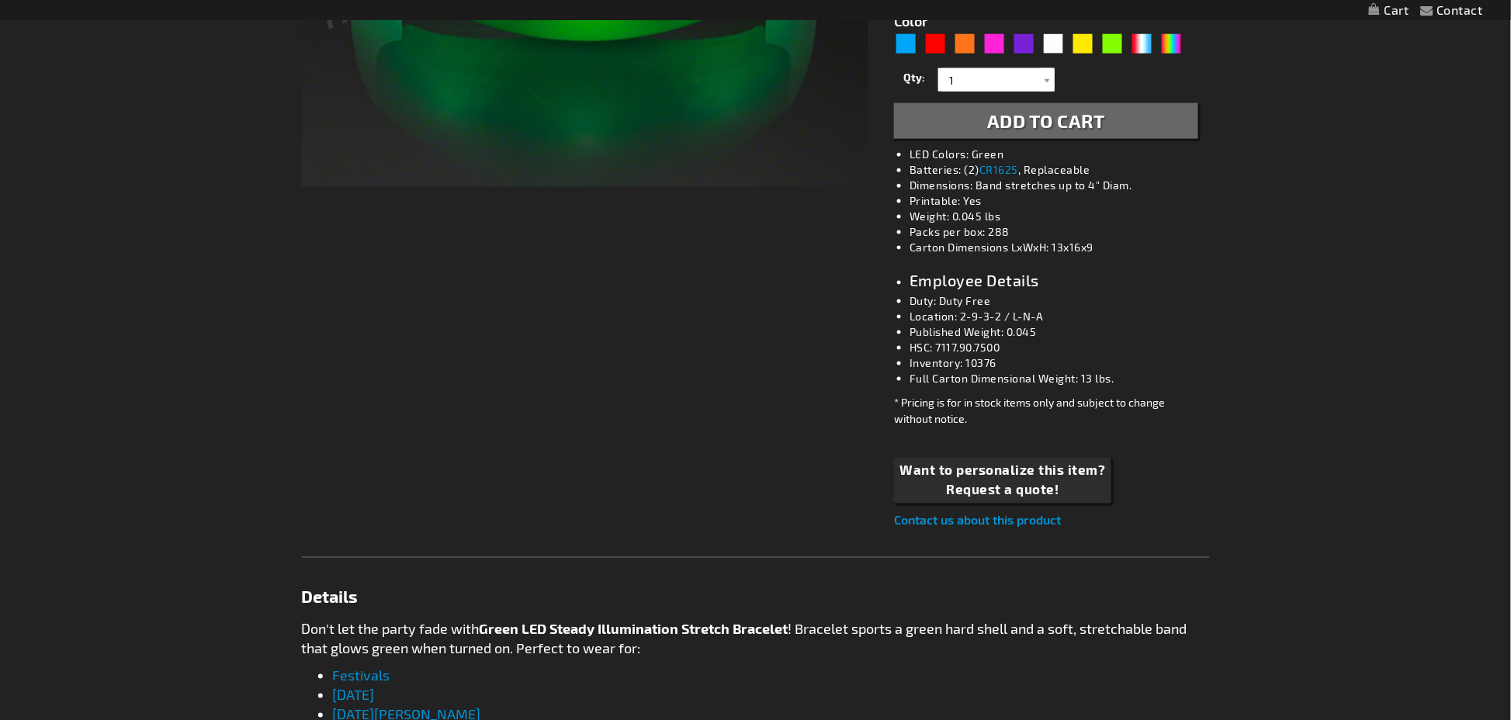
type input "5648"
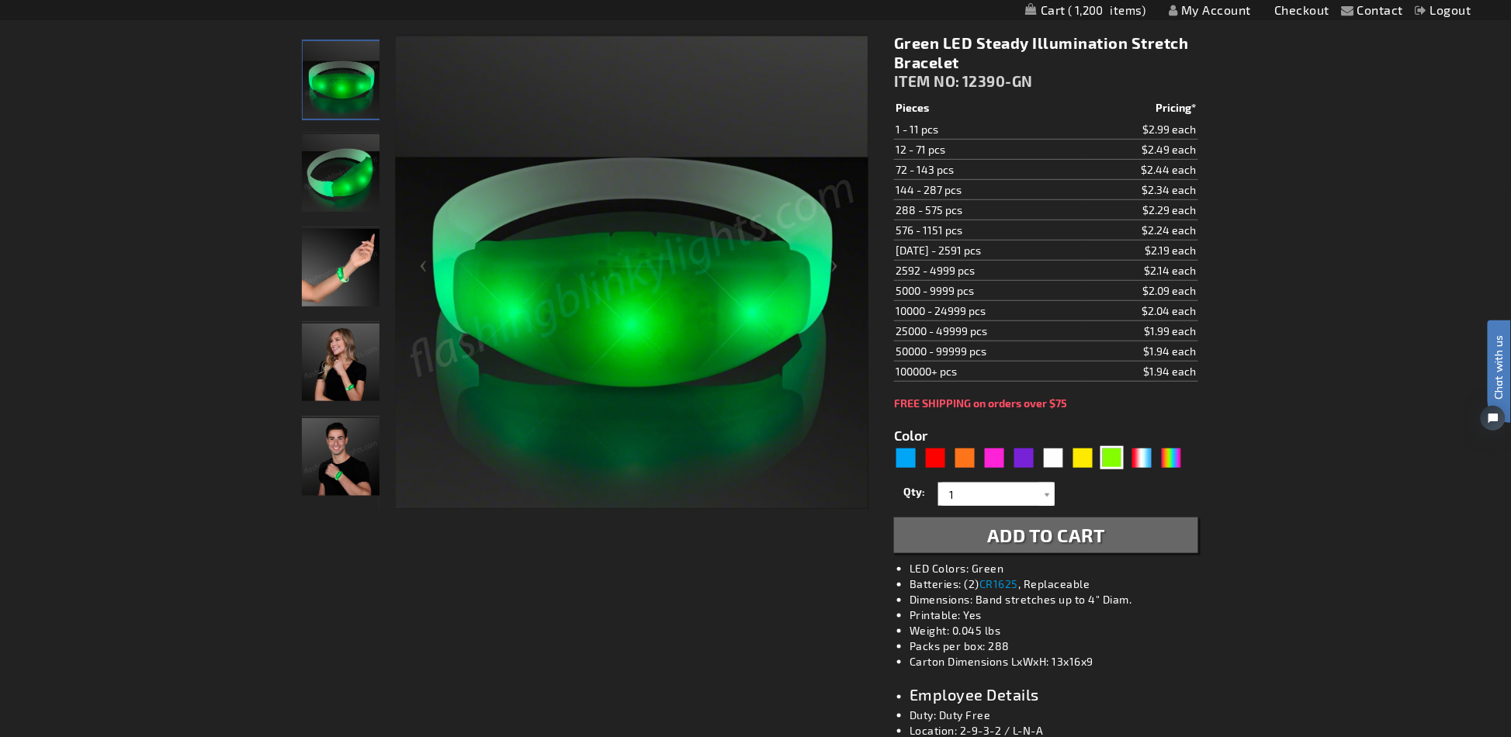
scroll to position [0, 0]
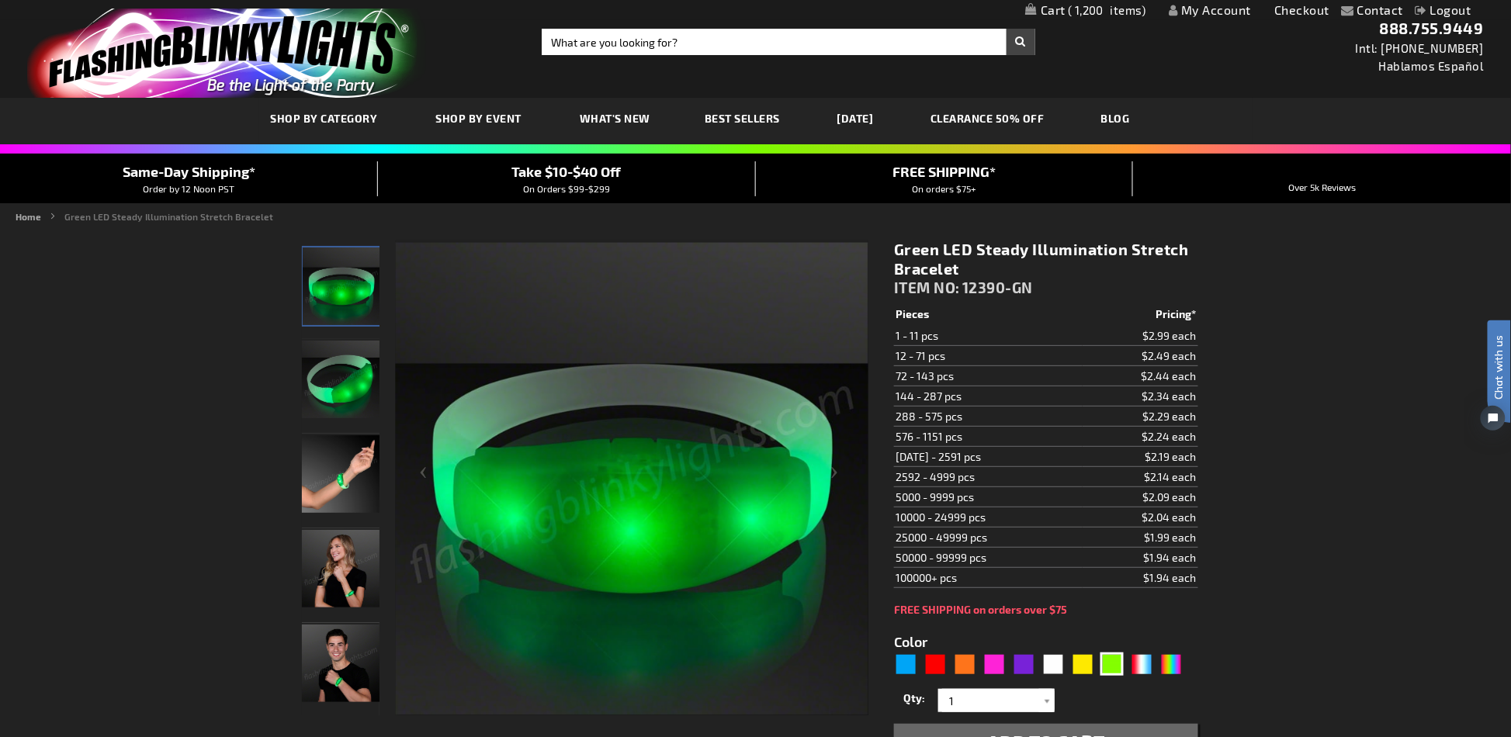
click at [325, 664] on img "Male displaying Light Up Green Illumination Stretch Bracelet" at bounding box center [341, 664] width 78 height 78
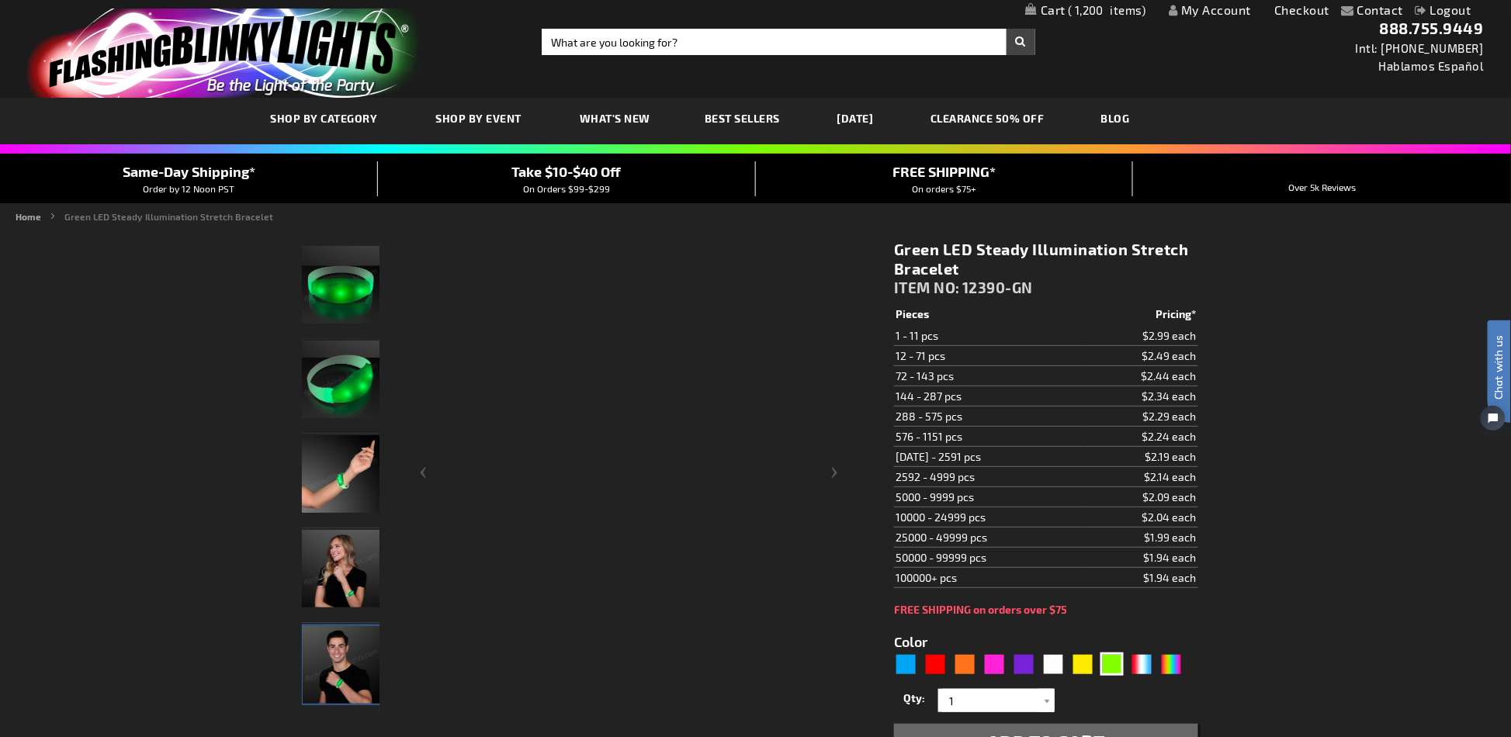
click at [335, 570] on img "Female displaying Light Up Green Illumination Stretch Bracelet" at bounding box center [341, 569] width 78 height 78
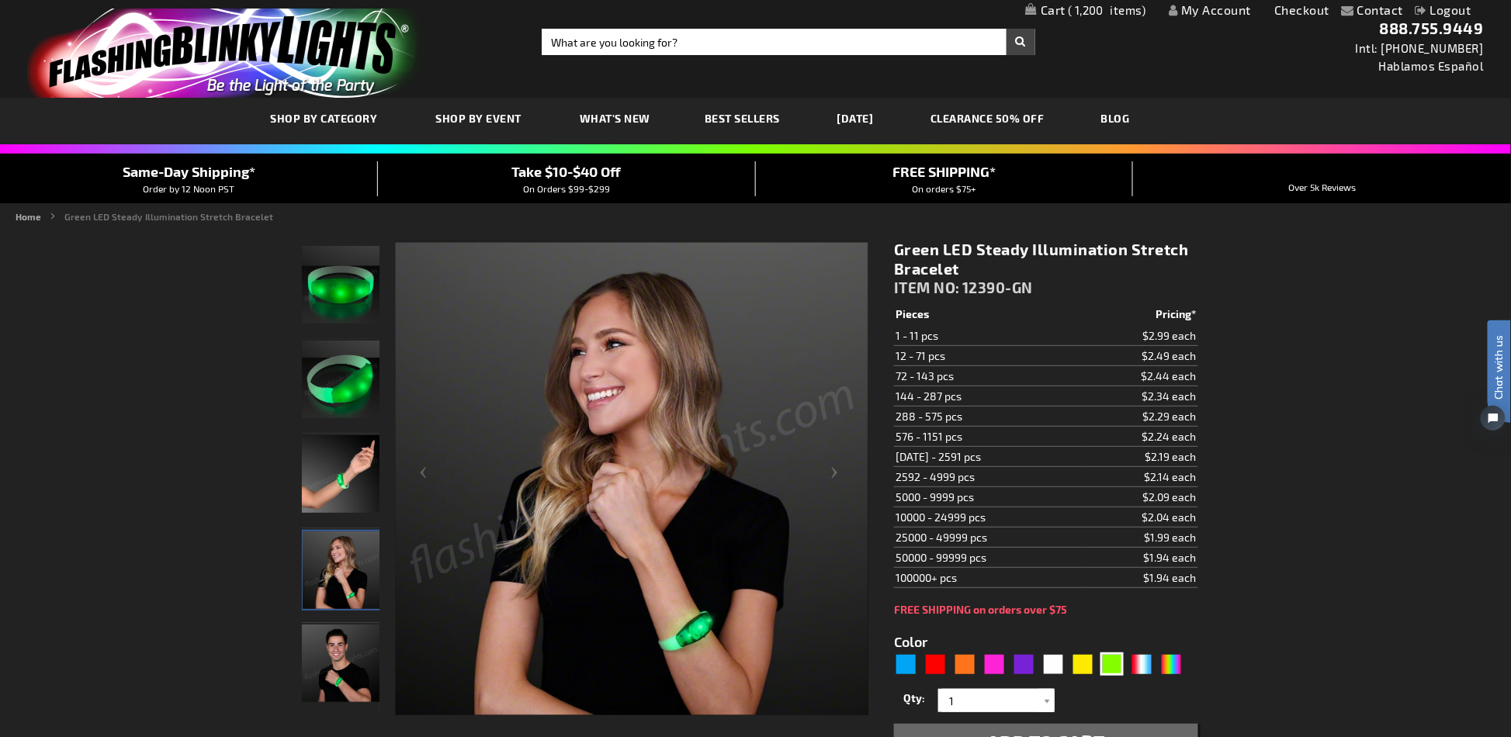
click at [331, 292] on img "Light Up Green Illumination Stretch Bracelet" at bounding box center [341, 285] width 78 height 78
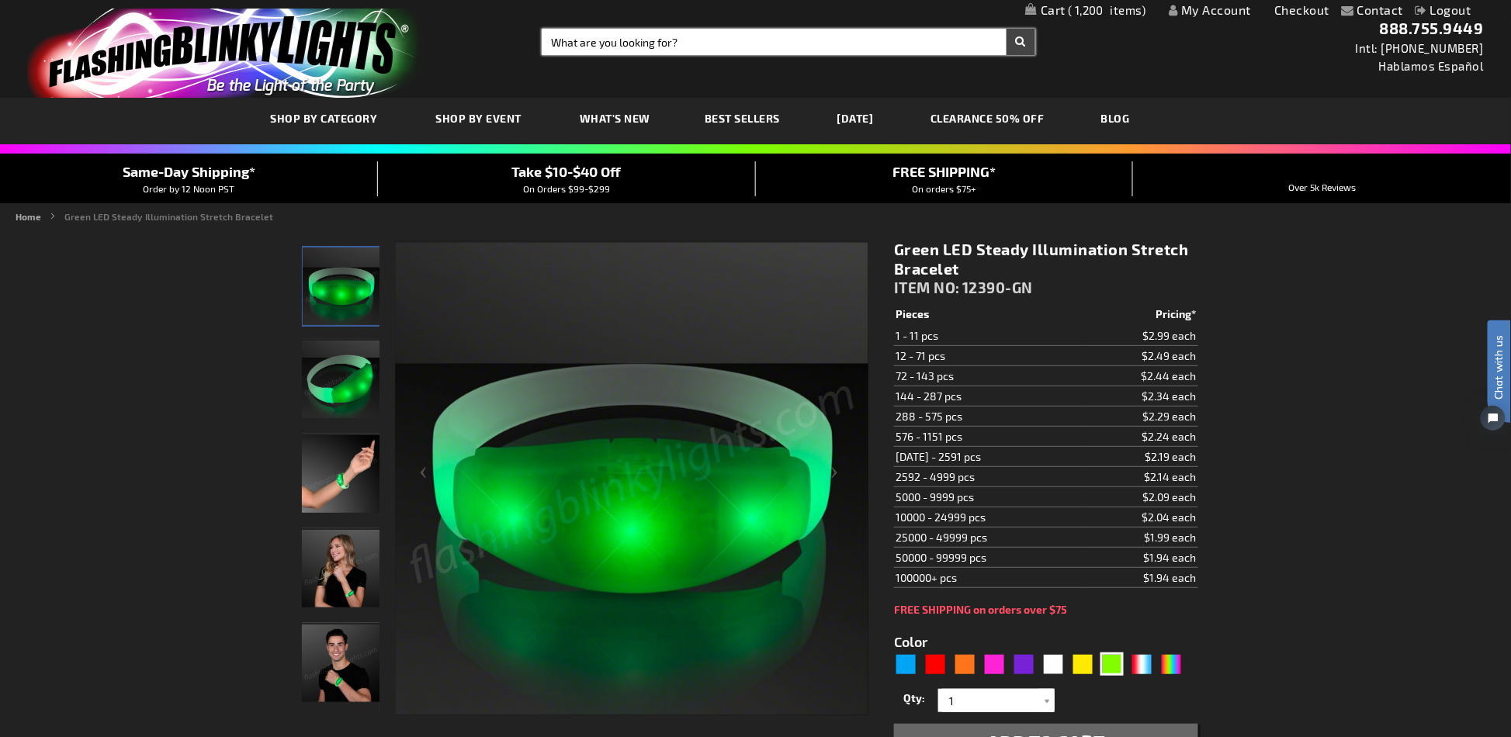
click at [604, 43] on input "Search" at bounding box center [788, 42] width 493 height 26
type input "green bracelet"
click at [1007, 29] on button "Search" at bounding box center [1021, 42] width 29 height 26
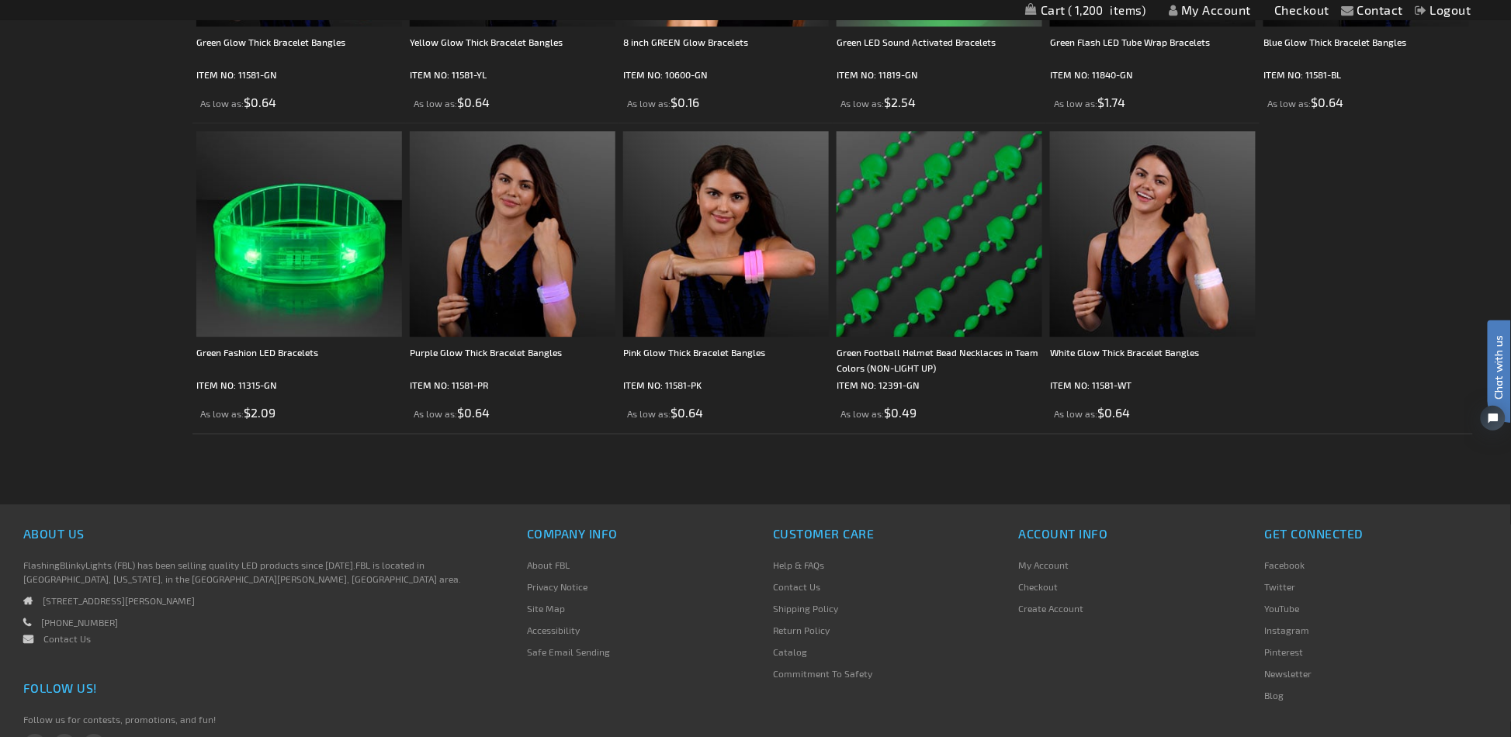
scroll to position [1138, 0]
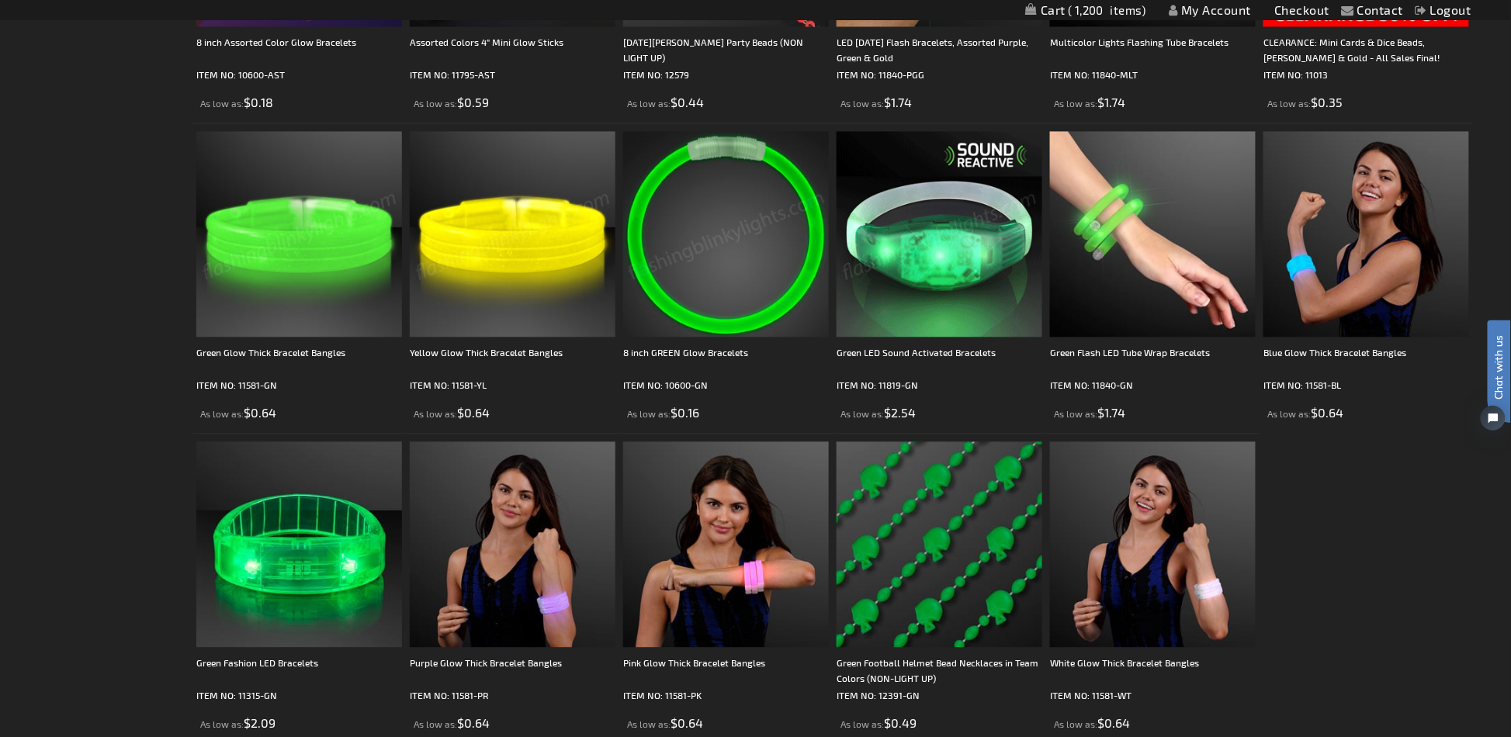
click at [926, 224] on img at bounding box center [940, 234] width 206 height 206
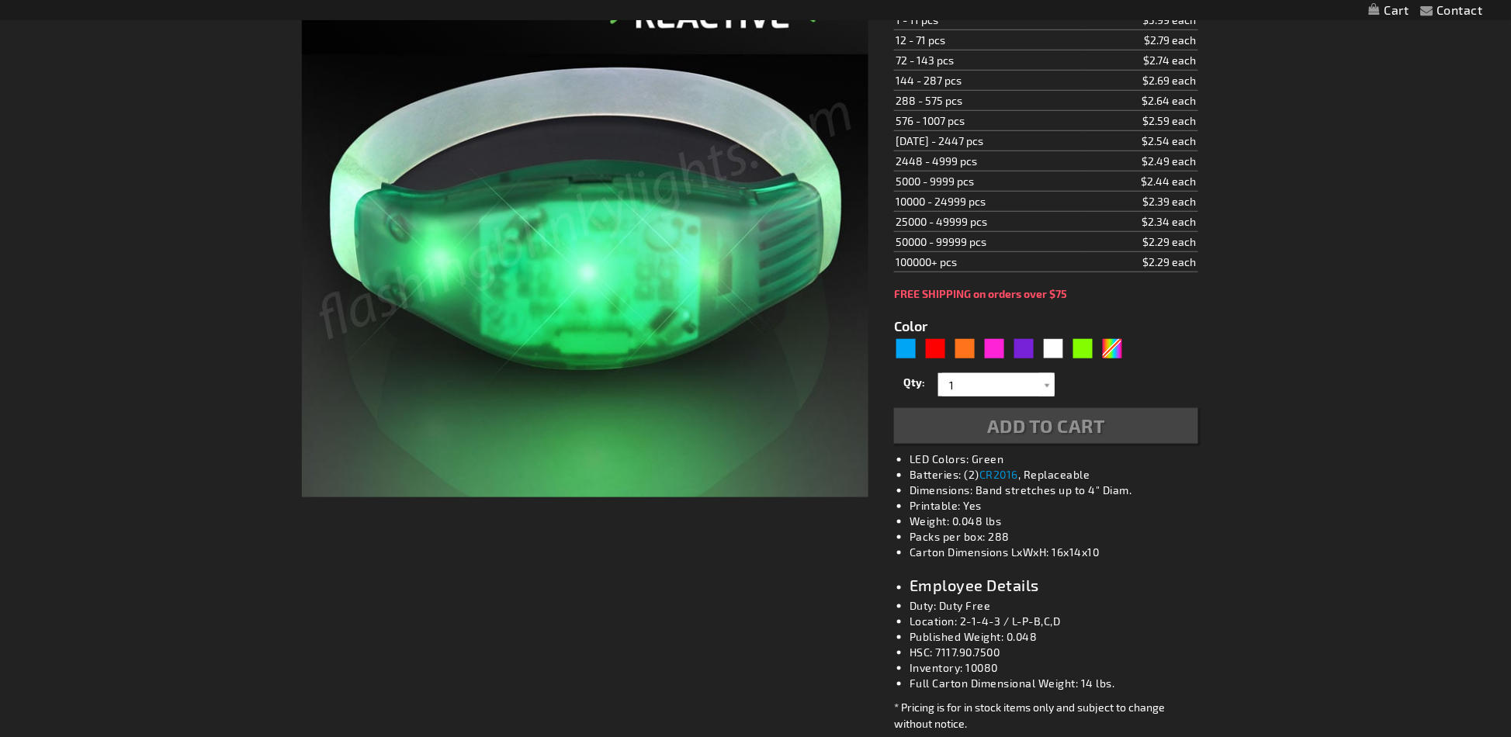
type input "5648"
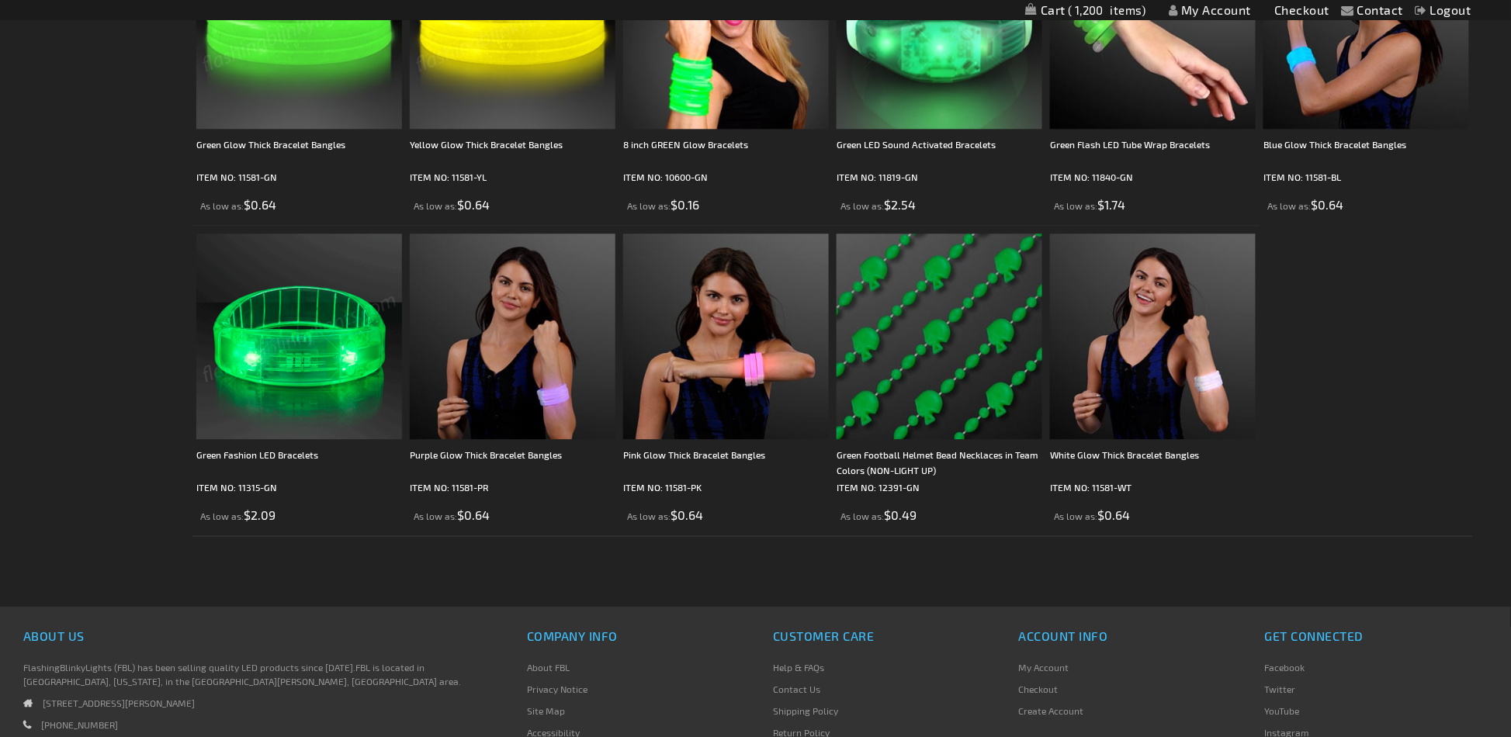
click at [323, 317] on img at bounding box center [299, 337] width 206 height 206
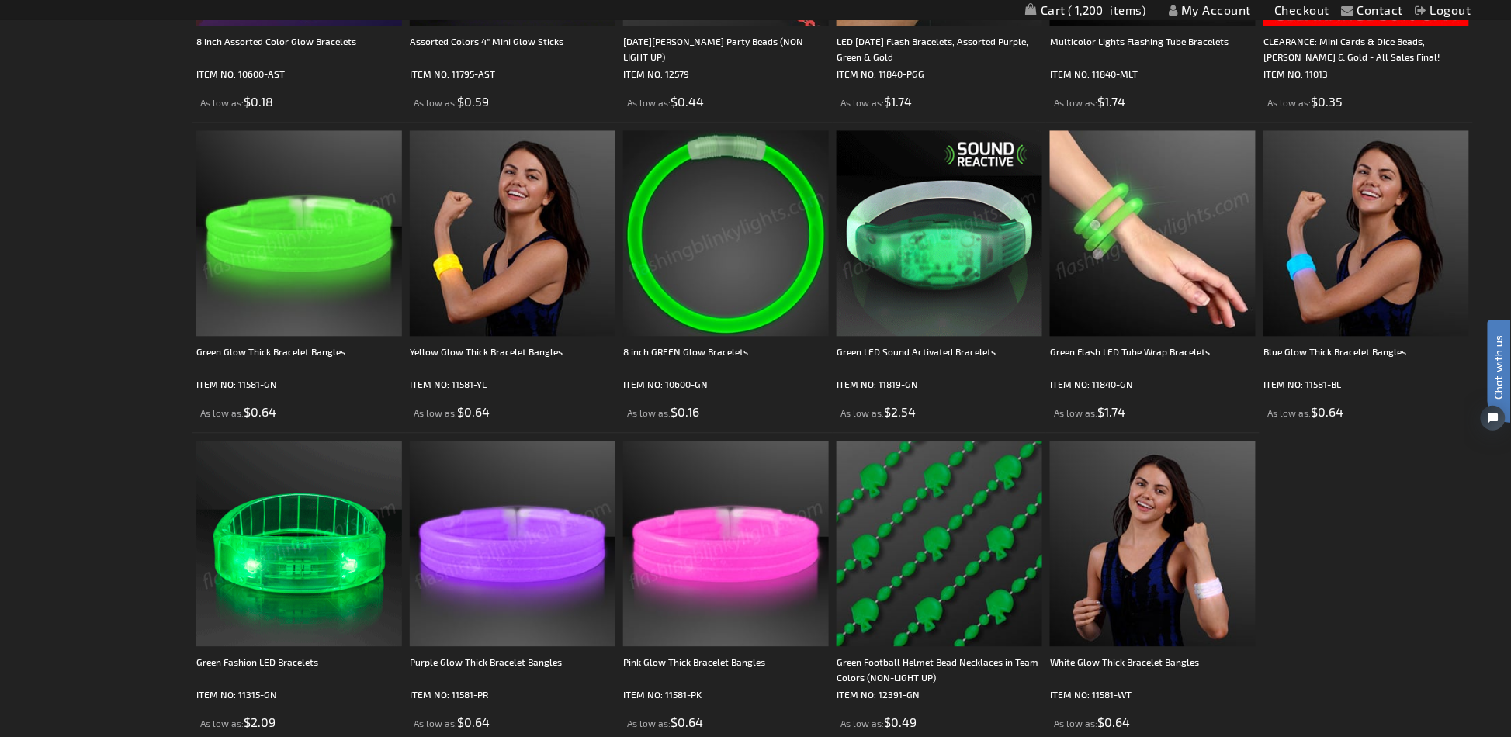
scroll to position [1346, 0]
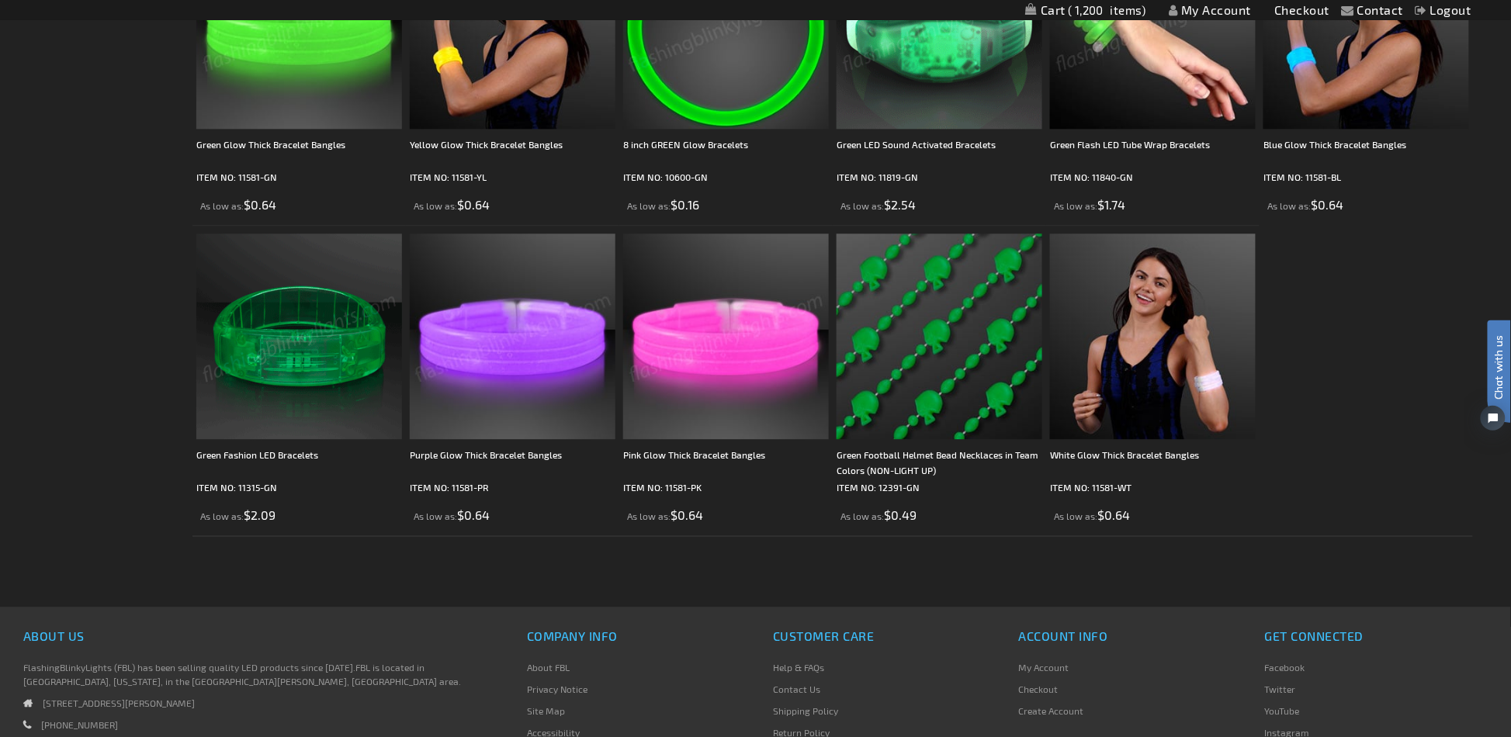
click at [287, 348] on img at bounding box center [299, 337] width 206 height 206
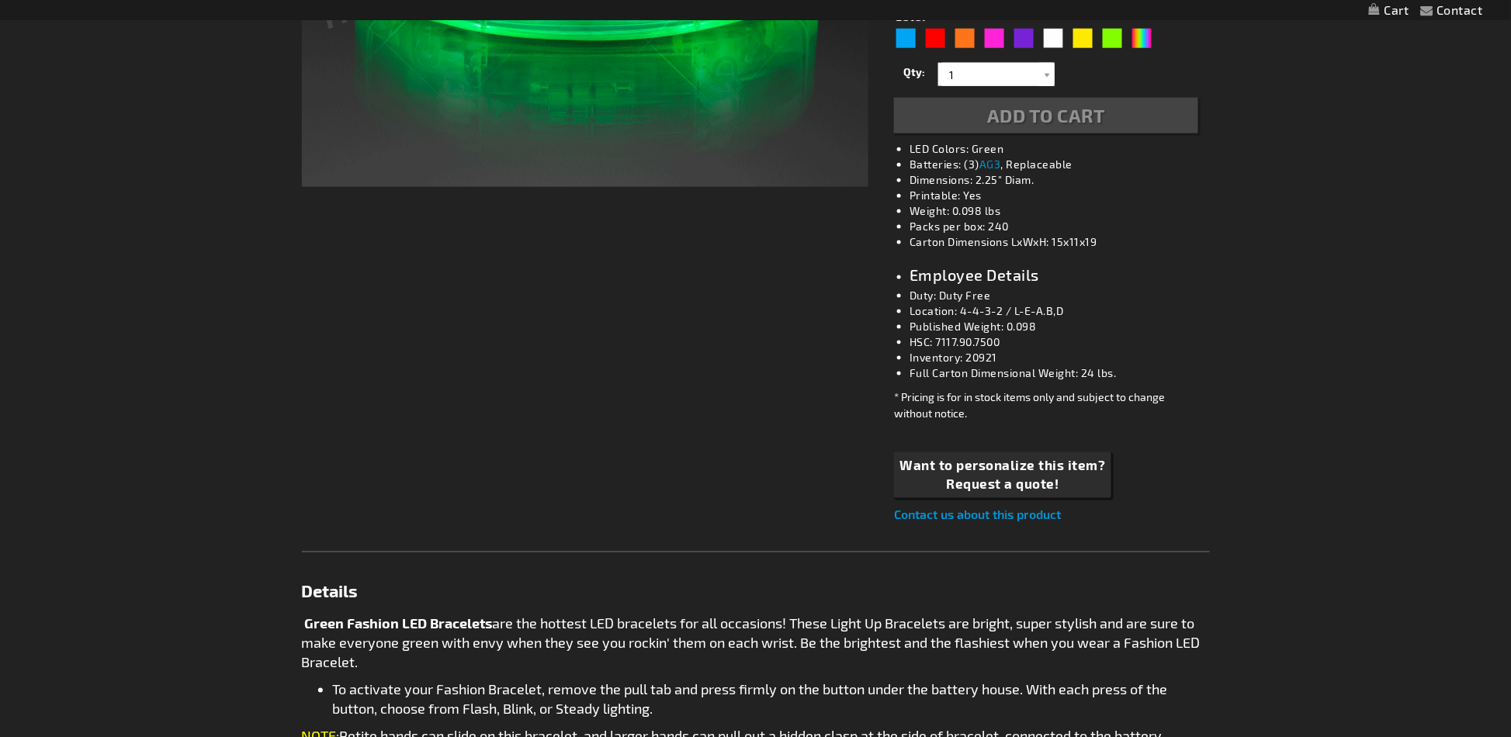
type input "5648"
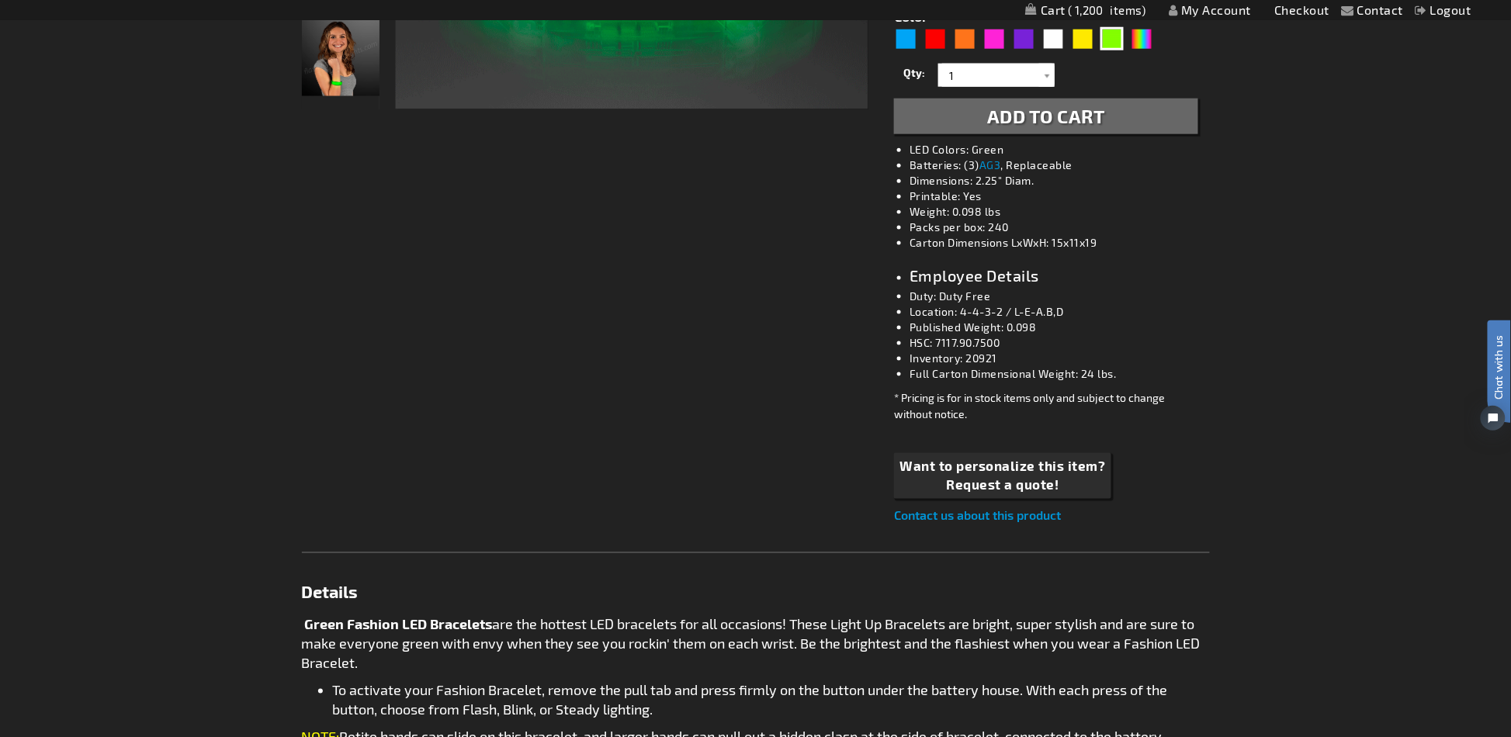
scroll to position [192, 0]
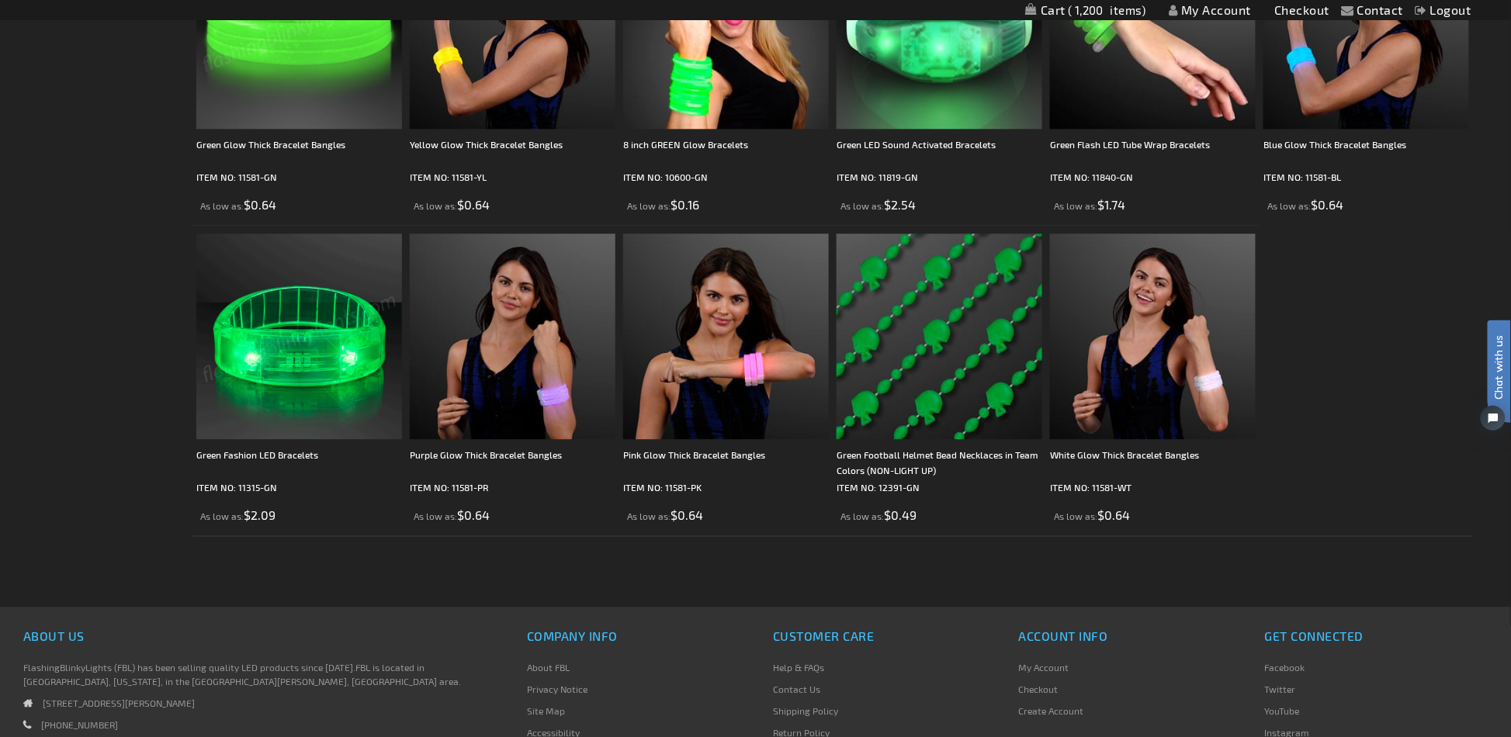
scroll to position [1035, 0]
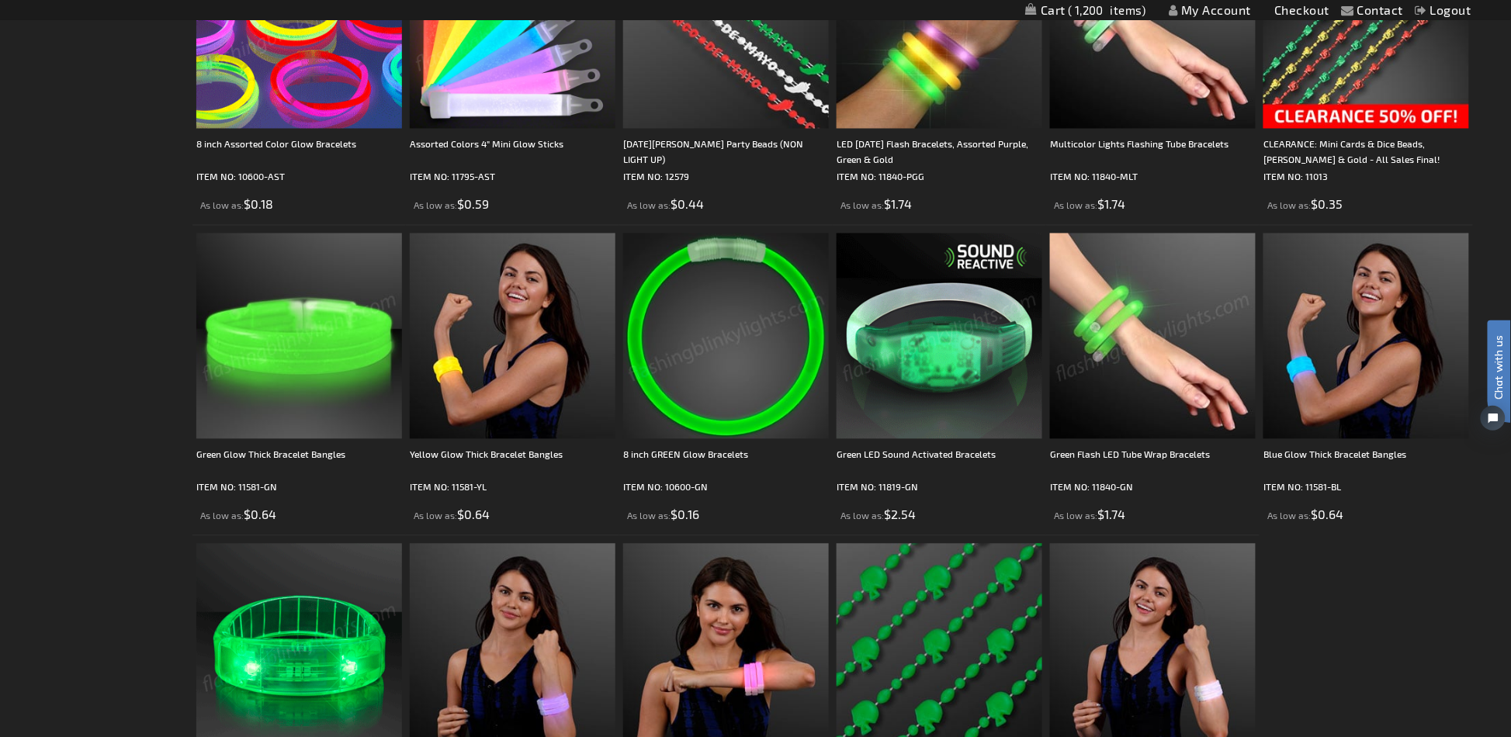
click at [1156, 341] on img at bounding box center [1153, 337] width 206 height 206
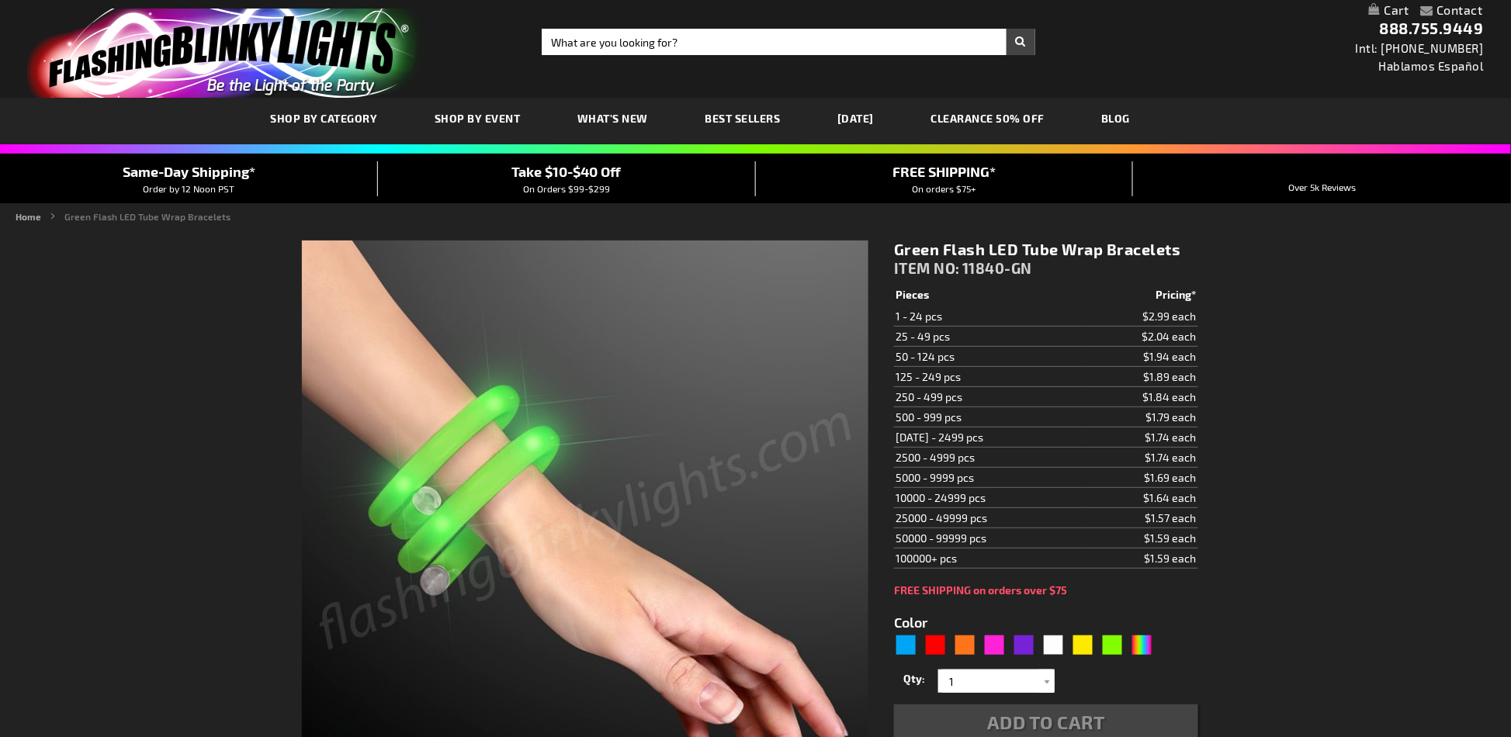
type input "5648"
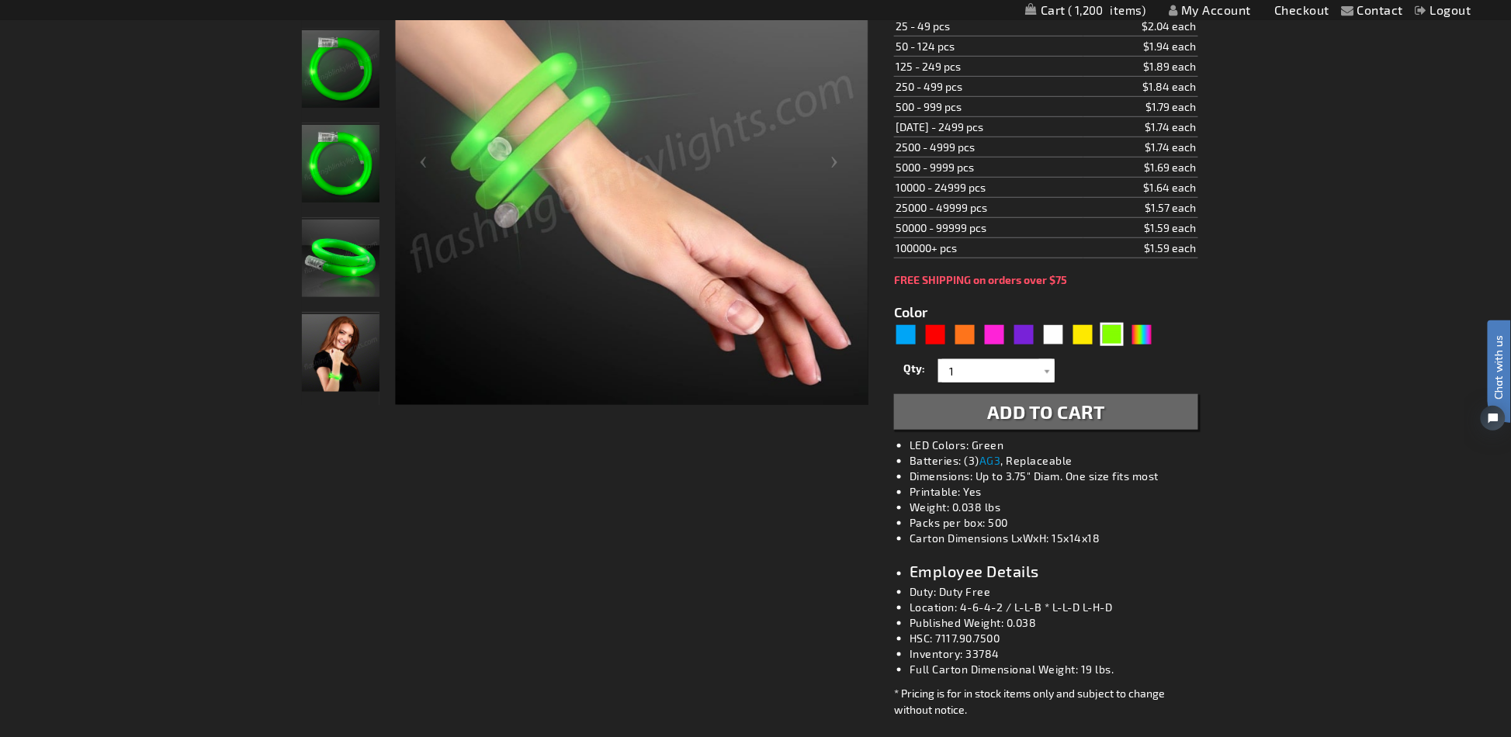
scroll to position [103, 0]
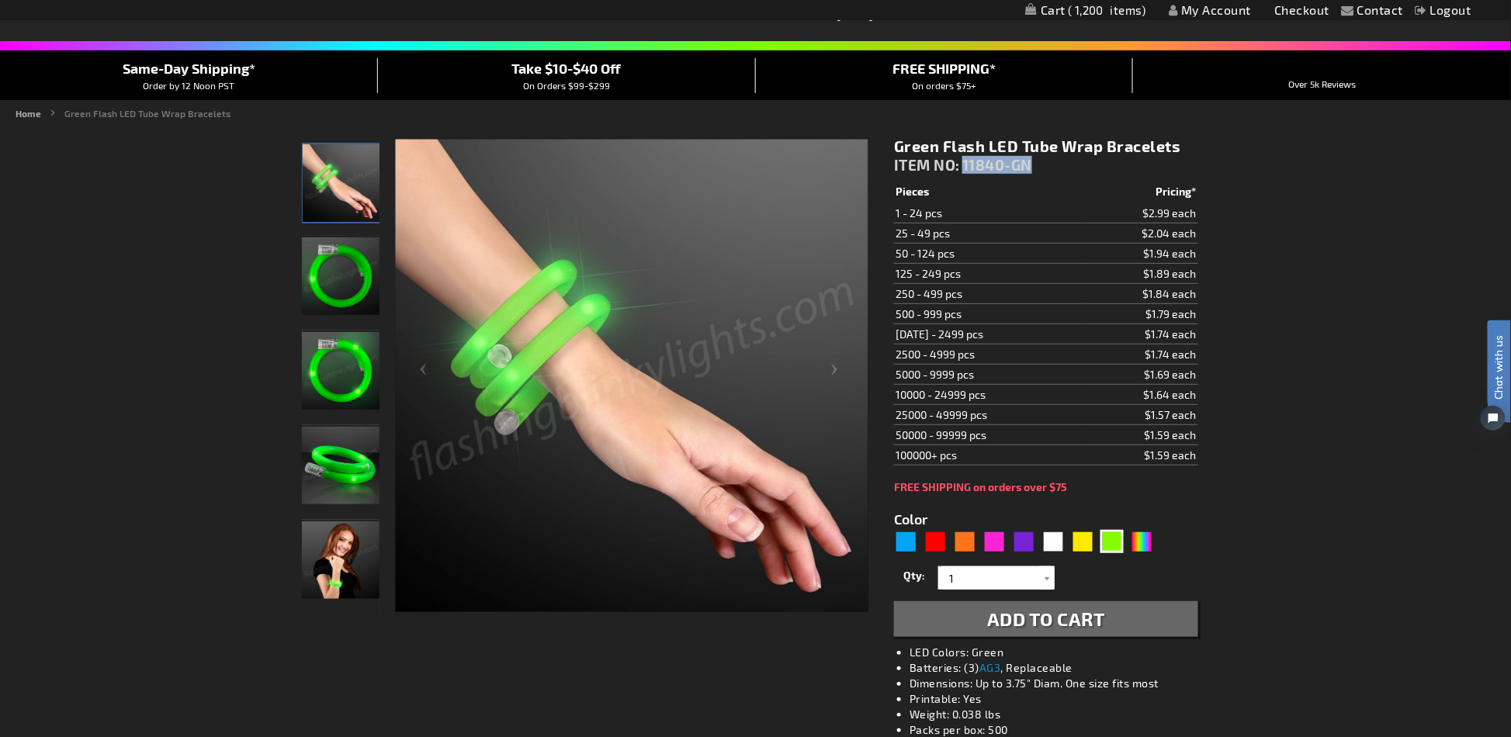
drag, startPoint x: 1035, startPoint y: 165, endPoint x: 964, endPoint y: 164, distance: 71.4
click at [964, 164] on div "Green Flash LED Tube Wrap Bracelets ITEM NO: 11840-GN" at bounding box center [1045, 159] width 303 height 45
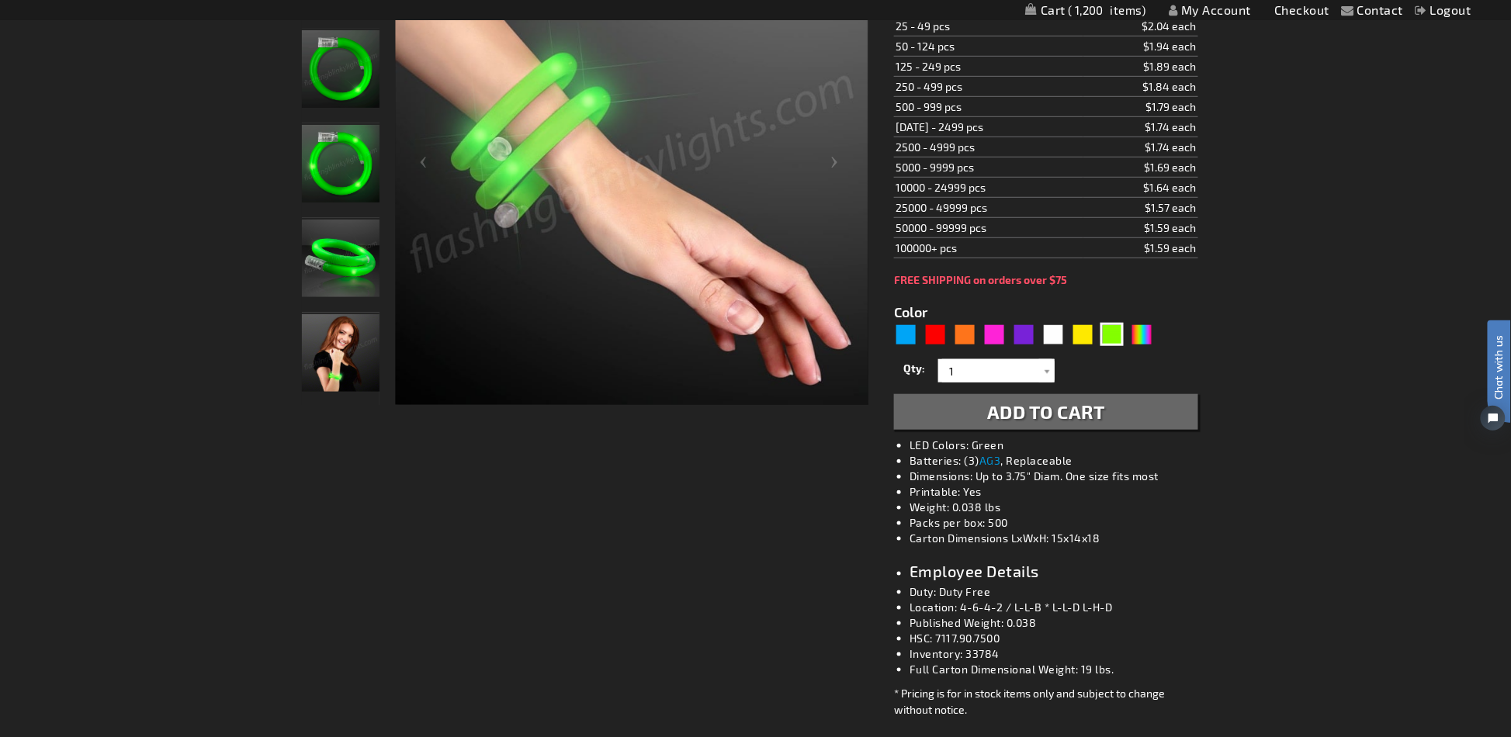
scroll to position [0, 0]
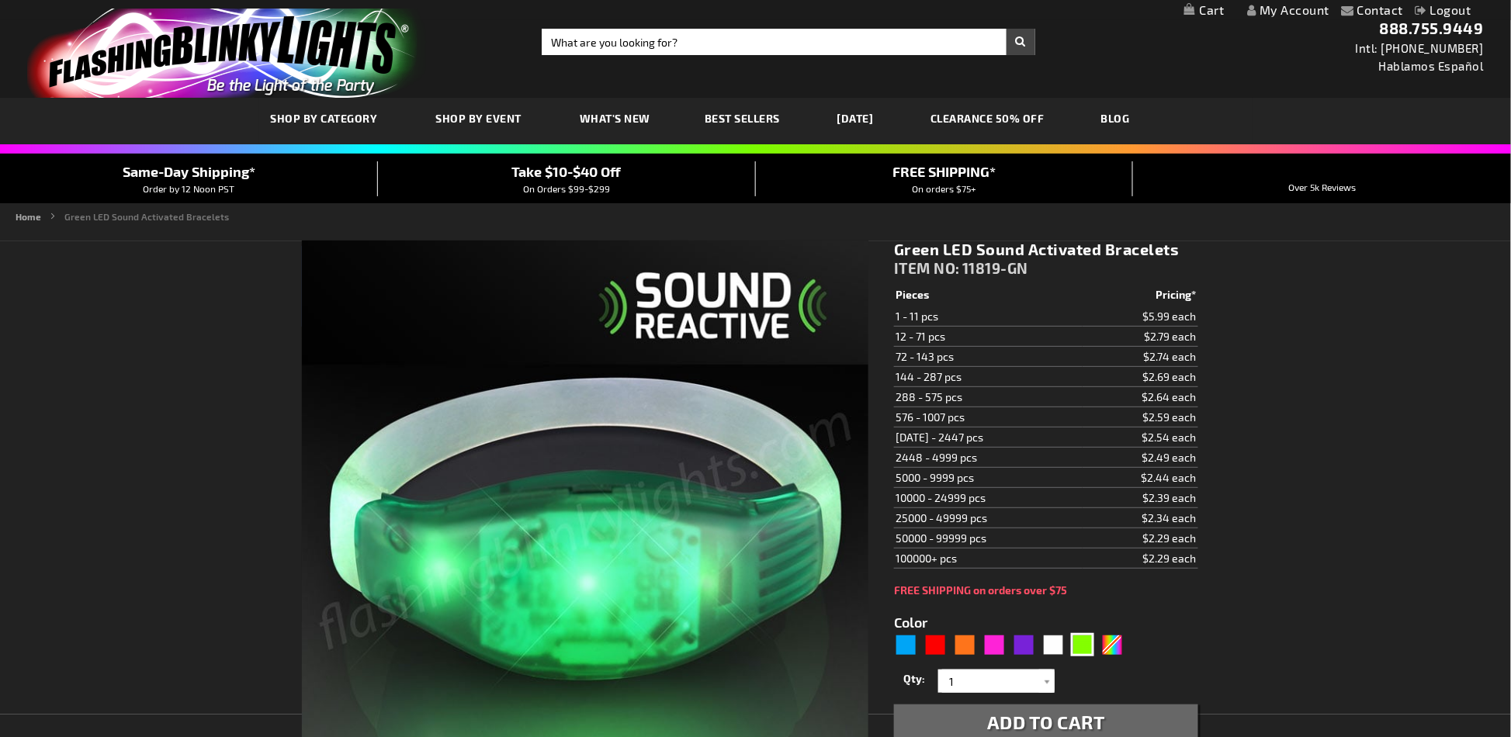
type input "5648"
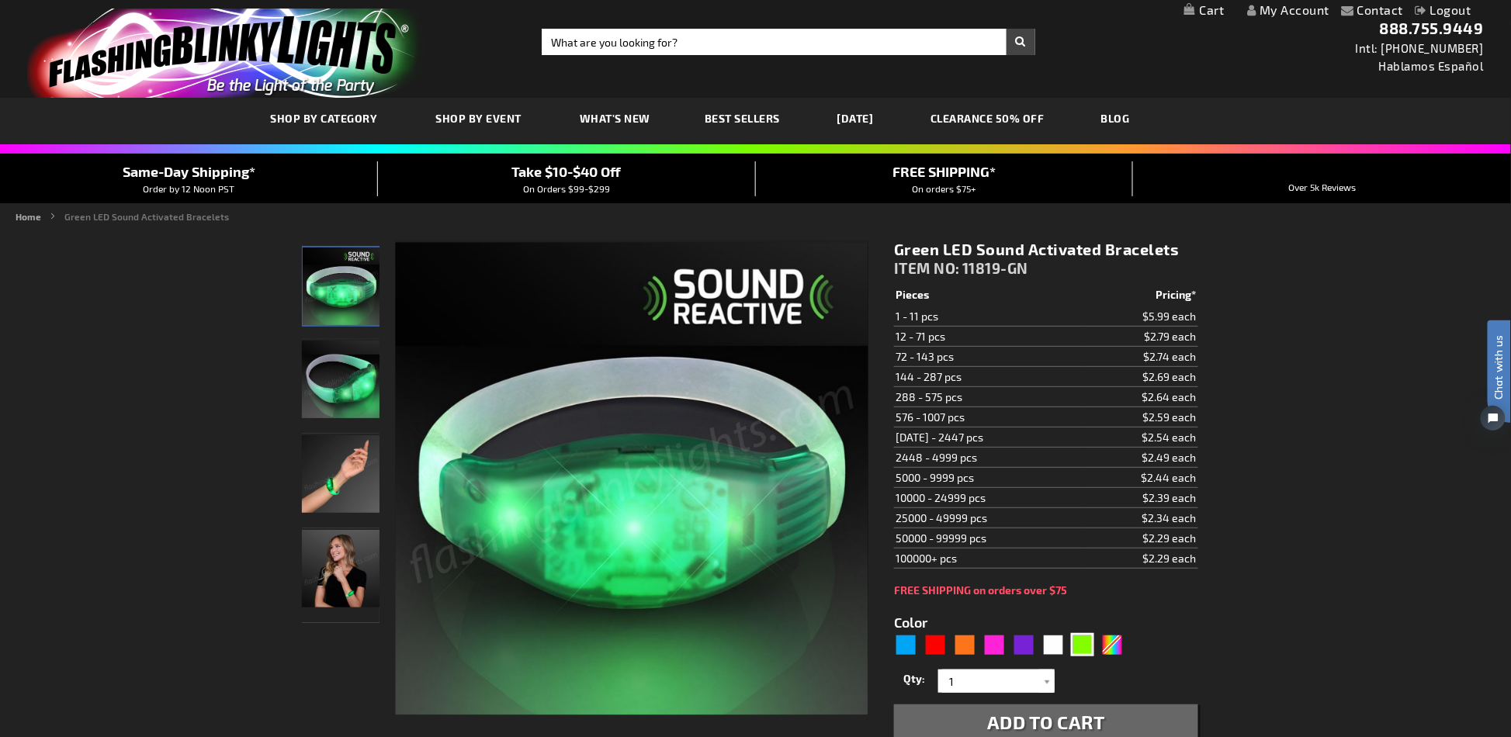
drag, startPoint x: 983, startPoint y: 435, endPoint x: 881, endPoint y: 435, distance: 101.7
click at [1032, 434] on td "1008 - 2447 pcs" at bounding box center [988, 438] width 188 height 20
click at [1051, 434] on td "1008 - 2447 pcs" at bounding box center [988, 438] width 188 height 20
click at [1030, 445] on td "1008 - 2447 pcs" at bounding box center [988, 438] width 188 height 20
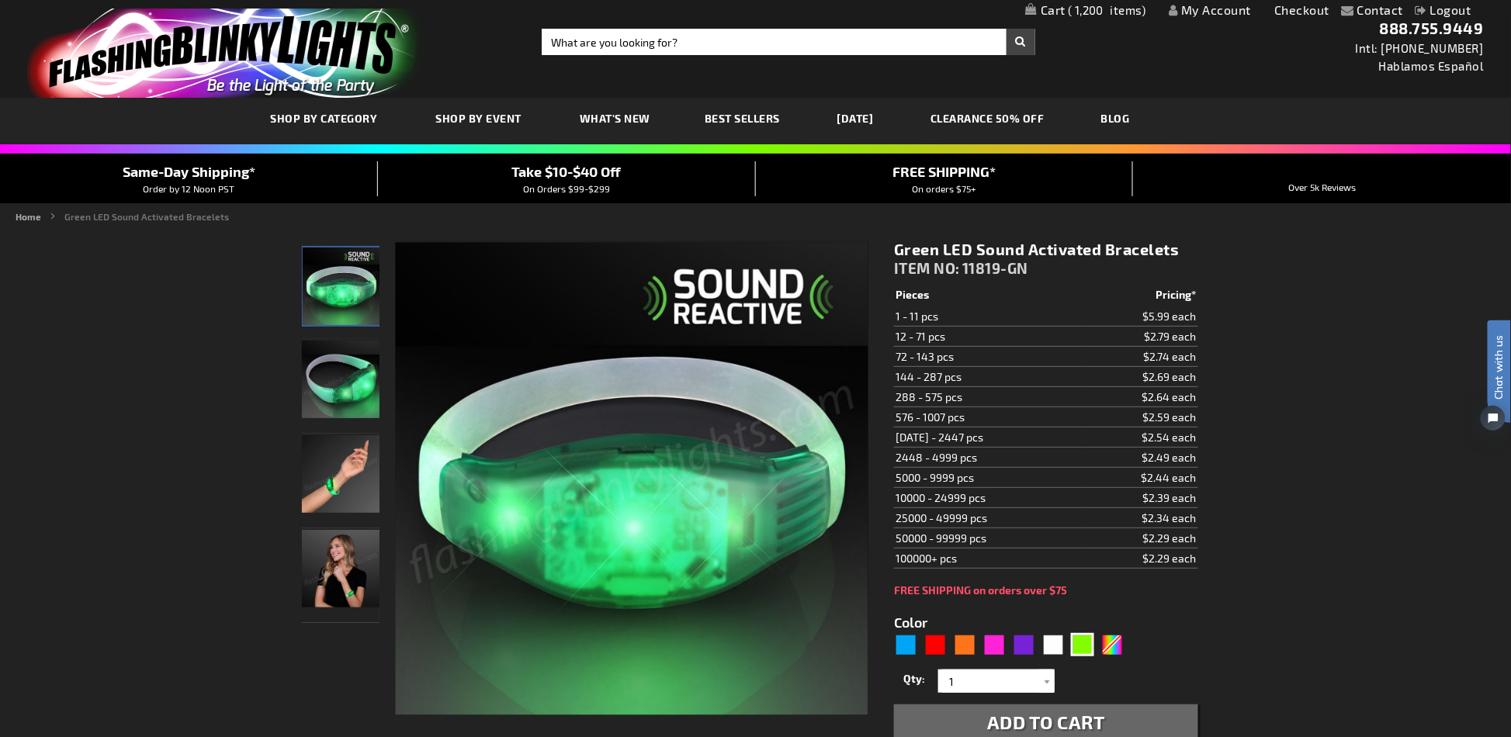
click at [1038, 682] on input "1" at bounding box center [998, 681] width 113 height 23
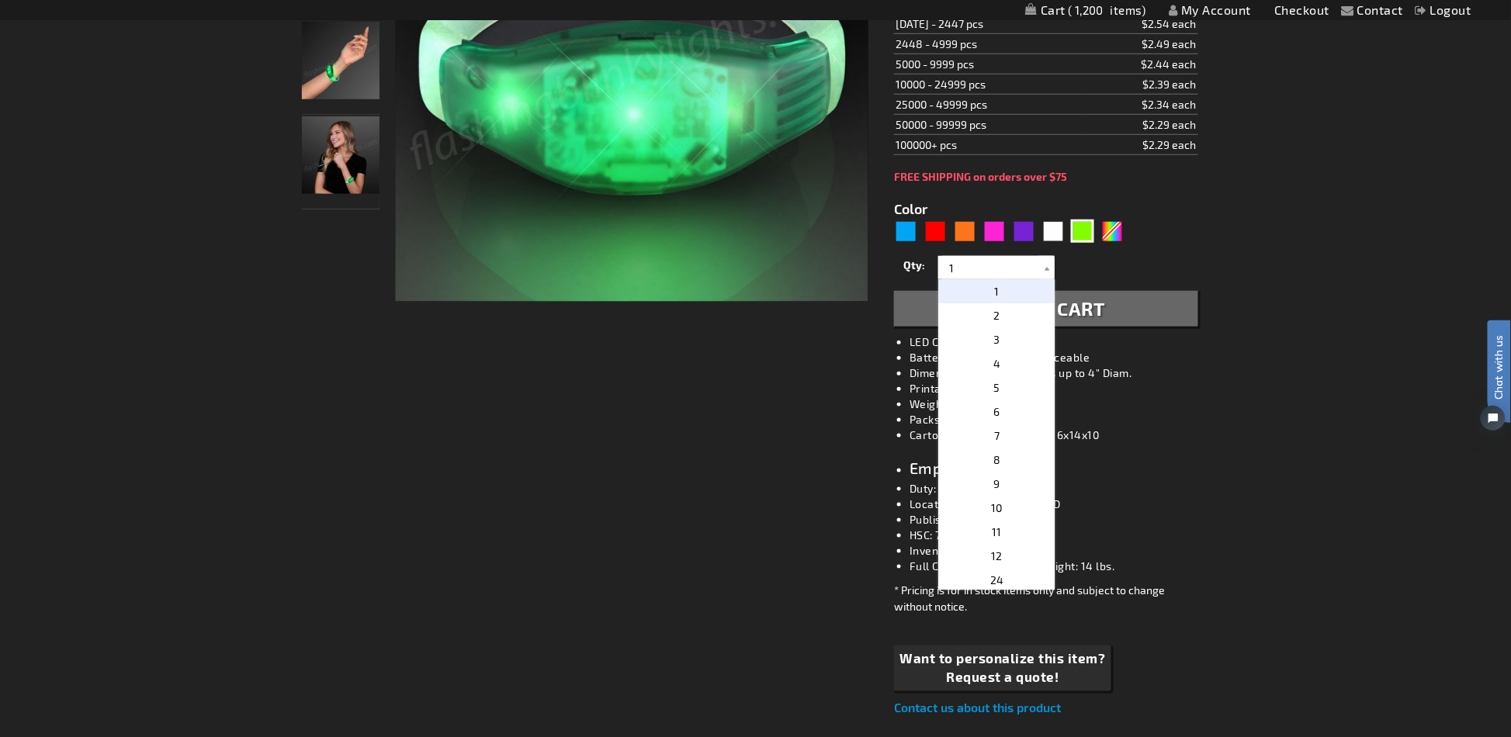
click at [988, 279] on p "1" at bounding box center [996, 291] width 116 height 24
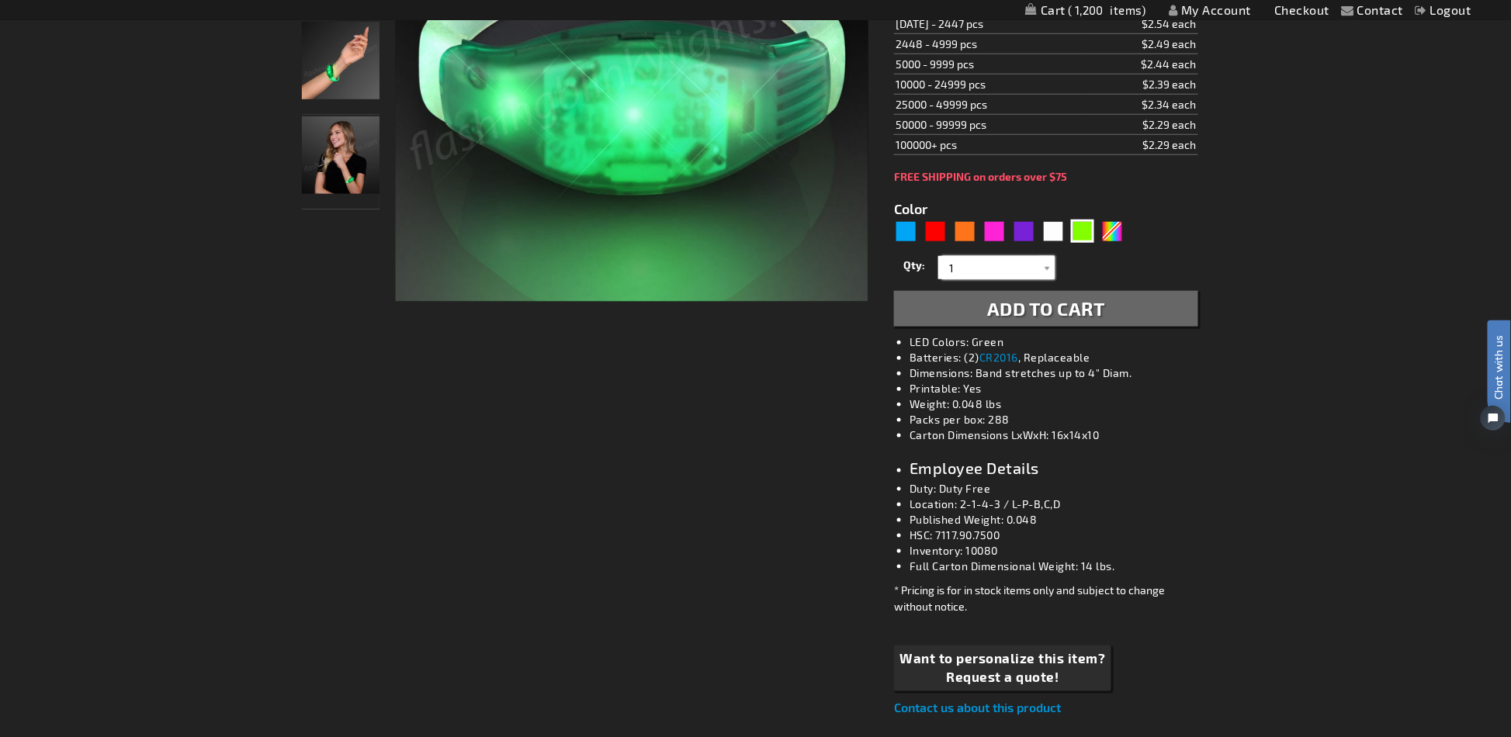
click at [1011, 264] on input "1" at bounding box center [998, 267] width 113 height 23
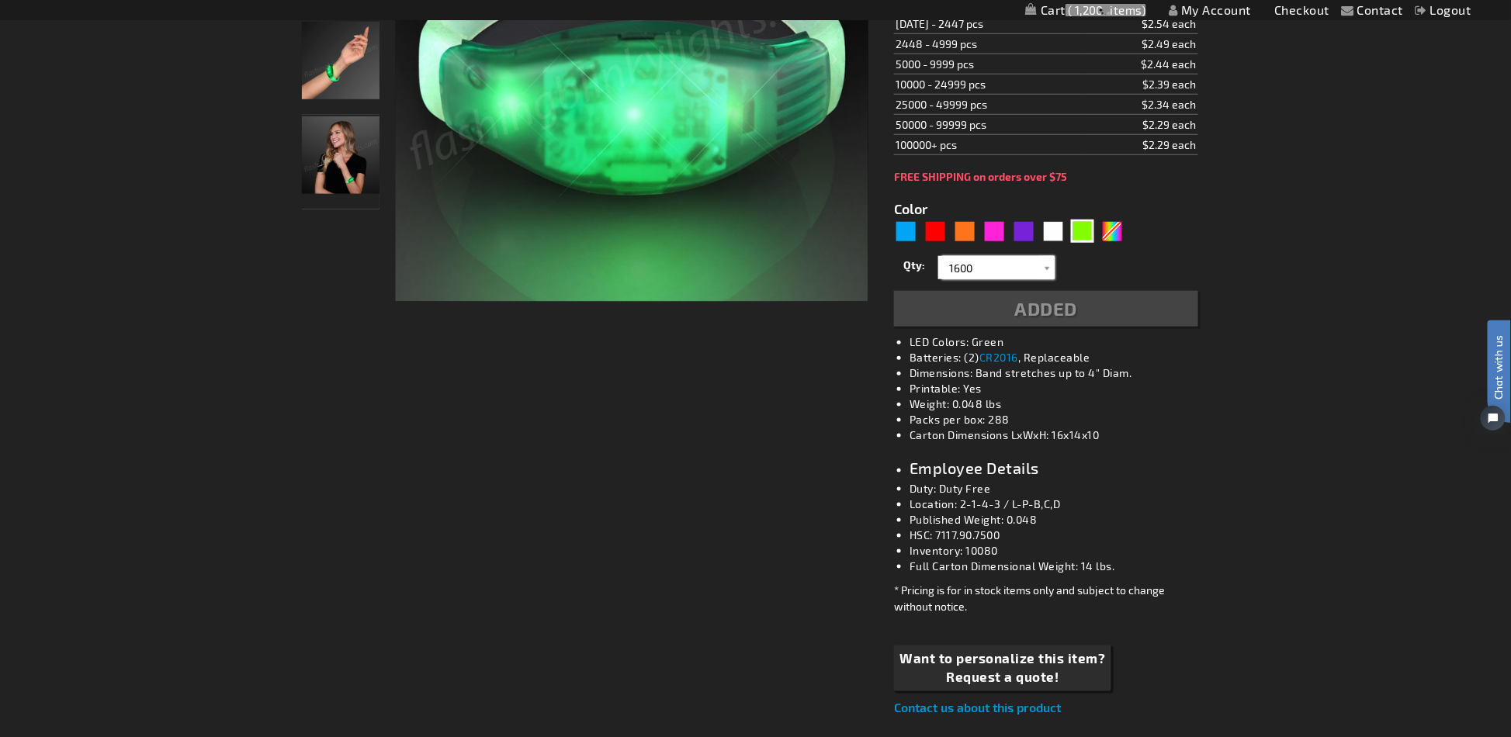
type input "1600"
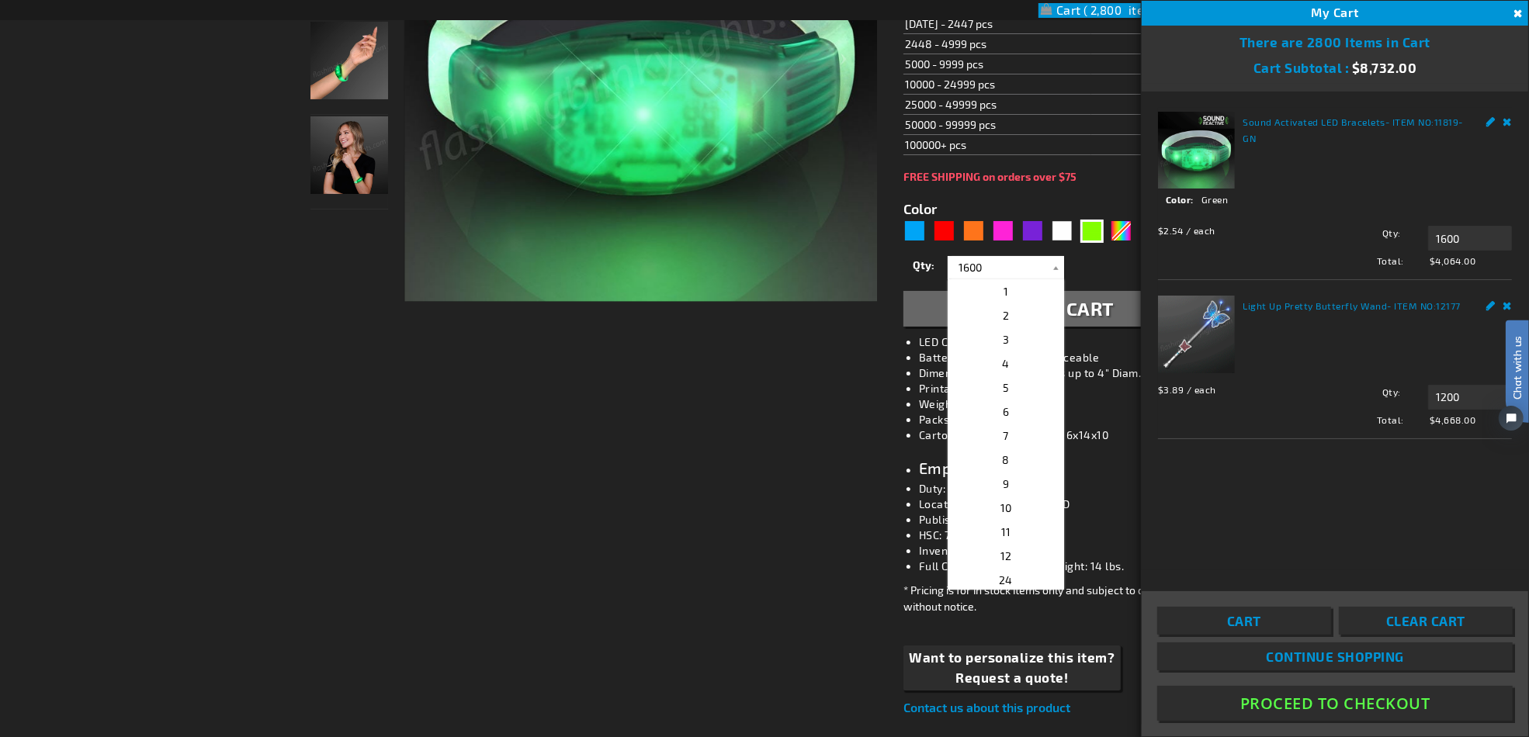
click at [764, 464] on div "Checkout as a new customer Creating an account has many benefits: See order and…" at bounding box center [764, 606] width 908 height 1585
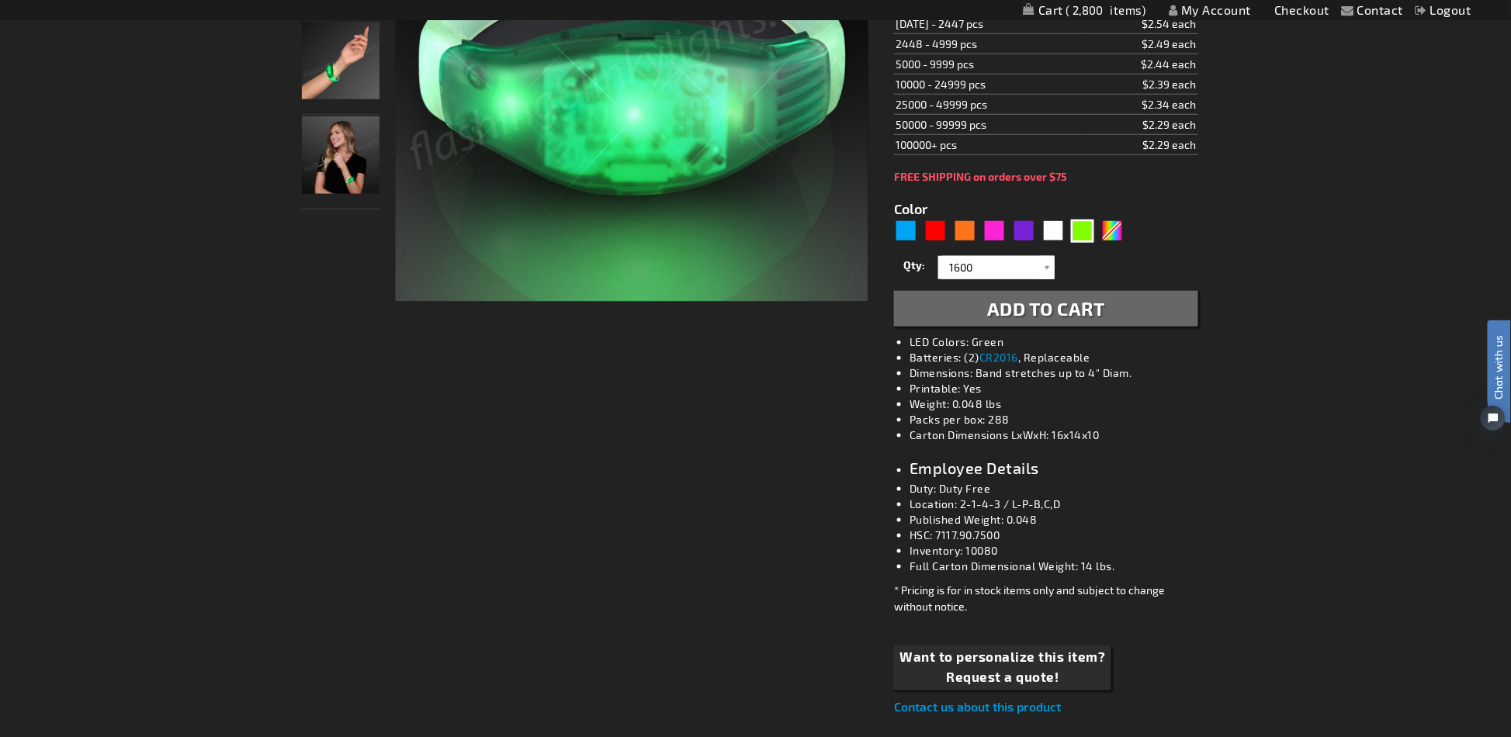
click at [1276, 538] on div "Contact Compare Products My Account Checkout Logout Skip to Content My Cart 2,8…" at bounding box center [755, 649] width 1511 height 2197
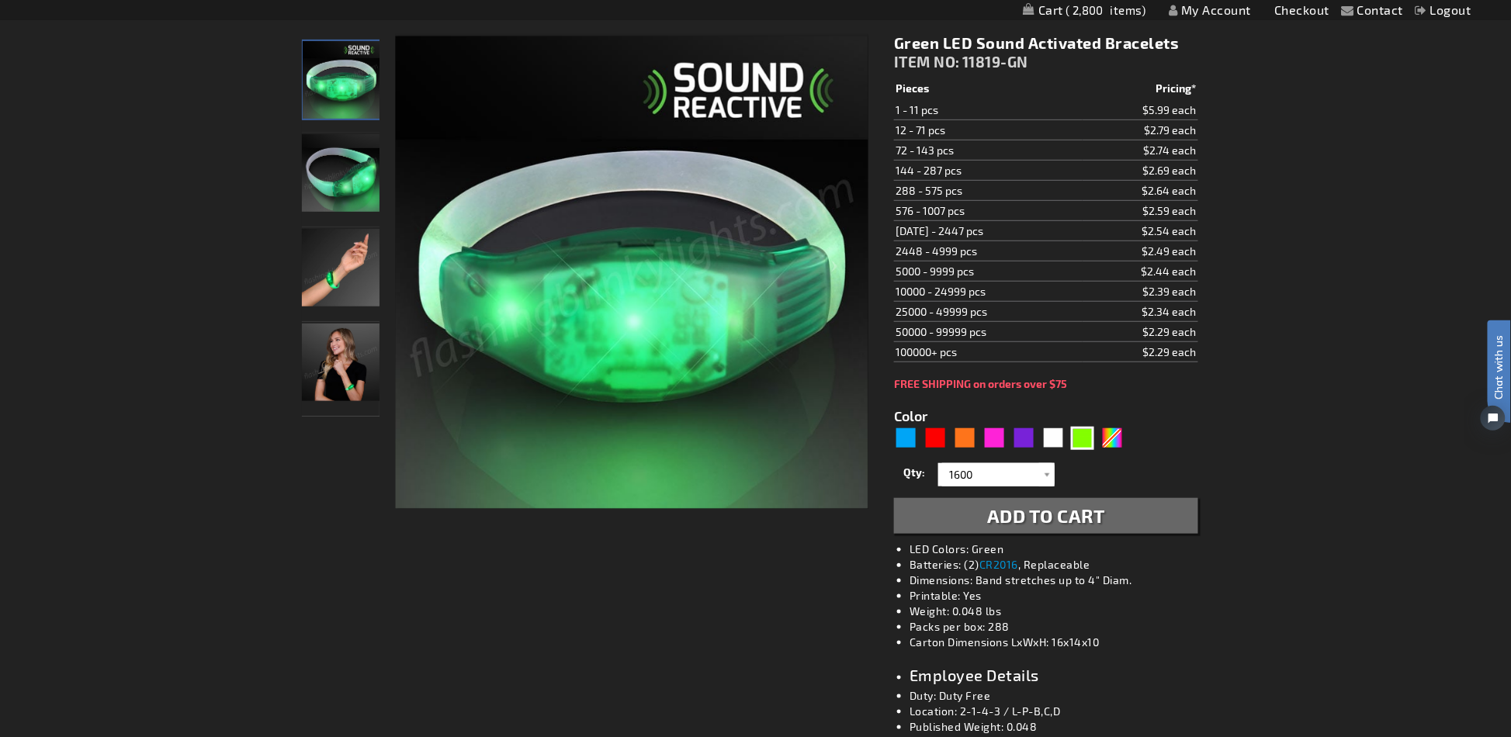
click at [352, 182] on img "Green LED Sound Activated Bracelet" at bounding box center [341, 173] width 78 height 78
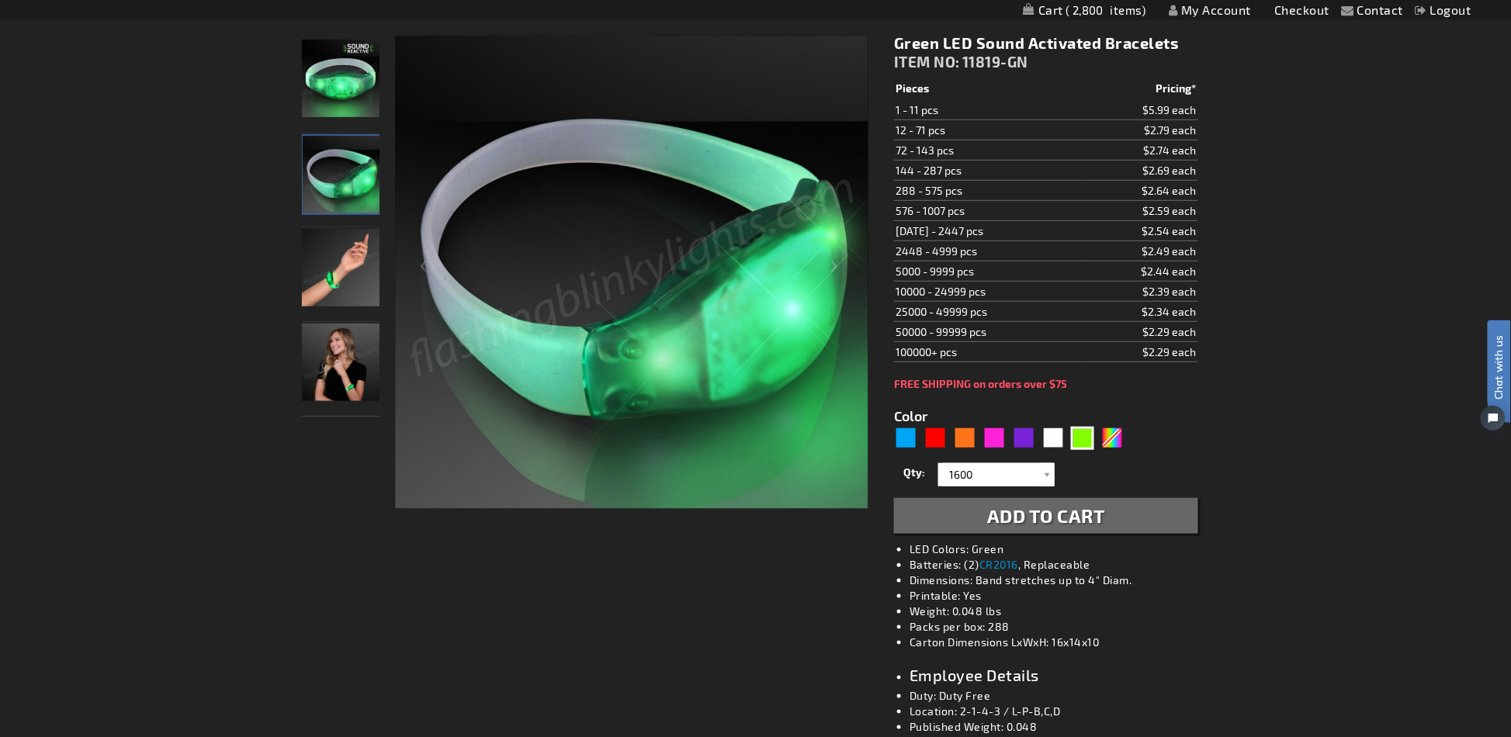
click at [336, 280] on img "Hand model displaying Green LED Sound Activated Bracelet" at bounding box center [341, 268] width 78 height 78
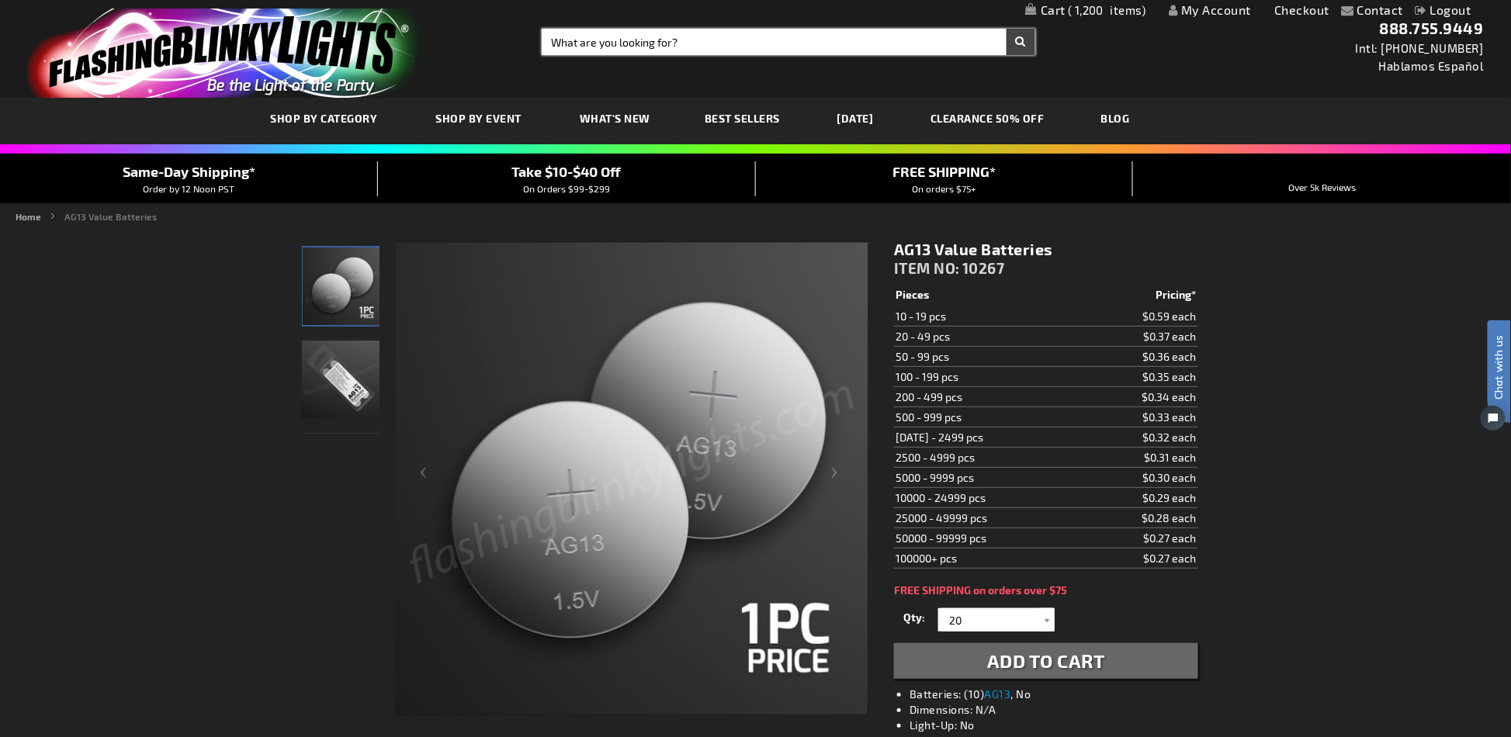
click at [696, 50] on input "Search" at bounding box center [788, 42] width 493 height 26
paste input "11976"
type input "11976"
click at [1007, 29] on button "Search" at bounding box center [1021, 42] width 29 height 26
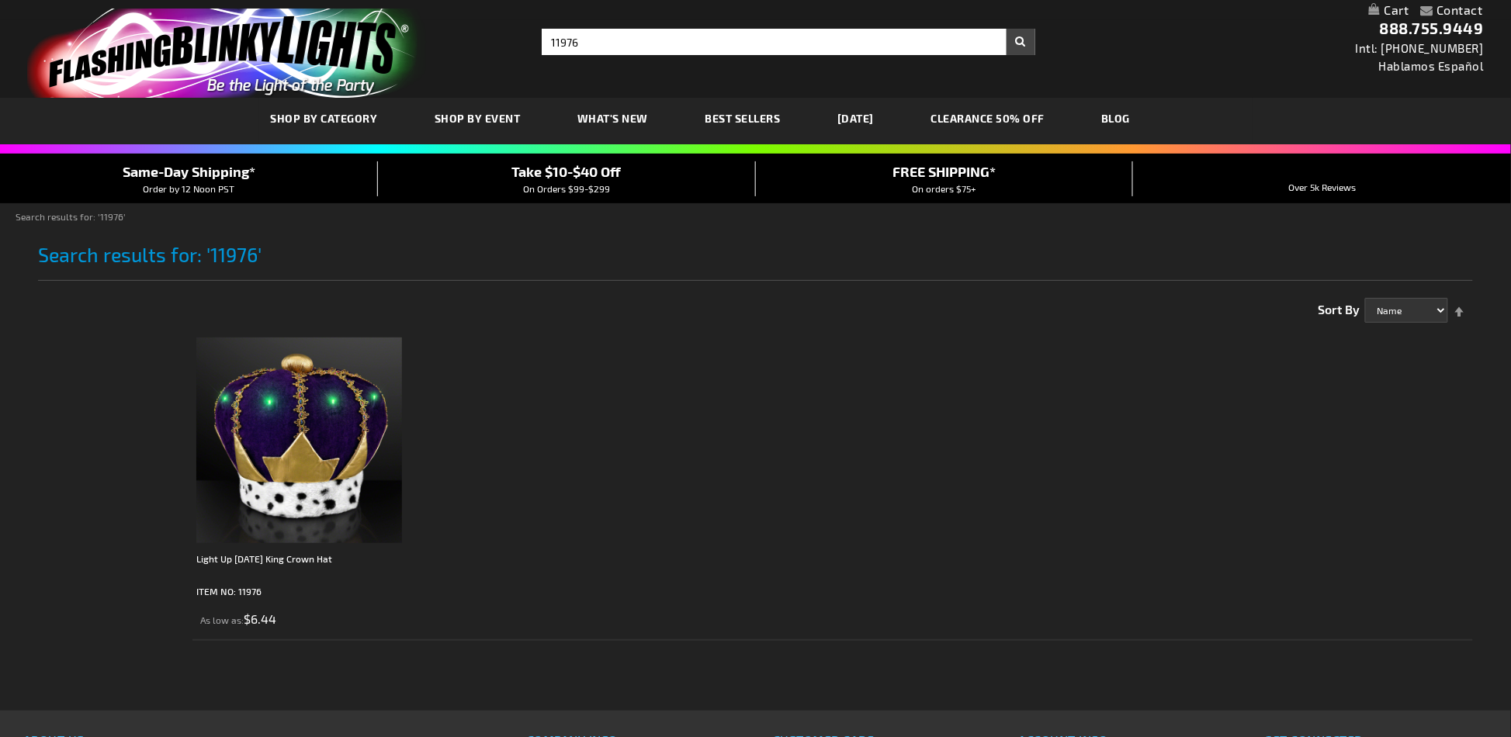
click at [317, 421] on img at bounding box center [299, 441] width 206 height 206
